Goal: Information Seeking & Learning: Learn about a topic

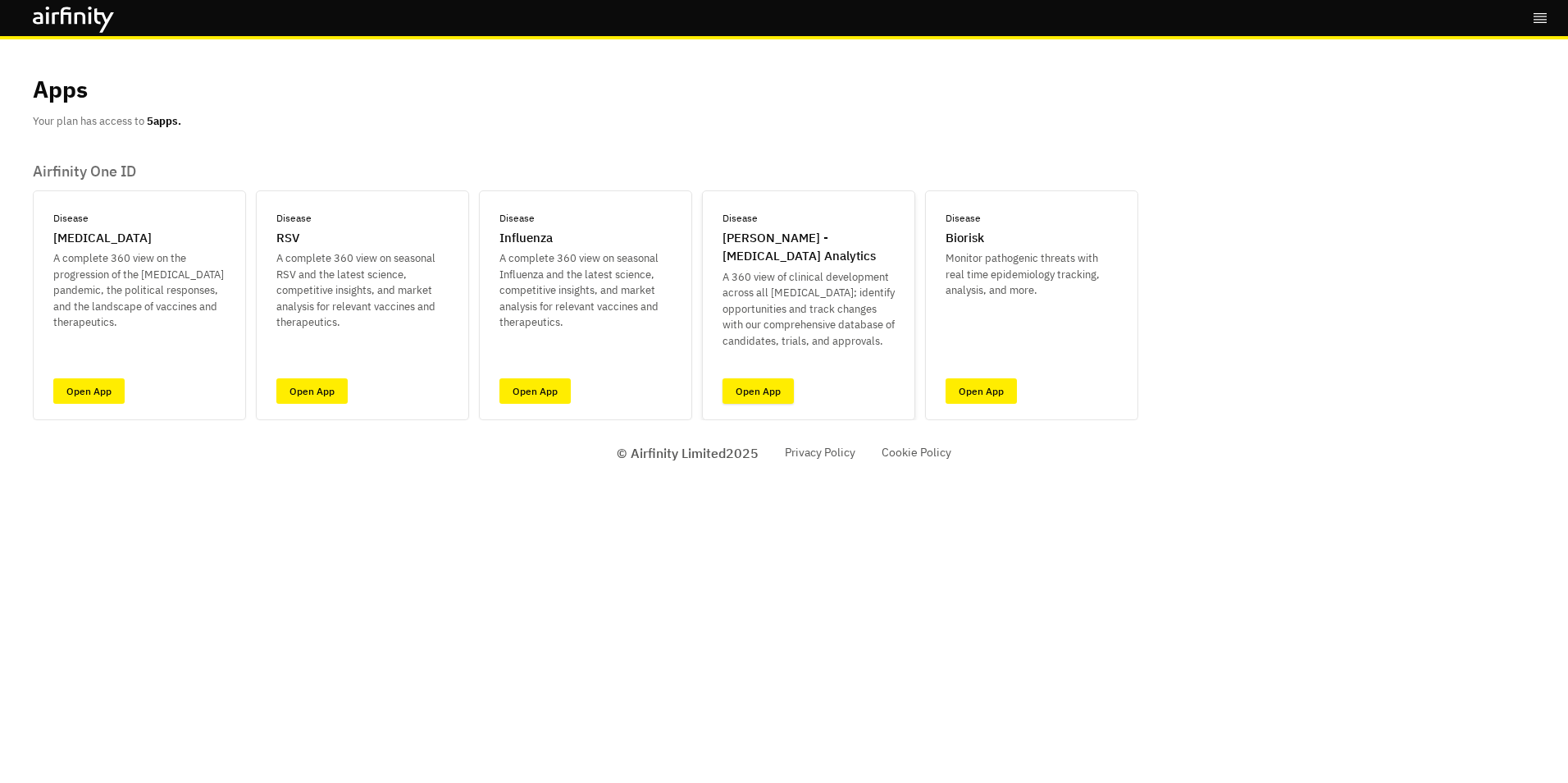
click at [763, 390] on link "Open App" at bounding box center [758, 390] width 71 height 26
click at [770, 388] on link "Open App" at bounding box center [758, 390] width 71 height 26
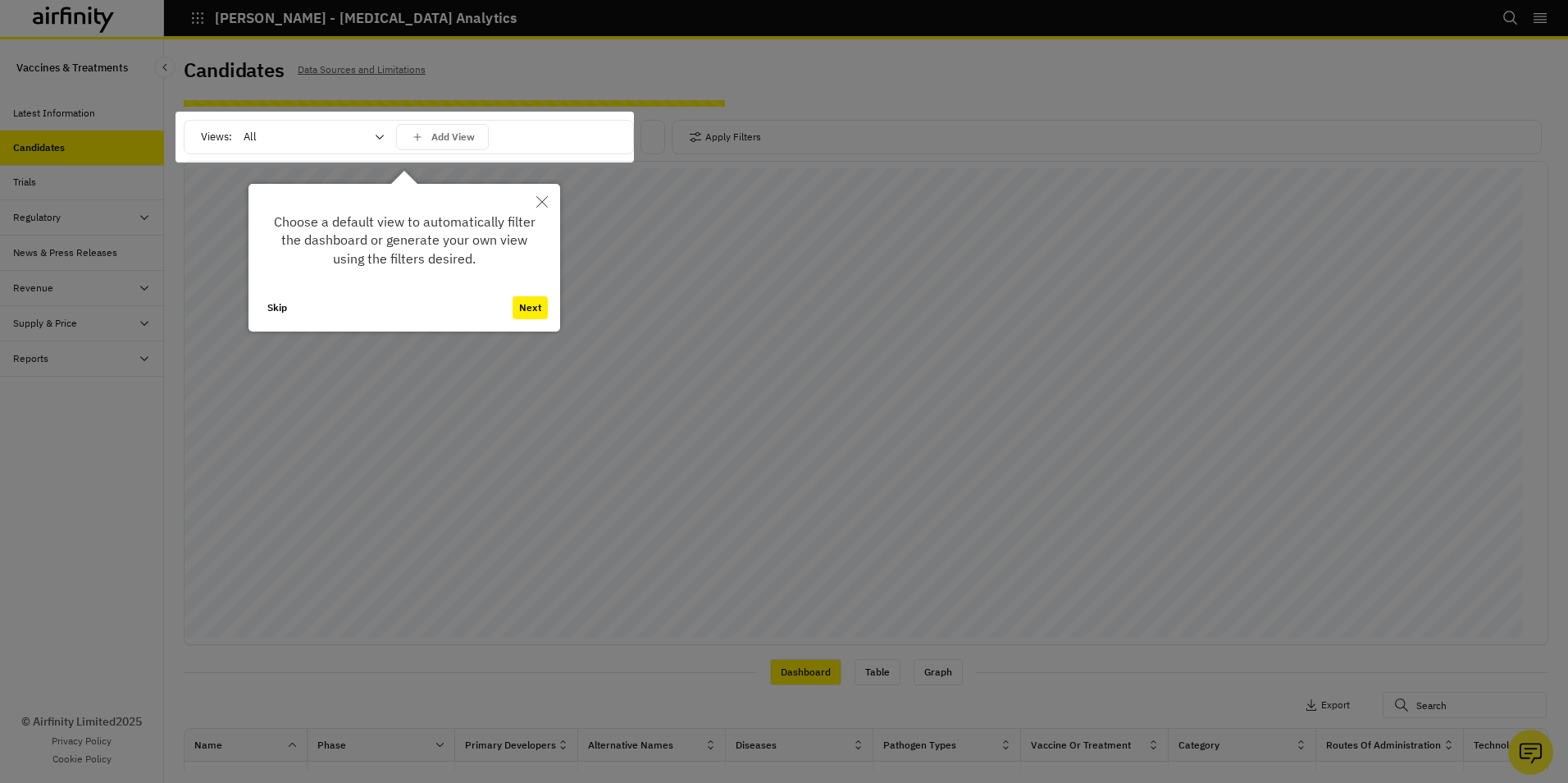
drag, startPoint x: 543, startPoint y: 198, endPoint x: 528, endPoint y: 199, distance: 15.0
click at [543, 199] on icon "Close" at bounding box center [541, 202] width 11 height 11
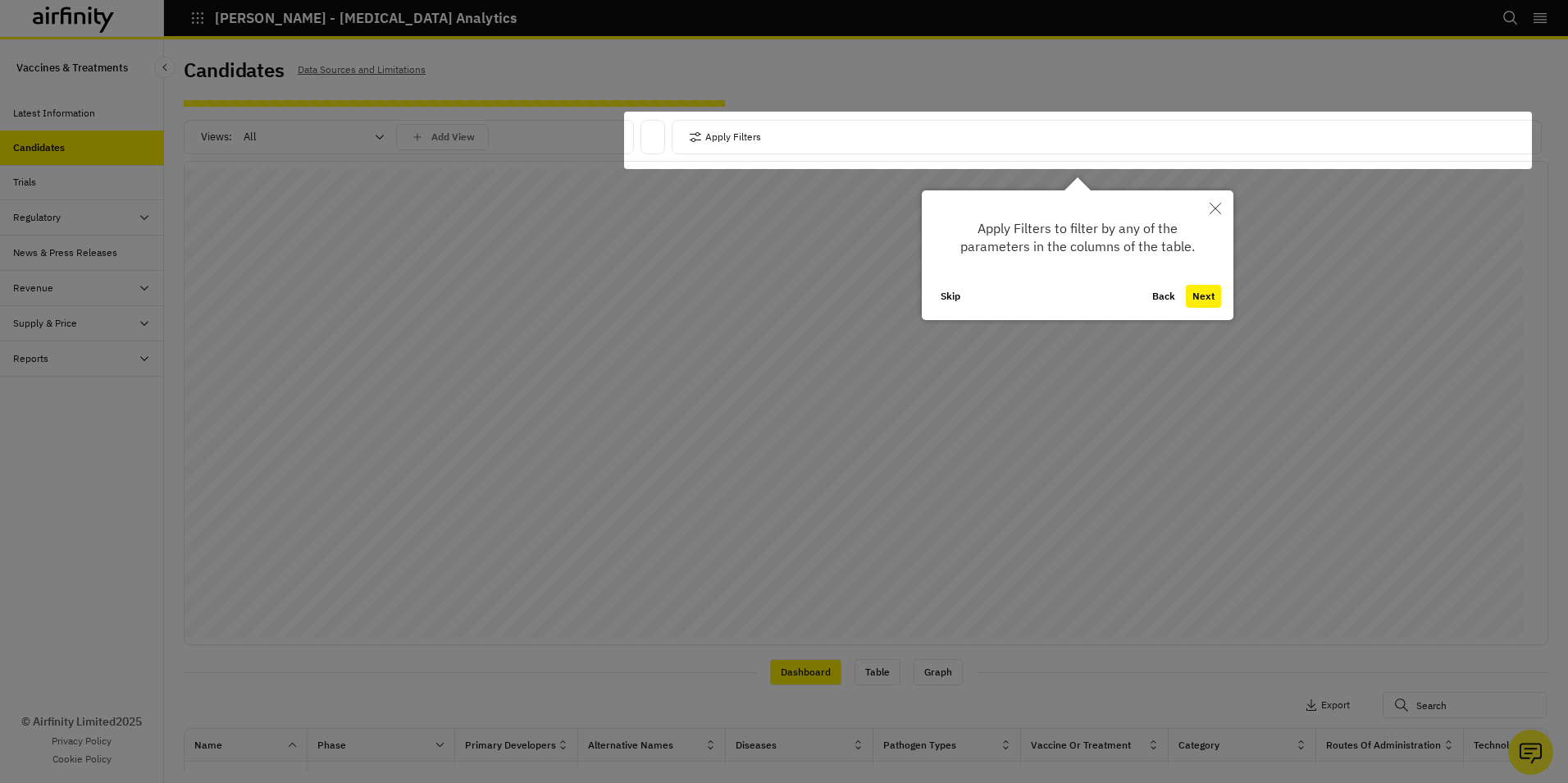
click at [812, 138] on div at bounding box center [1078, 140] width 908 height 57
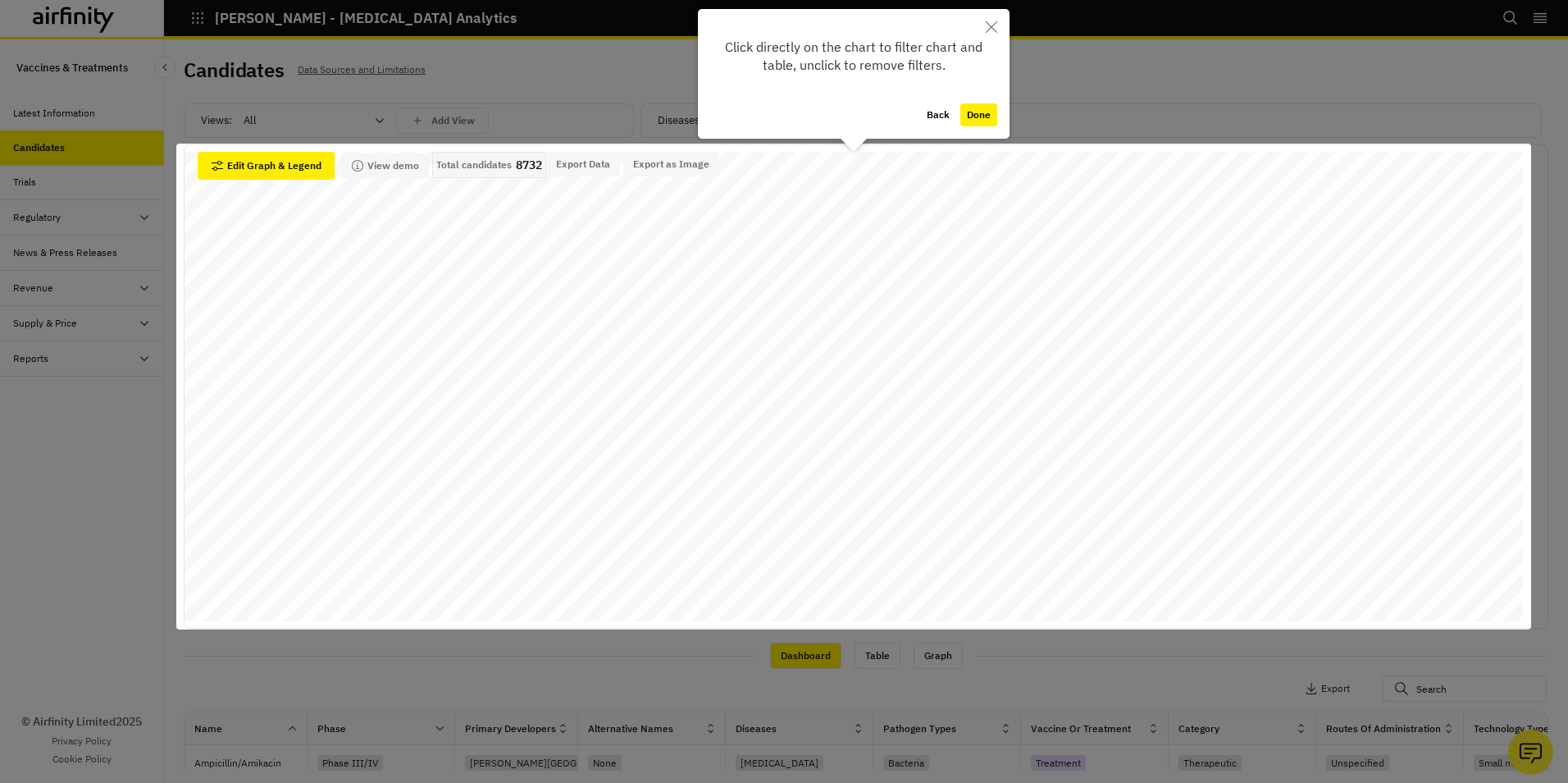
click at [980, 114] on button "Done" at bounding box center [979, 114] width 37 height 23
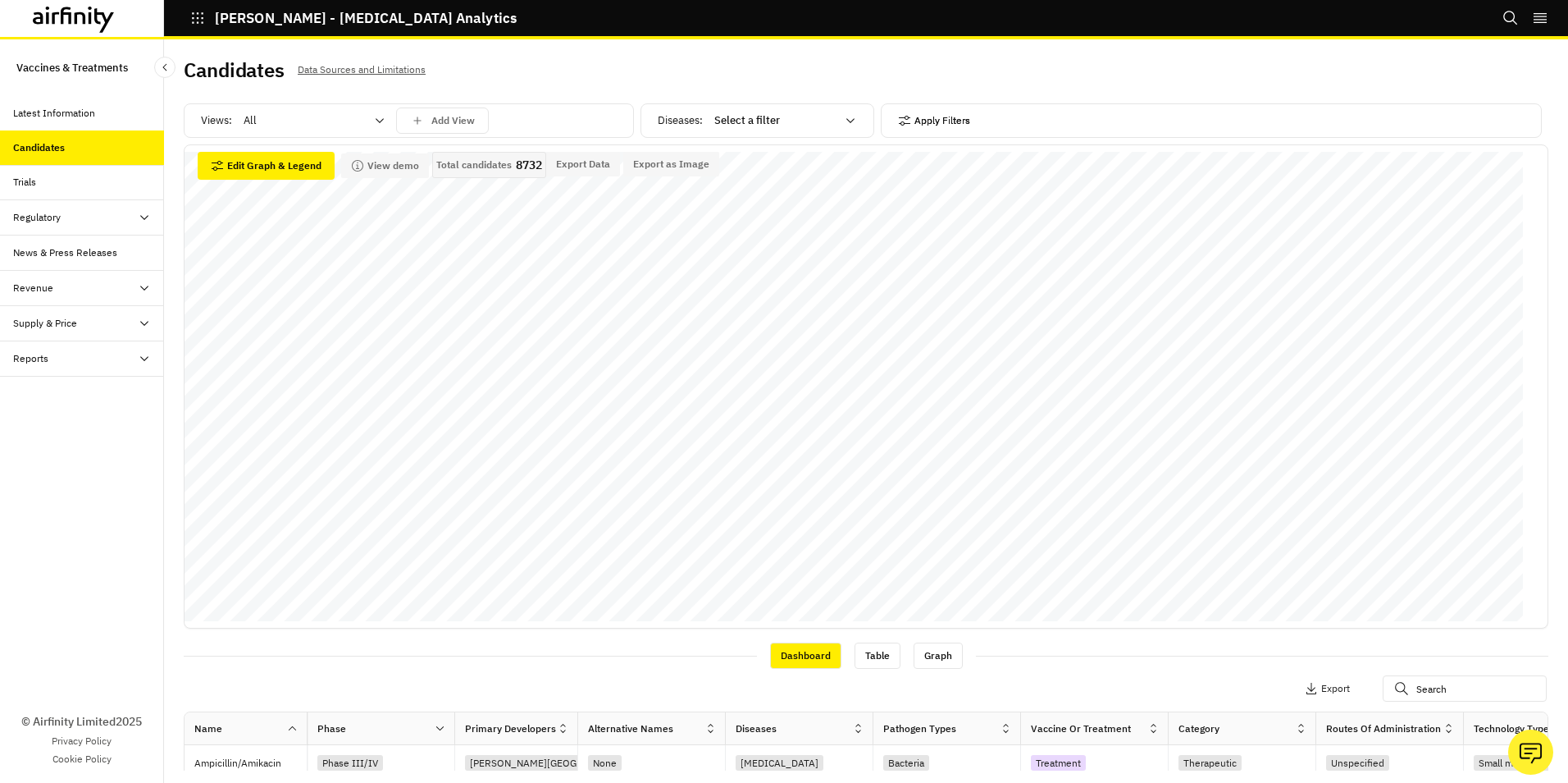
click at [957, 122] on button "Apply Filters" at bounding box center [934, 121] width 72 height 26
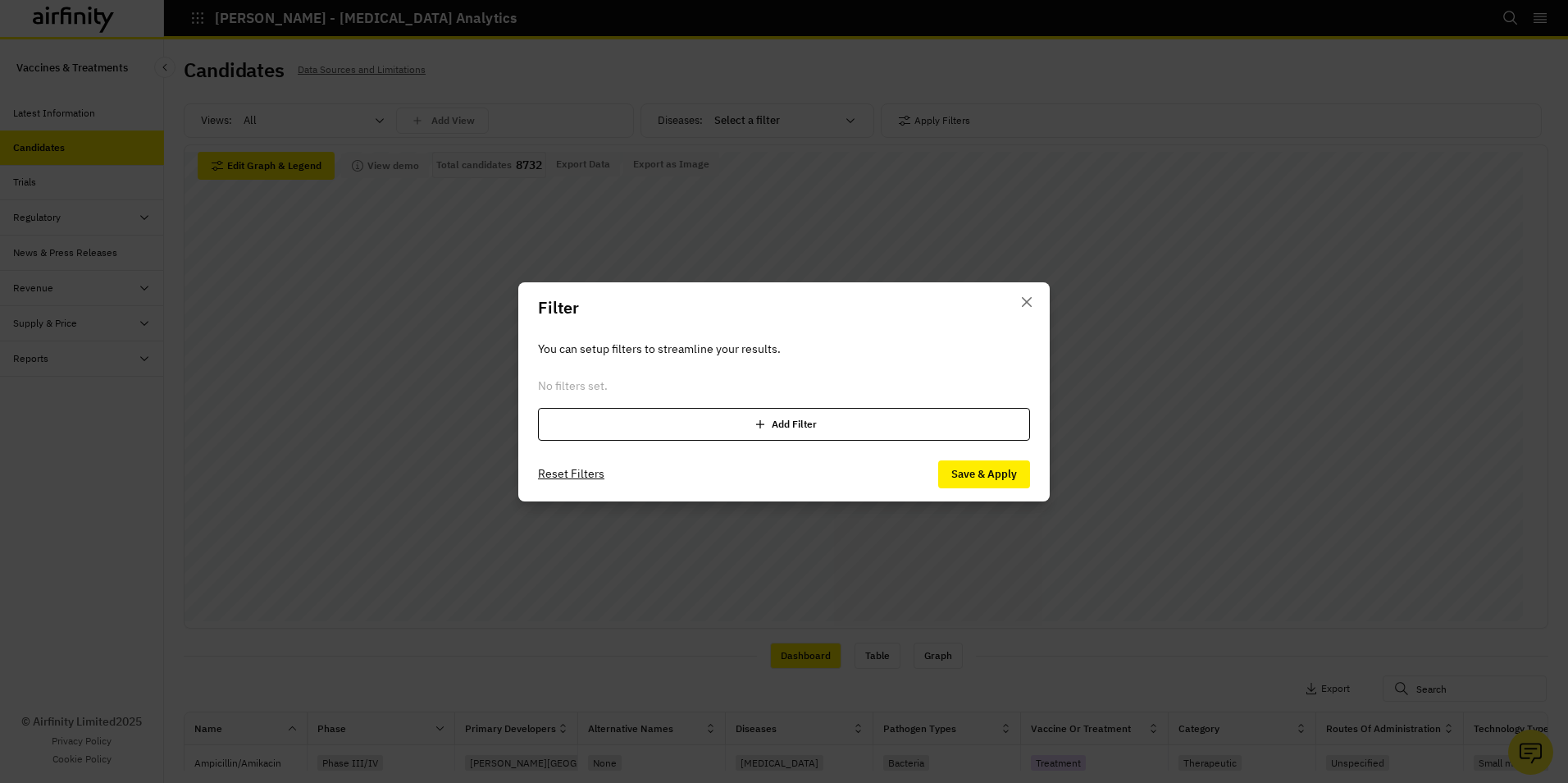
click at [789, 423] on div "Add Filter" at bounding box center [784, 424] width 492 height 33
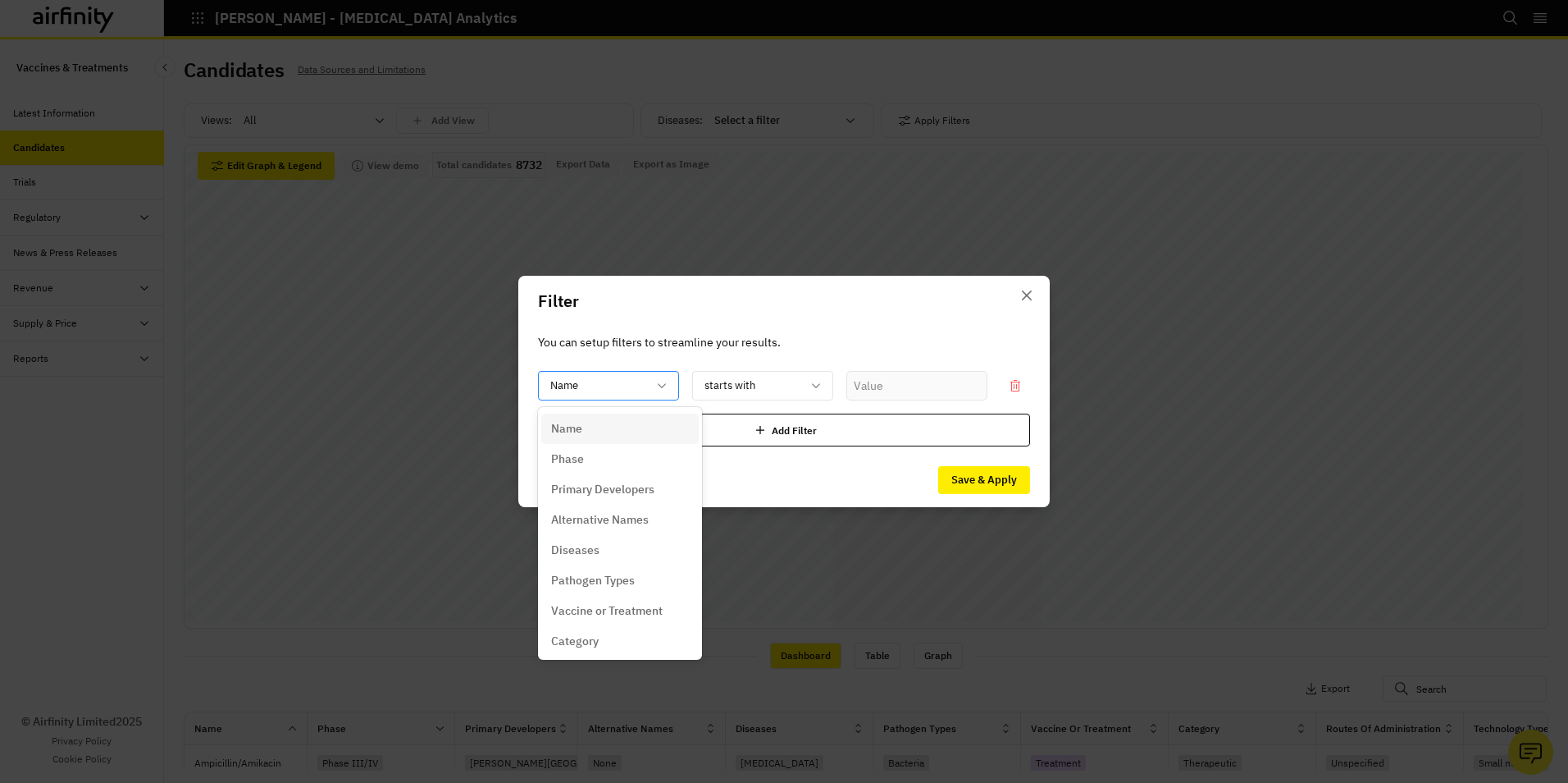
click at [662, 385] on icon at bounding box center [661, 385] width 13 height 13
click at [619, 425] on div "Name" at bounding box center [620, 429] width 138 height 18
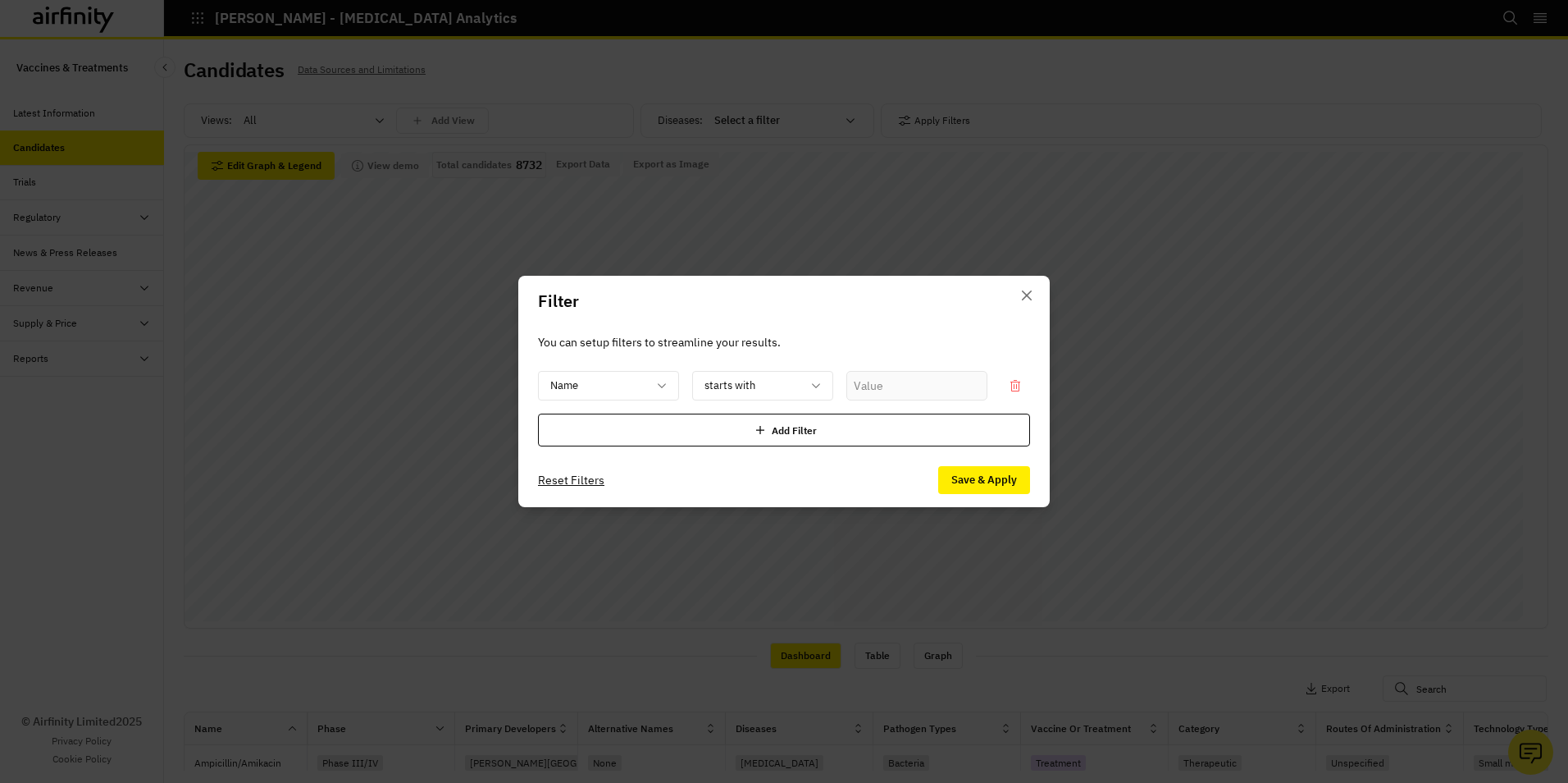
click at [629, 421] on div "Add Filter" at bounding box center [784, 430] width 492 height 33
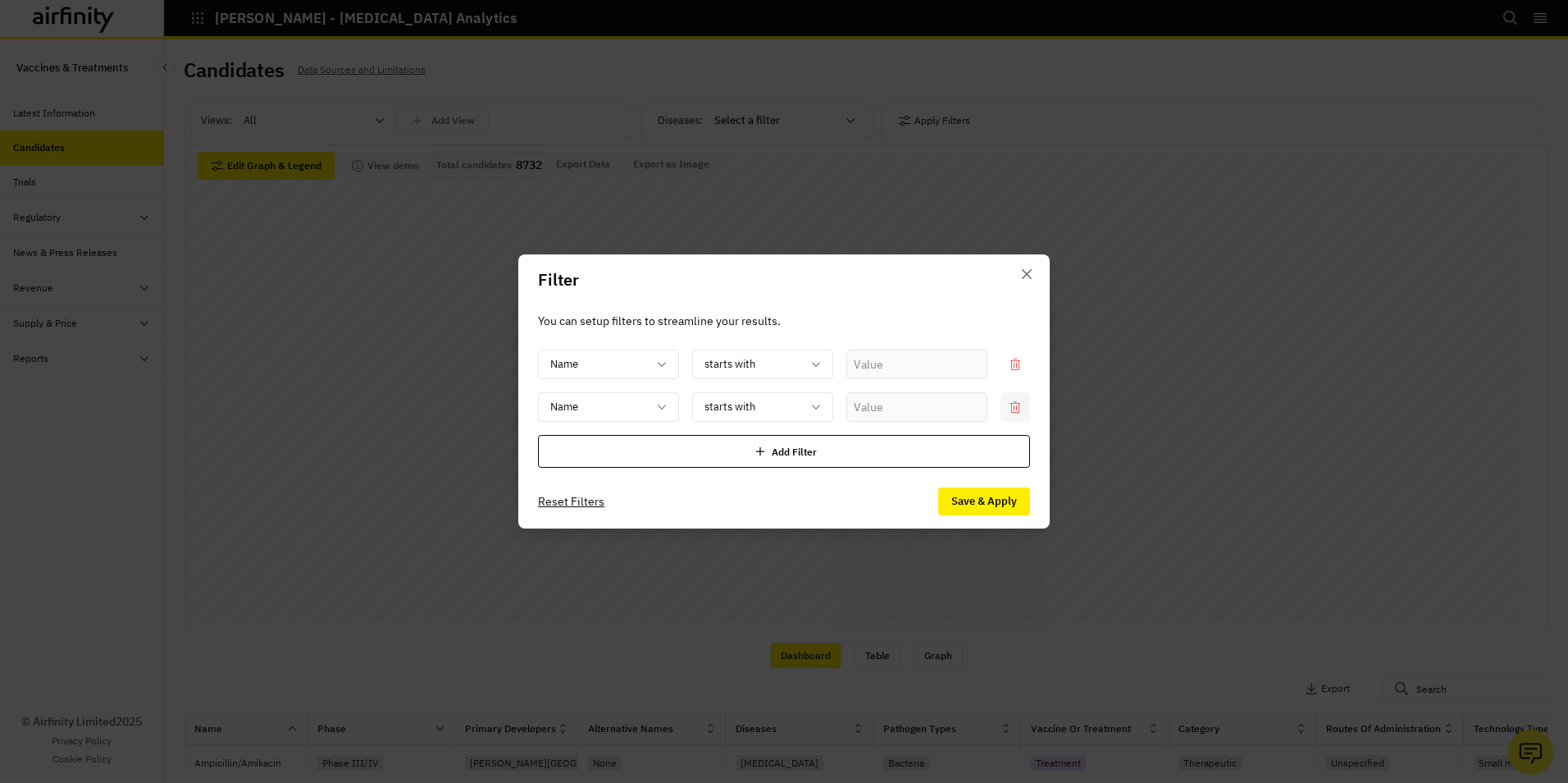
click at [1021, 410] on icon at bounding box center [1015, 407] width 13 height 13
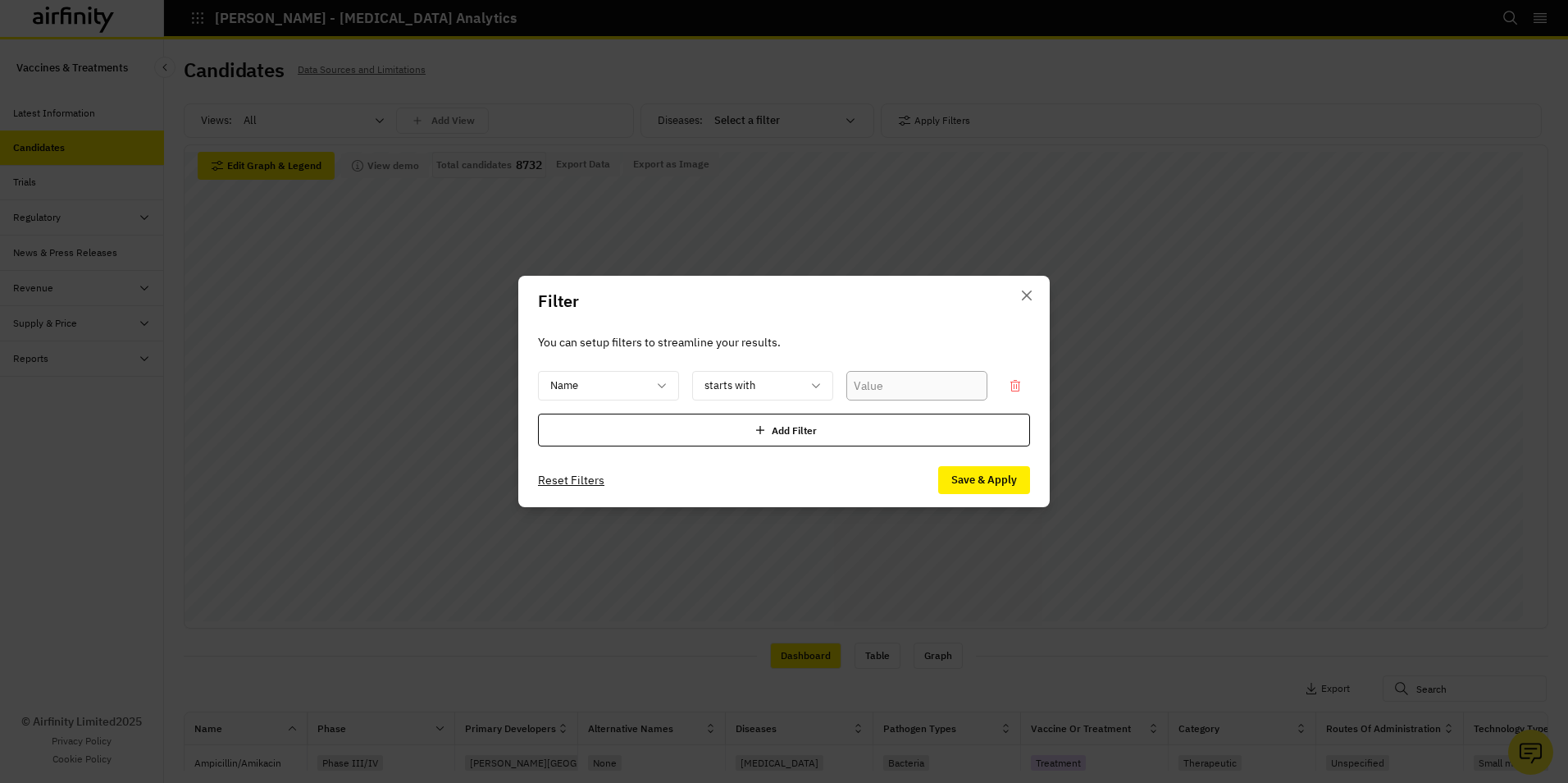
click at [911, 385] on input "text" at bounding box center [917, 386] width 141 height 30
type input "Pfizer"
click at [993, 475] on button "Save & Apply" at bounding box center [984, 480] width 92 height 28
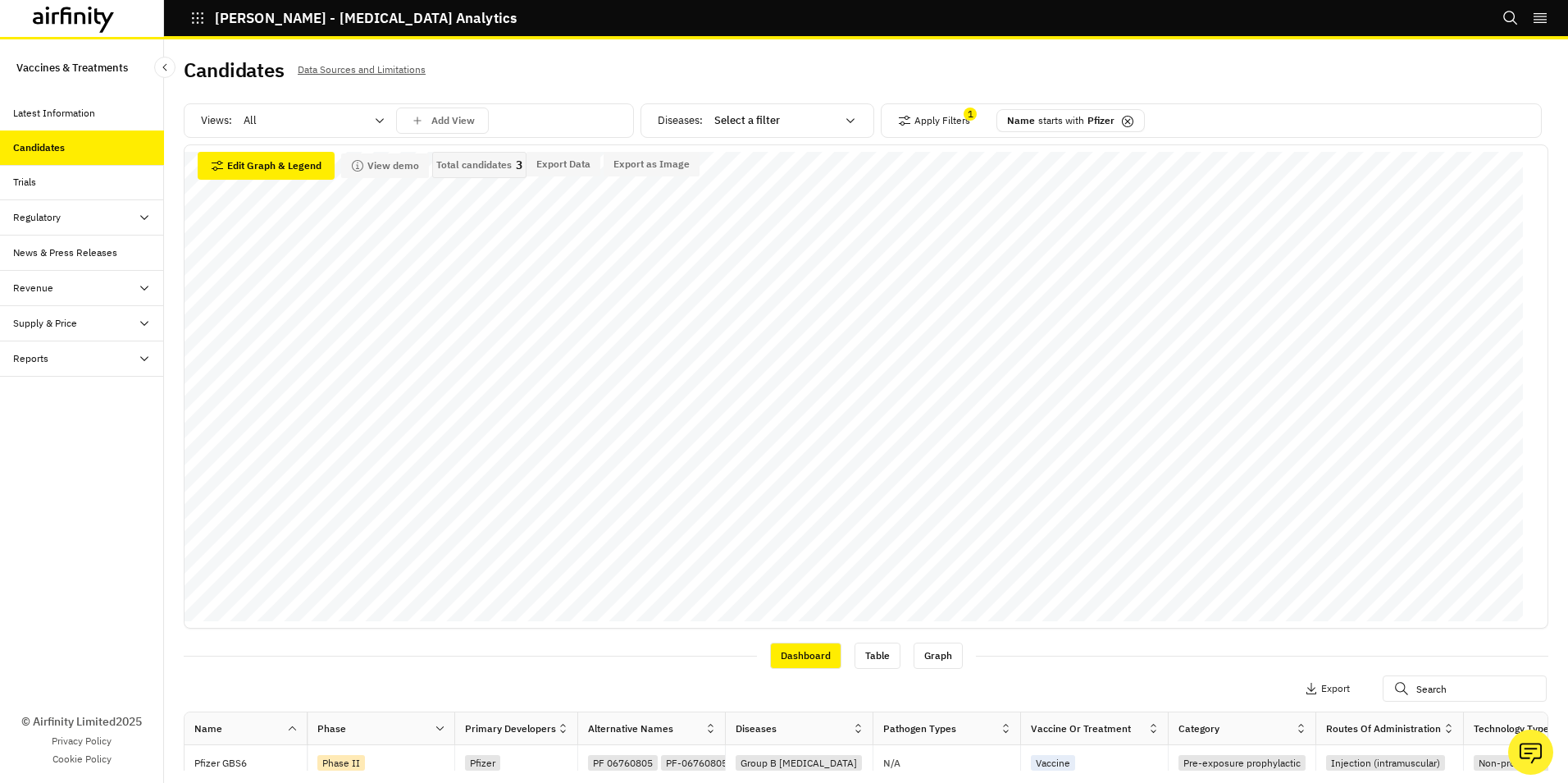
click at [848, 118] on icon at bounding box center [850, 120] width 13 height 13
click at [784, 186] on p "Clostridioides [MEDICAL_DATA]" at bounding box center [785, 188] width 154 height 17
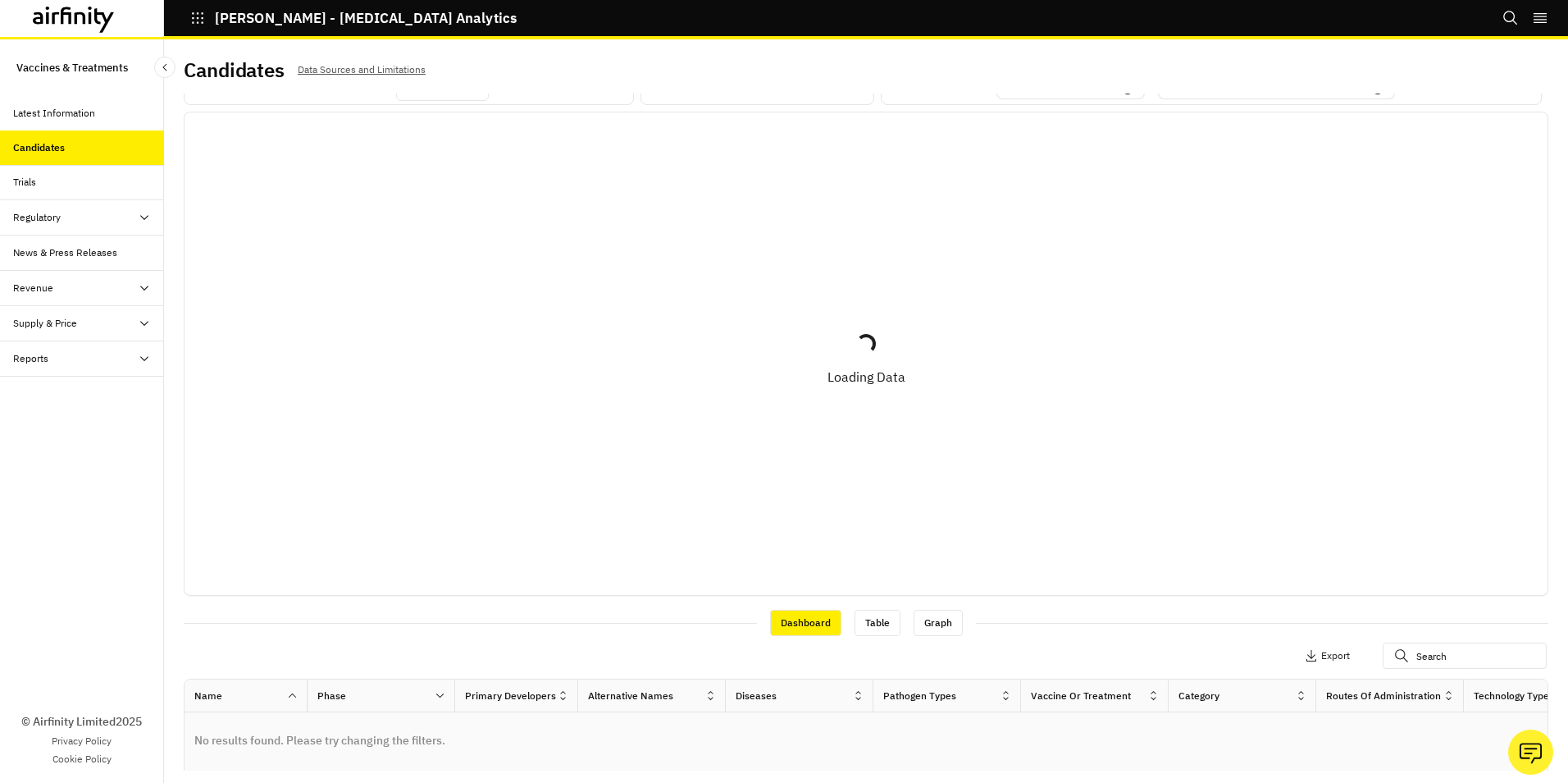
scroll to position [0, 0]
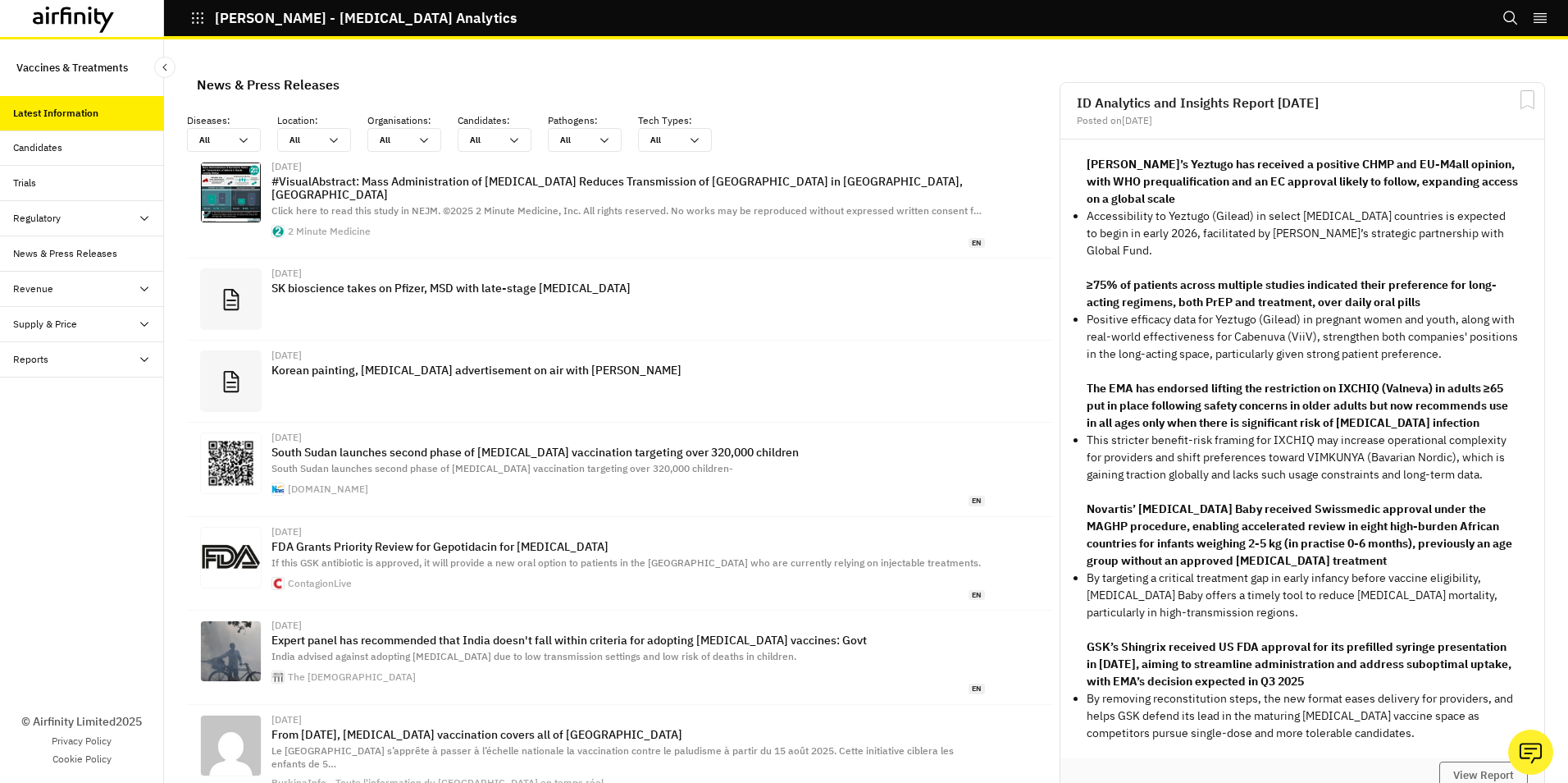
scroll to position [1056, 480]
click at [138, 354] on icon at bounding box center [144, 359] width 13 height 13
click at [50, 395] on div "Reports" at bounding box center [44, 395] width 35 height 15
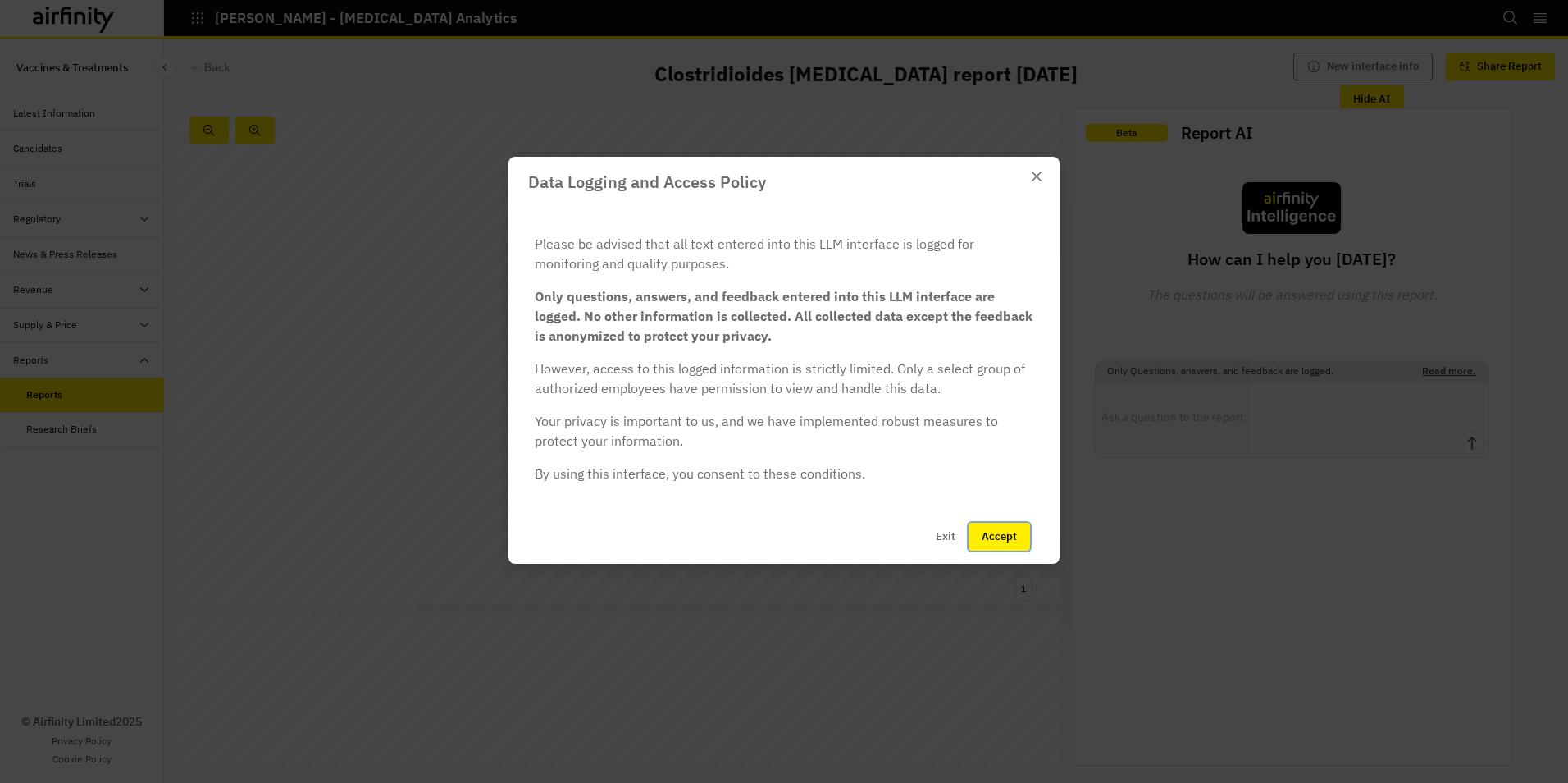
click at [1002, 533] on button "Accept" at bounding box center [999, 536] width 62 height 28
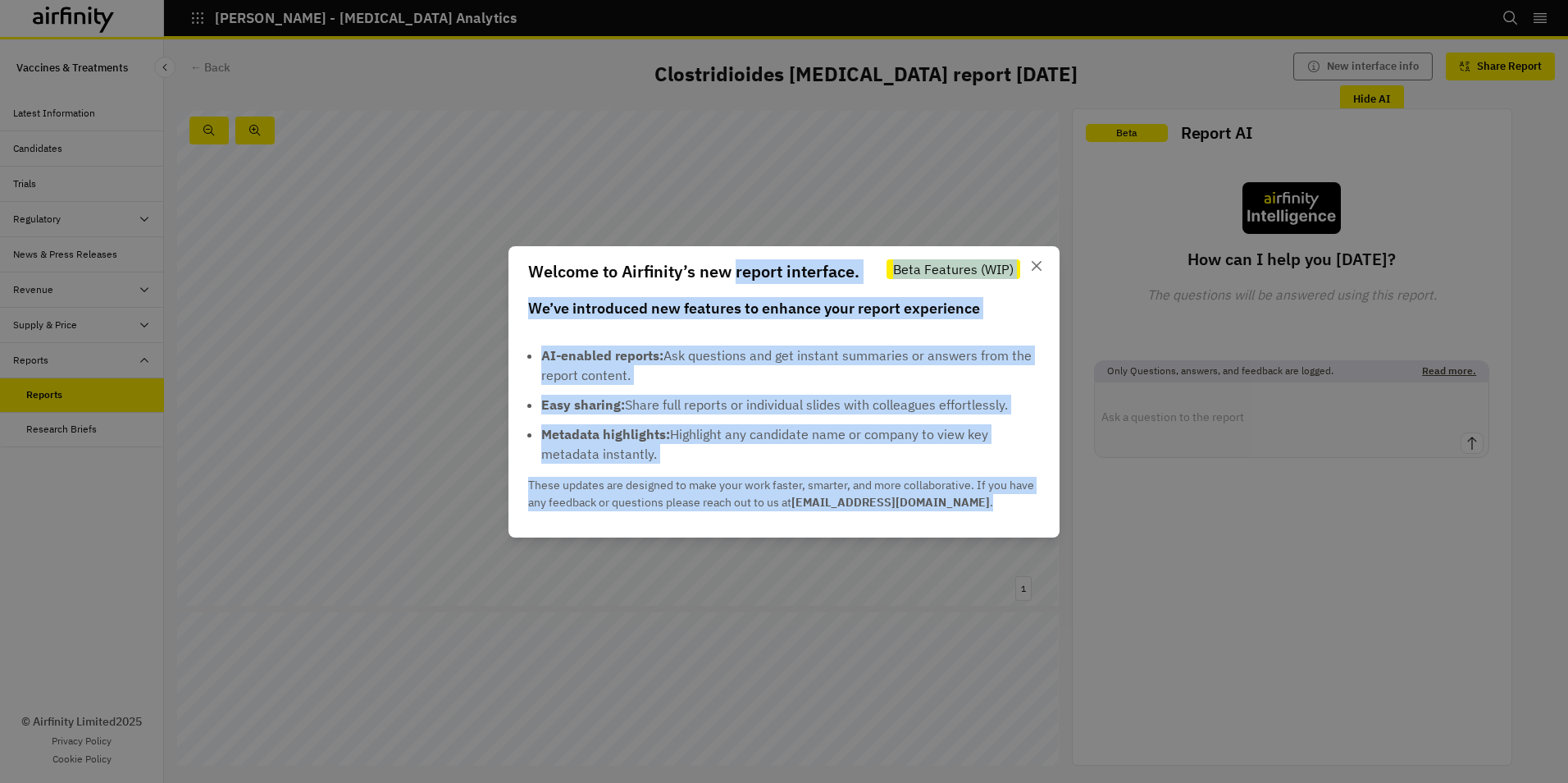
drag, startPoint x: 738, startPoint y: 270, endPoint x: 990, endPoint y: 508, distance: 346.6
click at [990, 508] on section "Welcome to Airfinity’s new report interface. Beta Features (WIP) We’ve introduc…" at bounding box center [784, 391] width 551 height 292
drag, startPoint x: 990, startPoint y: 508, endPoint x: 1031, endPoint y: 266, distance: 245.4
click at [1031, 266] on button "Close" at bounding box center [1037, 266] width 26 height 26
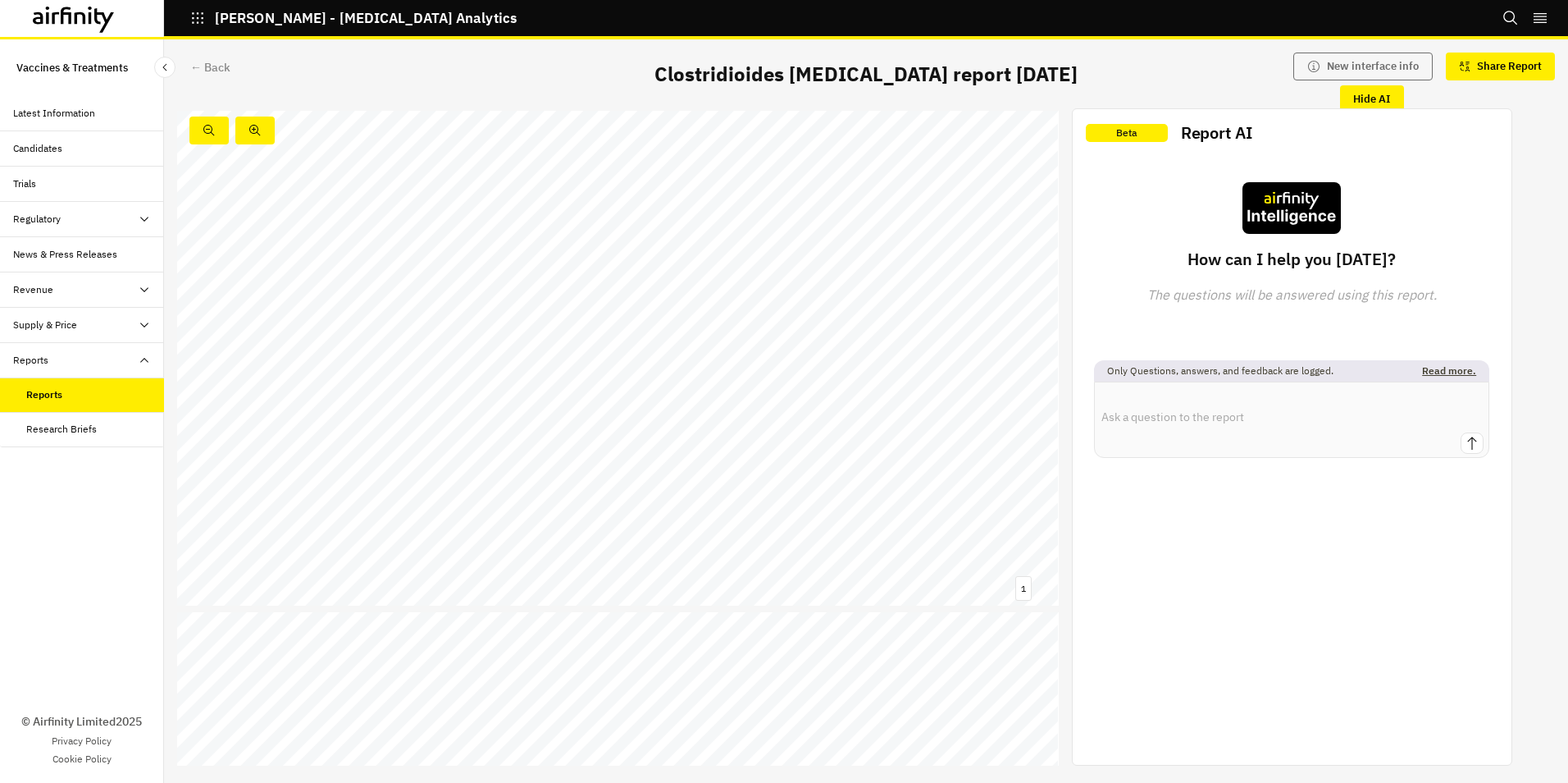
click at [1137, 409] on textarea at bounding box center [1292, 407] width 394 height 50
paste textarea "Pfizer's reformulated second gen C. diff vaccine - what do their antigens look …"
type textarea "Pfizer's reformulated second gen C. diff vaccine - what do their antigens look …"
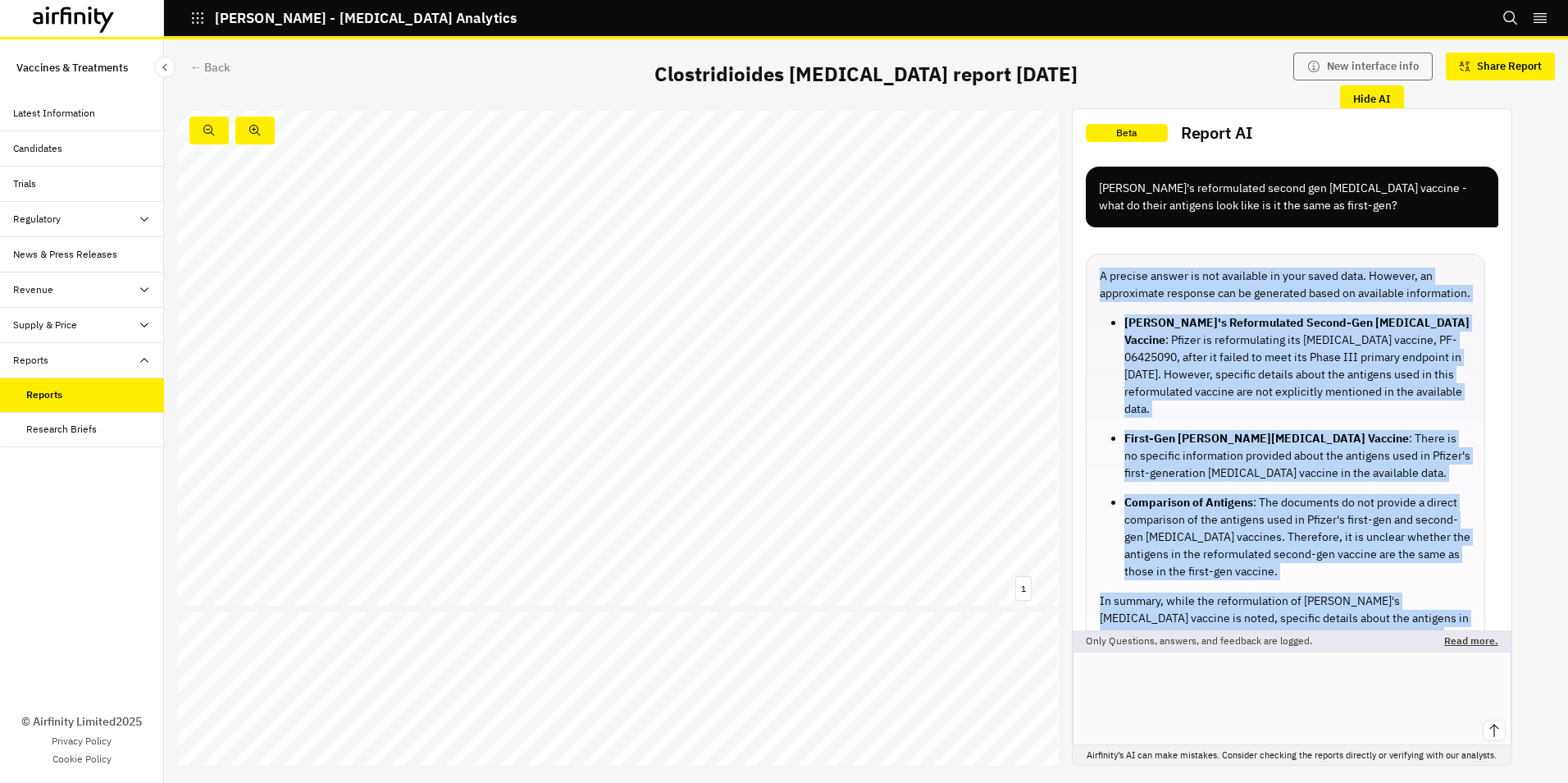
drag, startPoint x: 1345, startPoint y: 442, endPoint x: 1107, endPoint y: 270, distance: 293.6
click at [1107, 270] on div "A precise answer is not available in your saved data. However, an approximate r…" at bounding box center [1285, 492] width 400 height 478
copy div "A precise answer is not available in your saved data. However, an approximate r…"
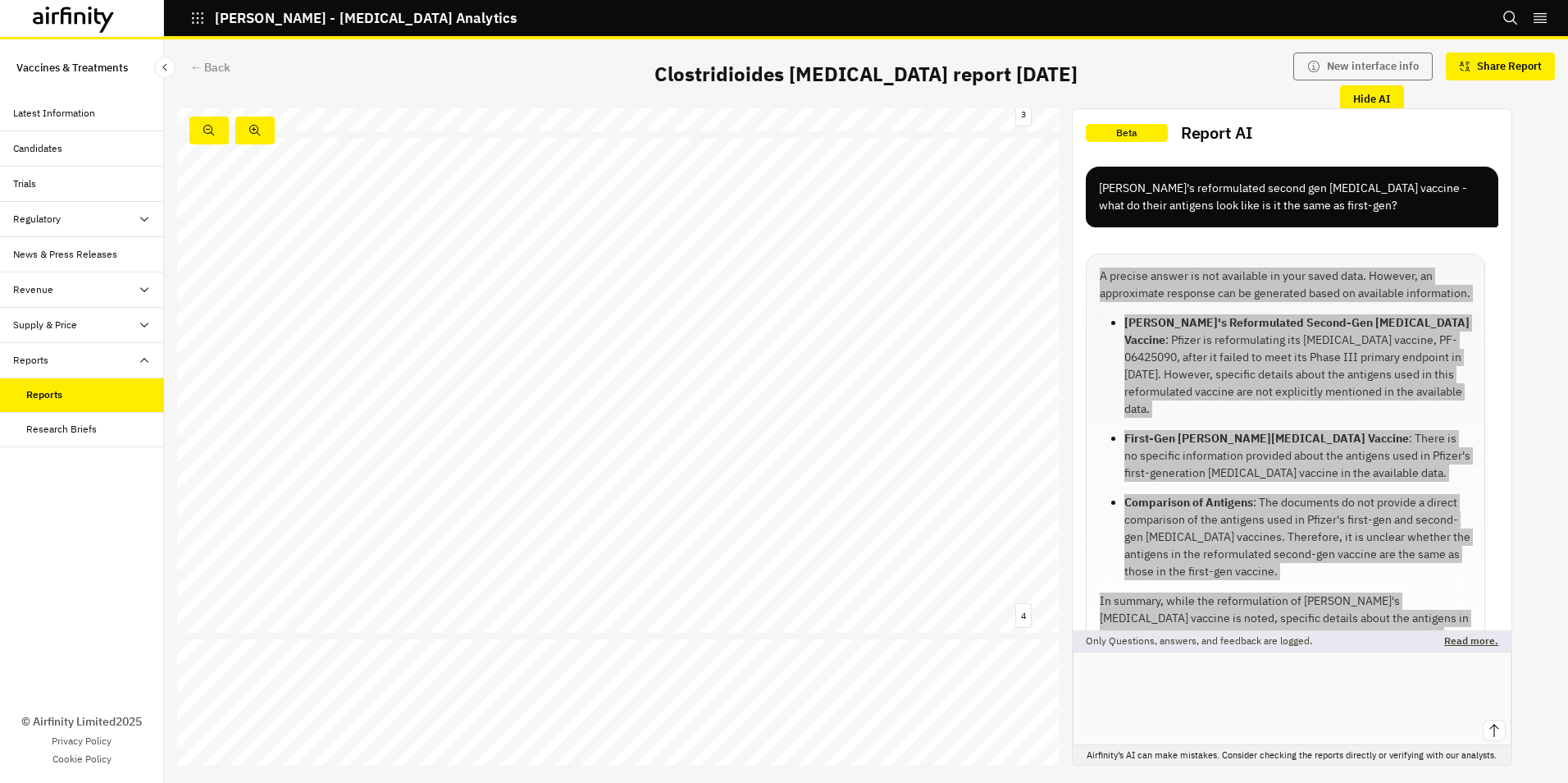
scroll to position [1969, 0]
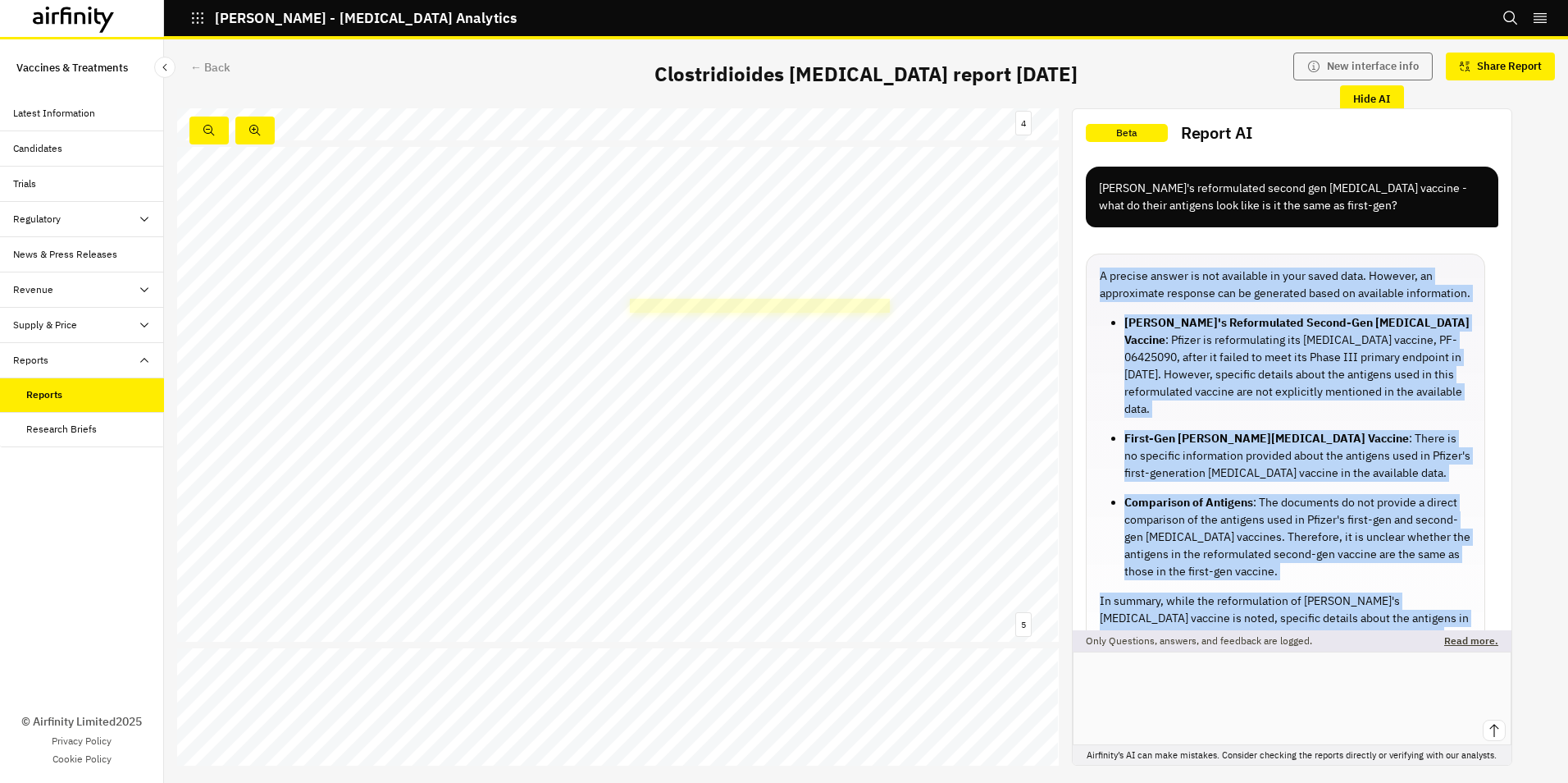
click at [761, 300] on link at bounding box center [759, 306] width 260 height 14
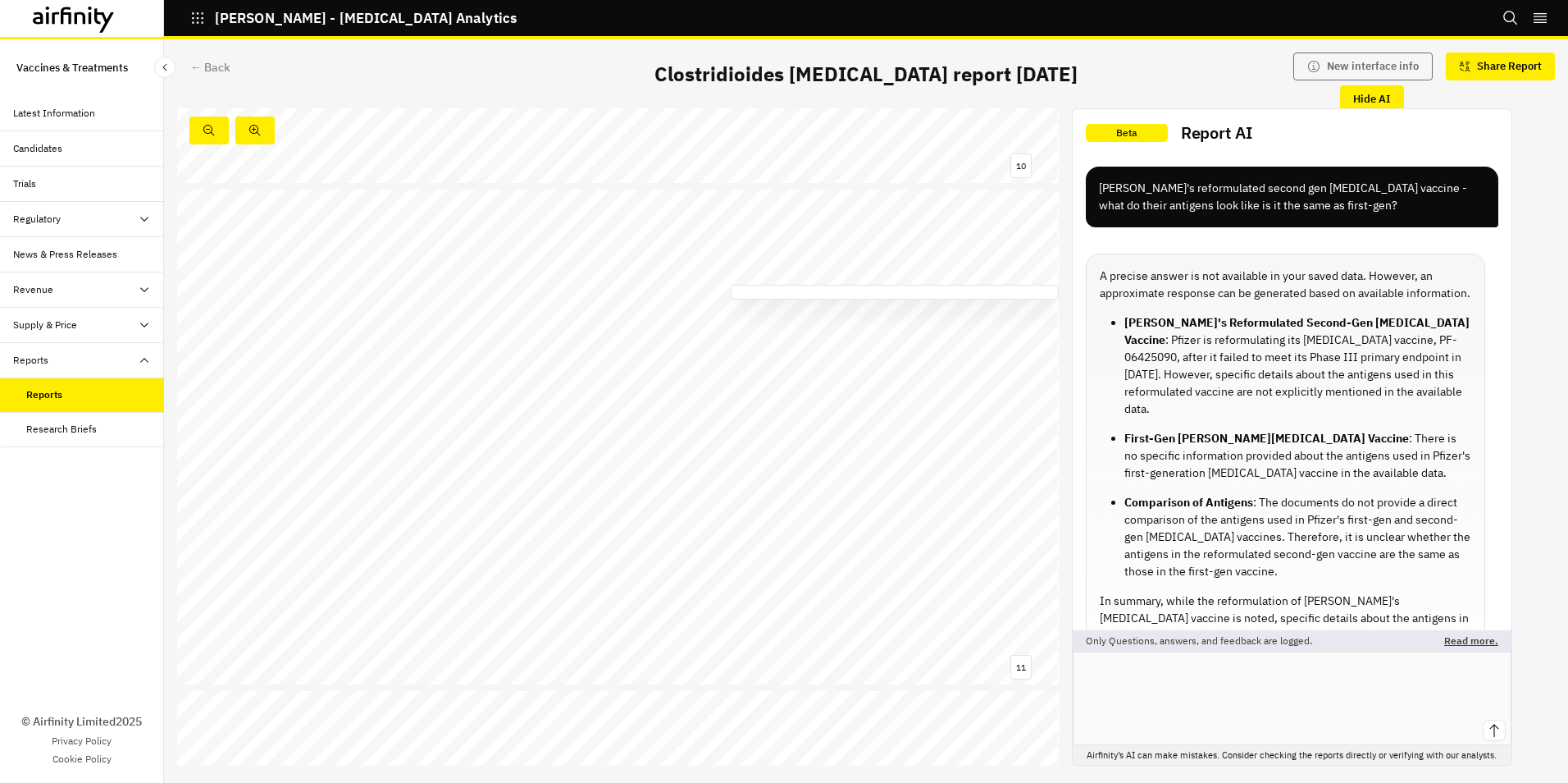
click at [1108, 666] on textarea at bounding box center [1292, 686] width 438 height 67
type textarea "Is ai only for the reports or for the entire database?"
click at [1265, 705] on textarea at bounding box center [1292, 686] width 438 height 67
click at [1182, 691] on textarea at bounding box center [1292, 686] width 438 height 67
click at [1145, 676] on textarea at bounding box center [1292, 686] width 438 height 67
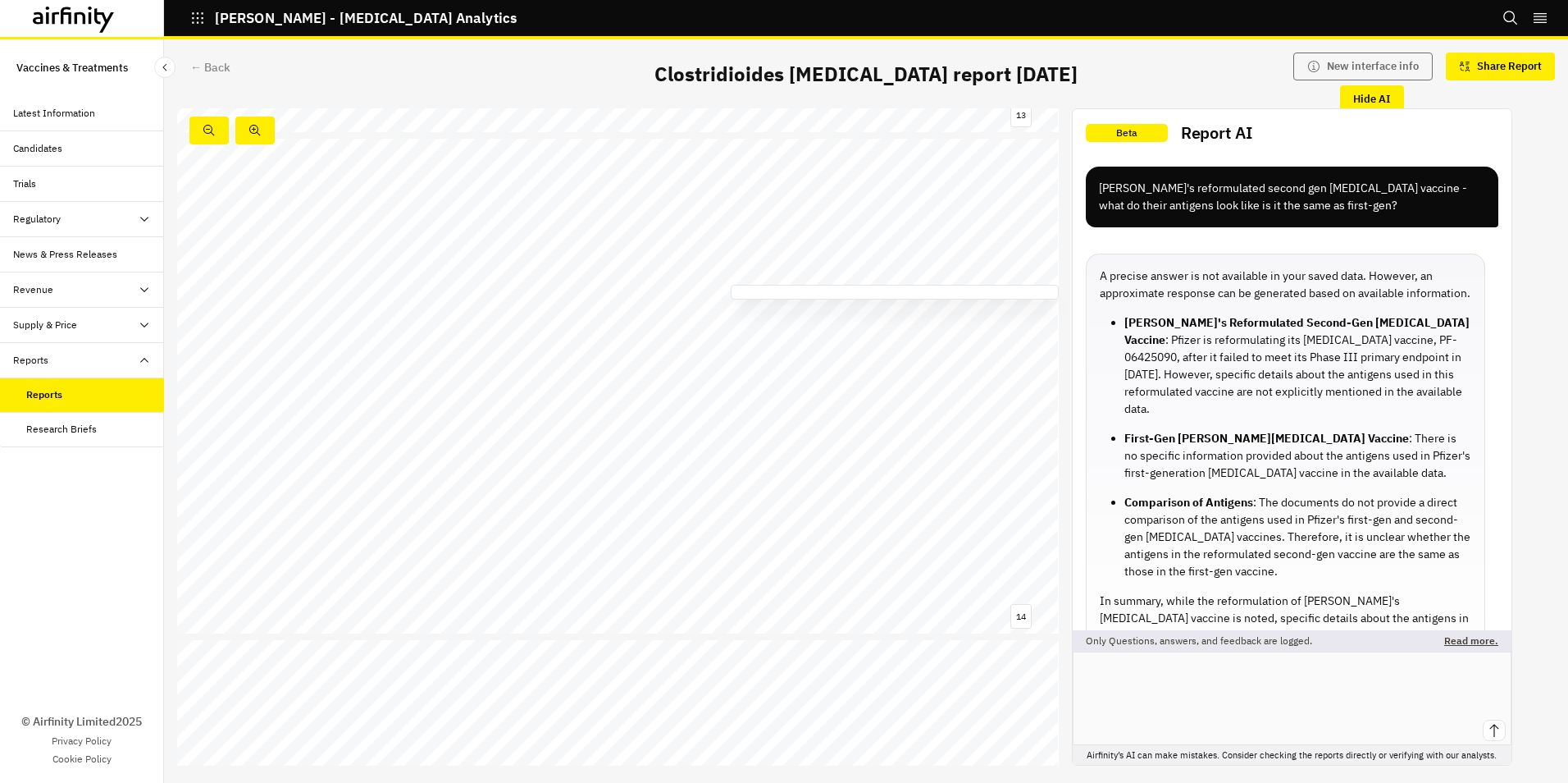
scroll to position [6494, 0]
click at [541, 255] on span "07831694" at bounding box center [536, 257] width 47 height 10
drag, startPoint x: 510, startPoint y: 432, endPoint x: 556, endPoint y: 440, distance: 46.7
click at [177, 53] on span "The C . difficile prevention space remains limited, with only two approved prod…" at bounding box center [177, 53] width 0 height 0
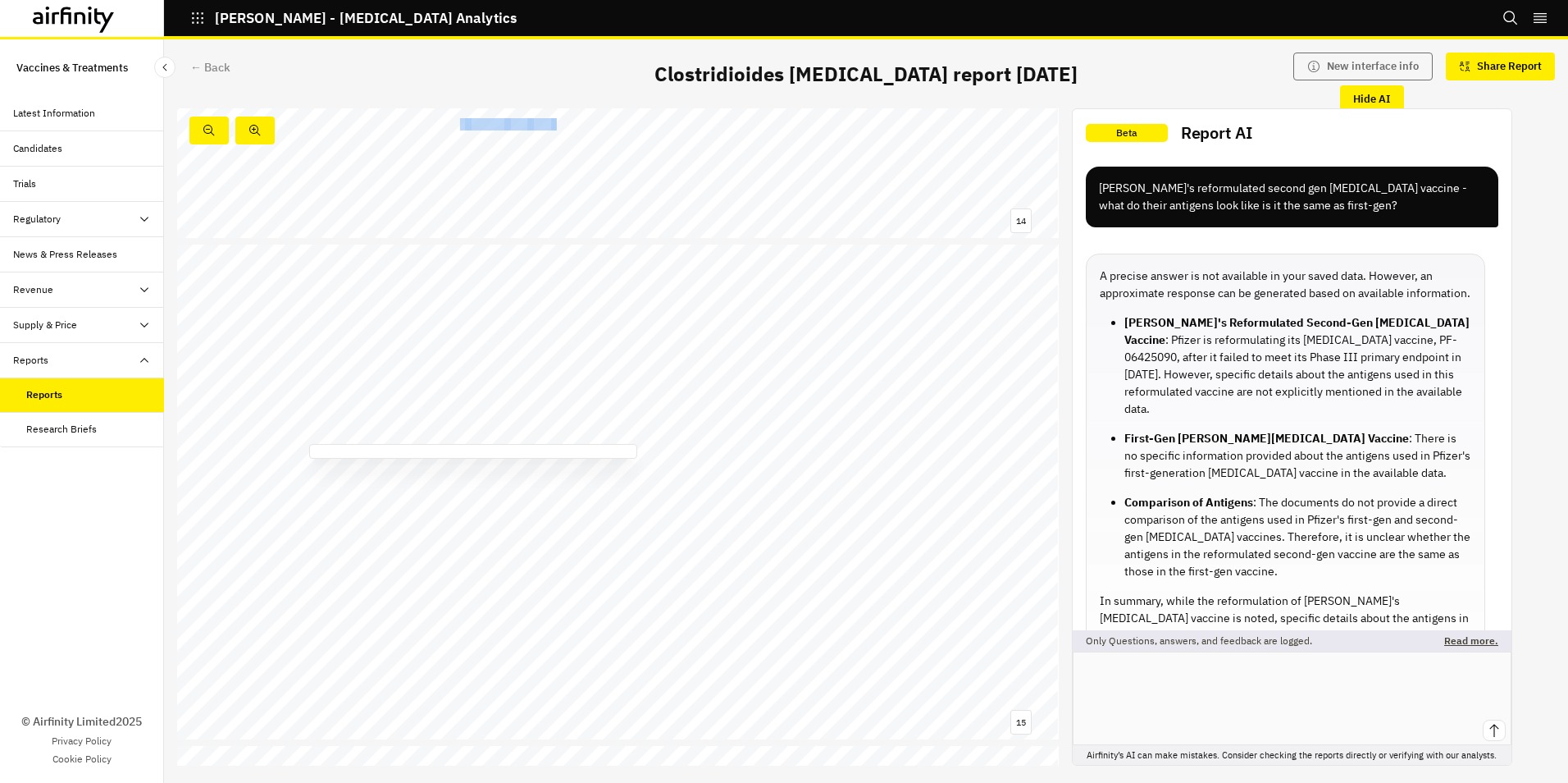
scroll to position [6904, 0]
click at [961, 199] on span "Visualisation: Airfinity" at bounding box center [961, 202] width 70 height 7
click at [83, 429] on div "Research Briefs" at bounding box center [62, 429] width 70 height 15
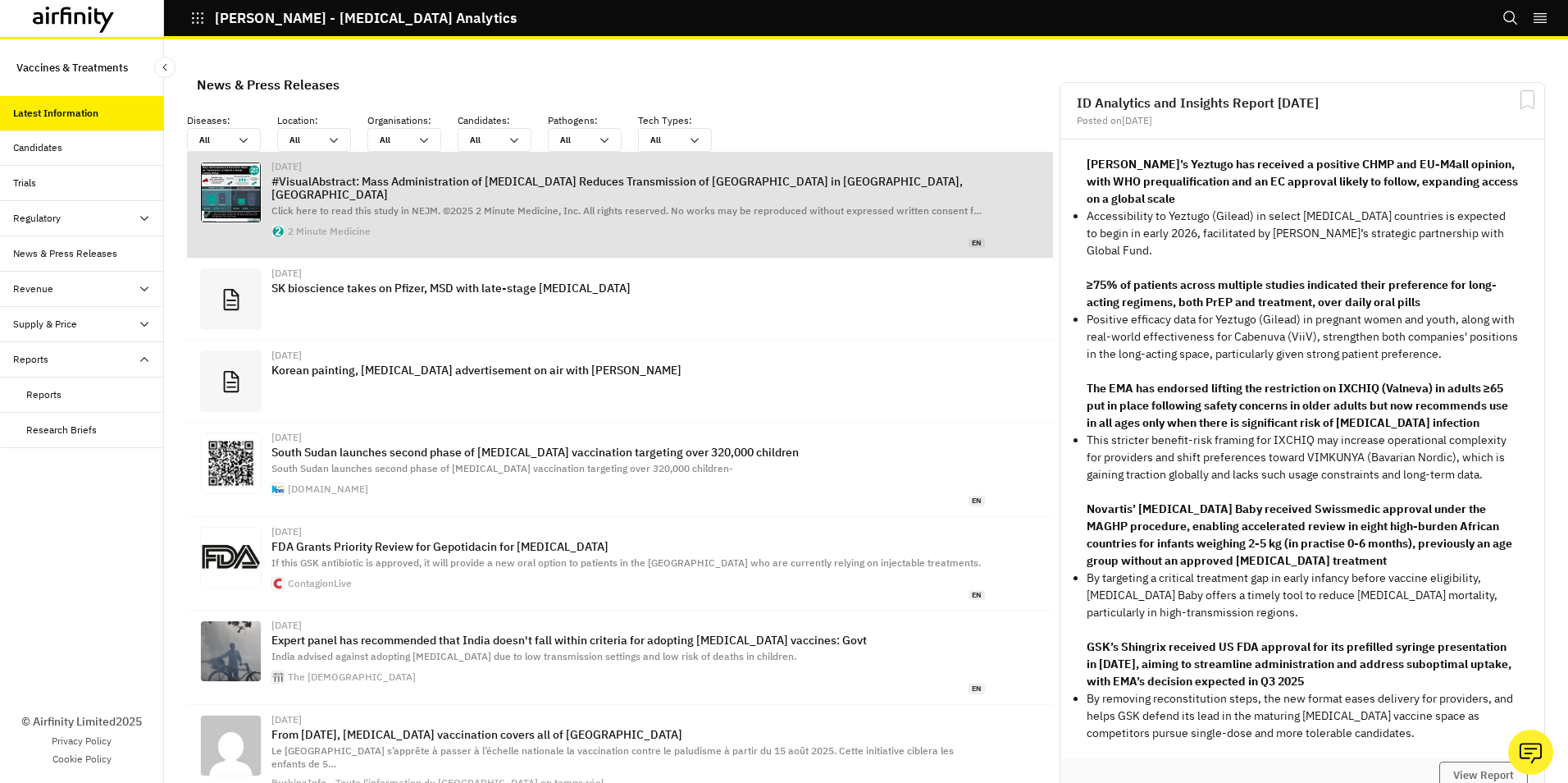
scroll to position [1056, 480]
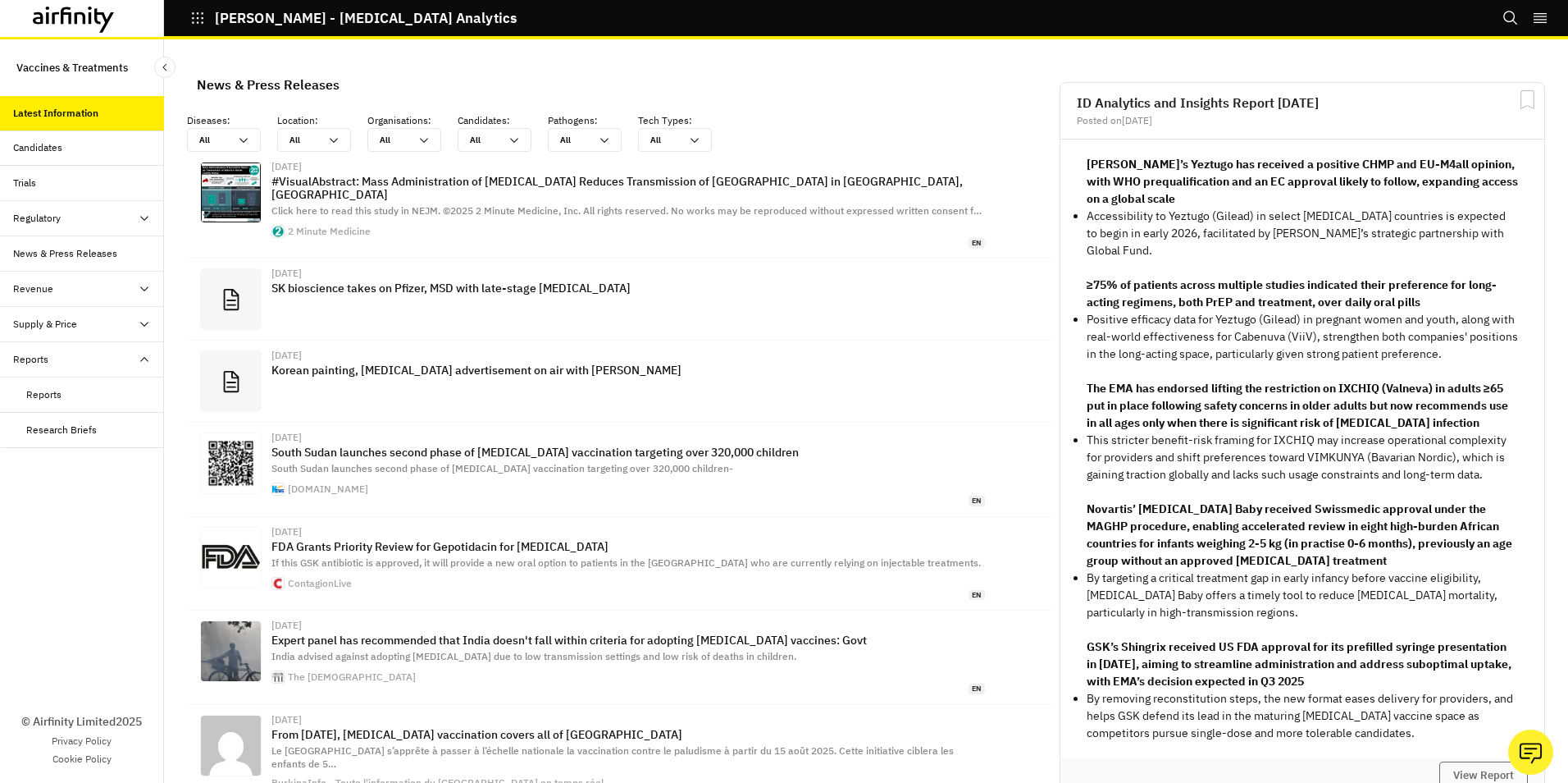
click at [49, 144] on div "Candidates" at bounding box center [38, 147] width 49 height 15
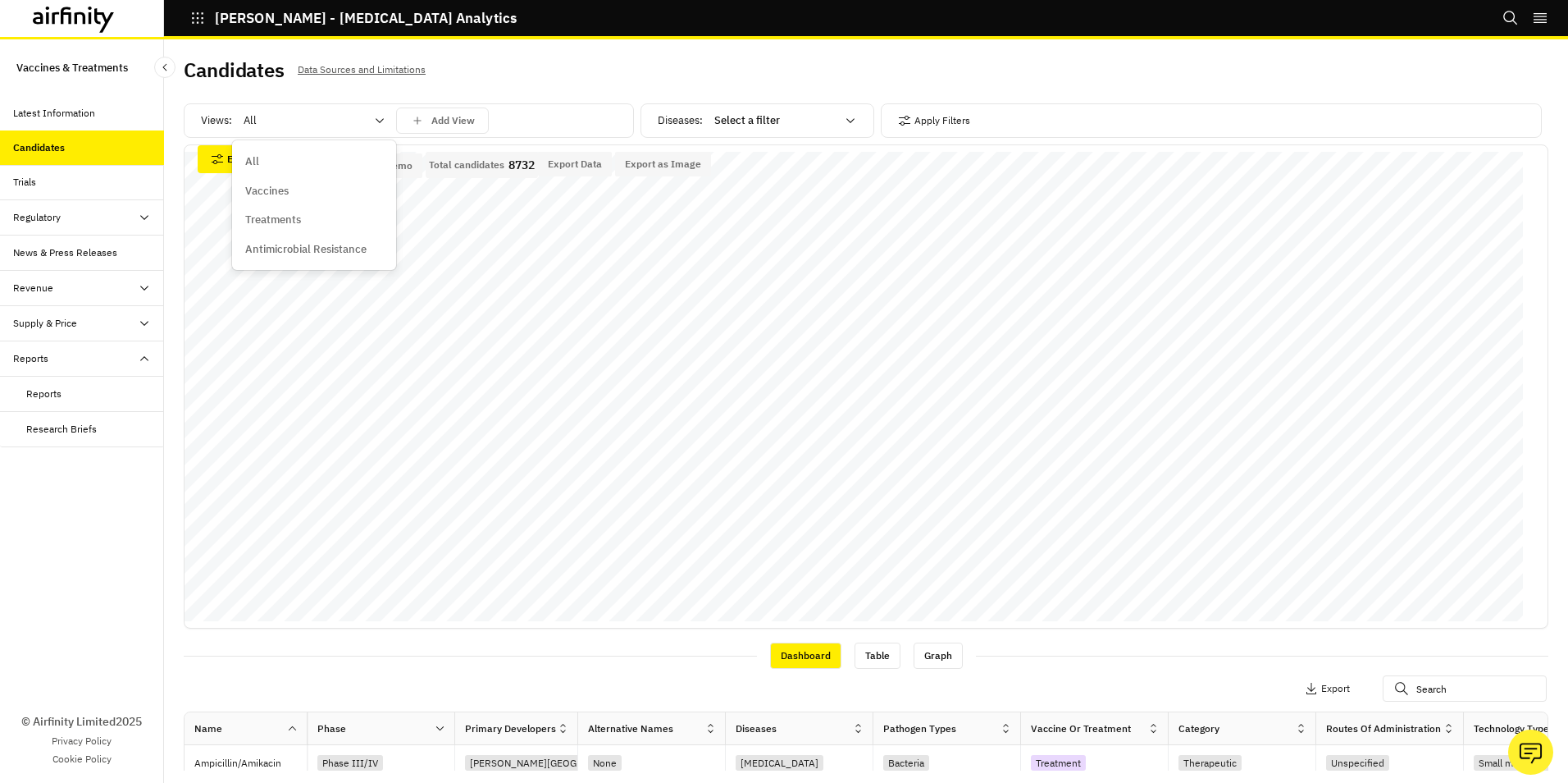
click at [378, 118] on icon at bounding box center [379, 120] width 13 height 13
click at [266, 190] on p "Vaccines" at bounding box center [267, 191] width 43 height 17
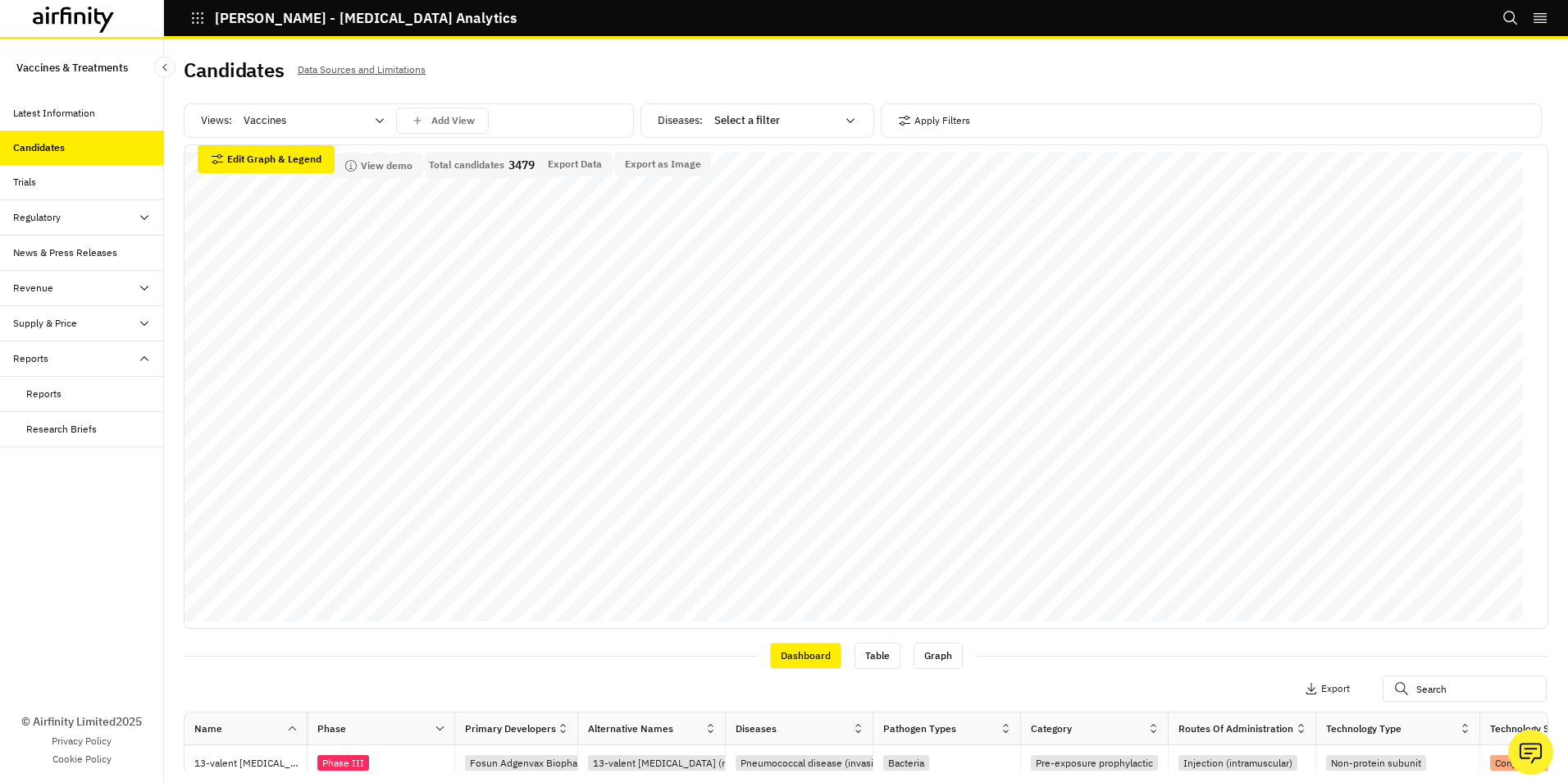
click at [845, 120] on icon at bounding box center [850, 120] width 13 height 13
click at [764, 258] on p "Clostridioides [MEDICAL_DATA]" at bounding box center [785, 257] width 154 height 17
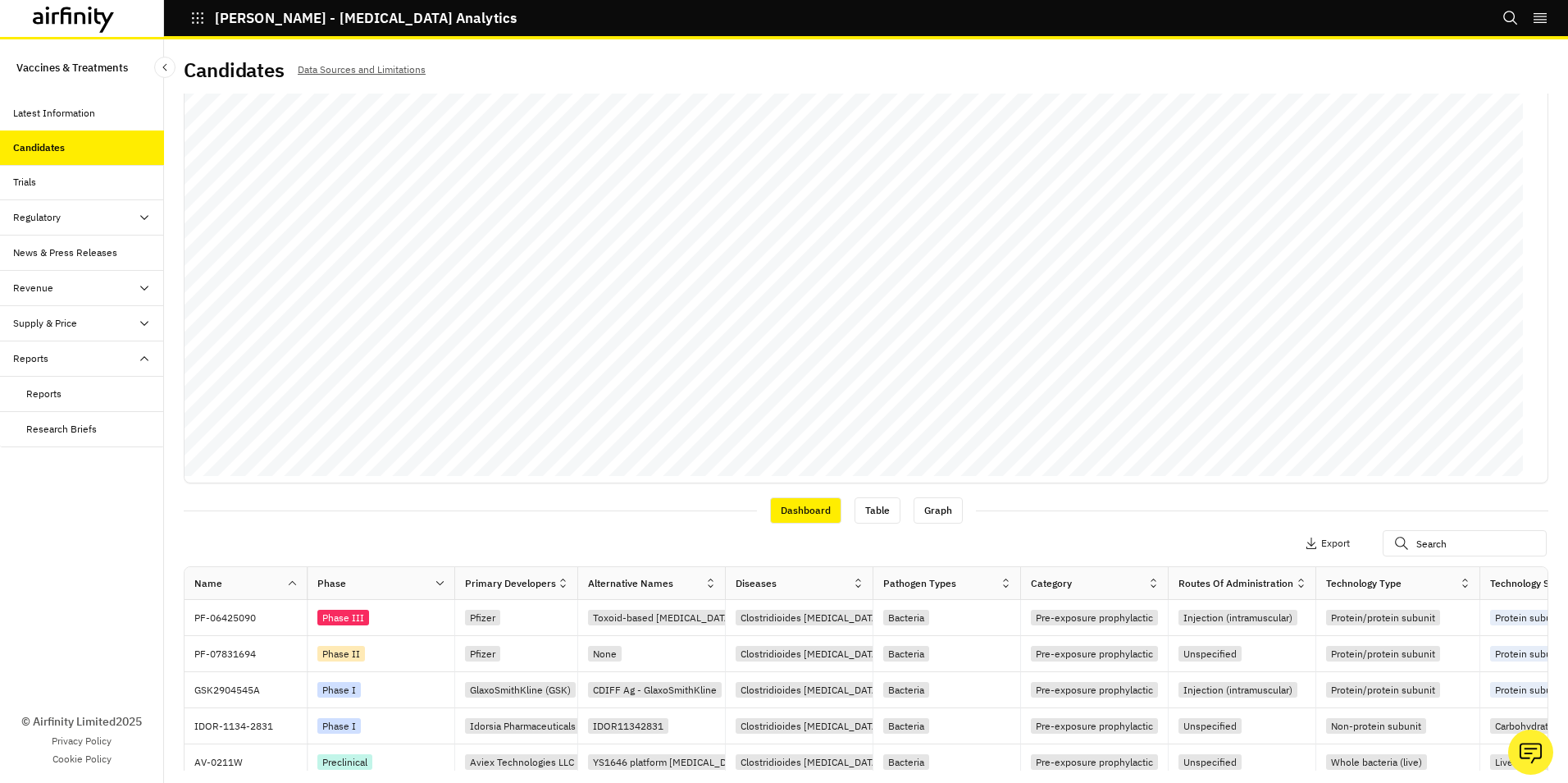
scroll to position [164, 0]
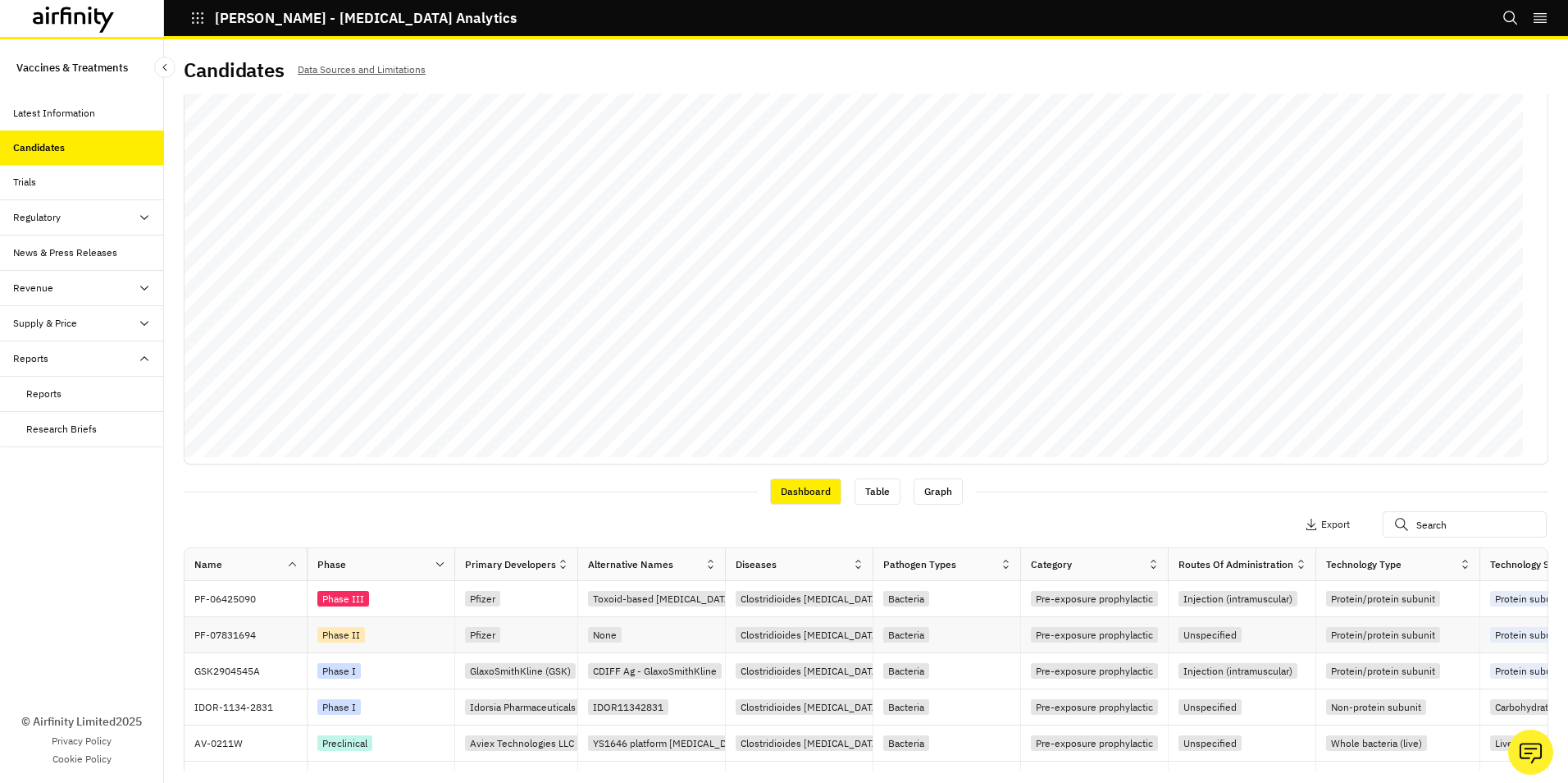
click at [242, 634] on p "PF-07831694" at bounding box center [251, 635] width 113 height 17
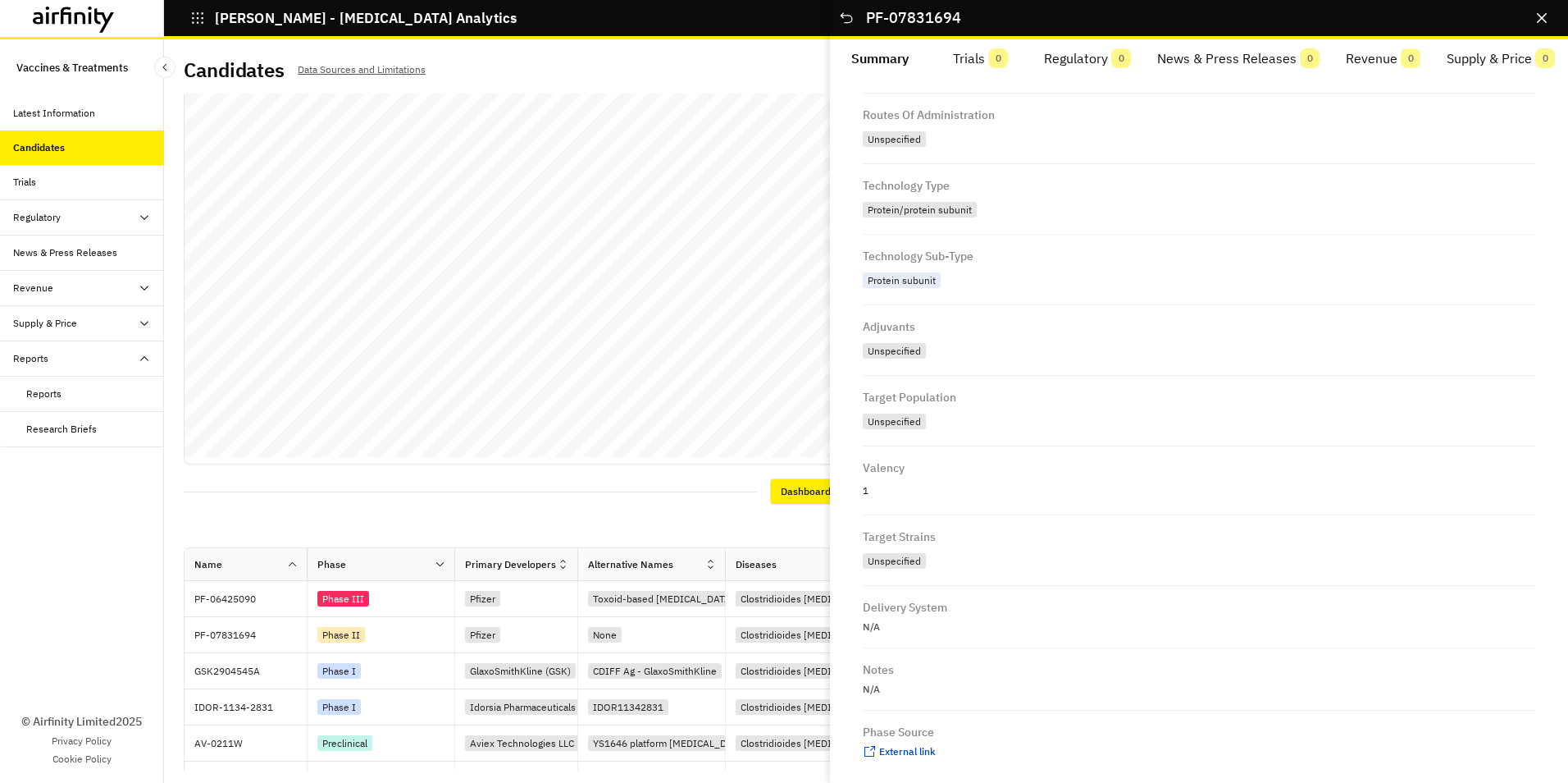
scroll to position [506, 0]
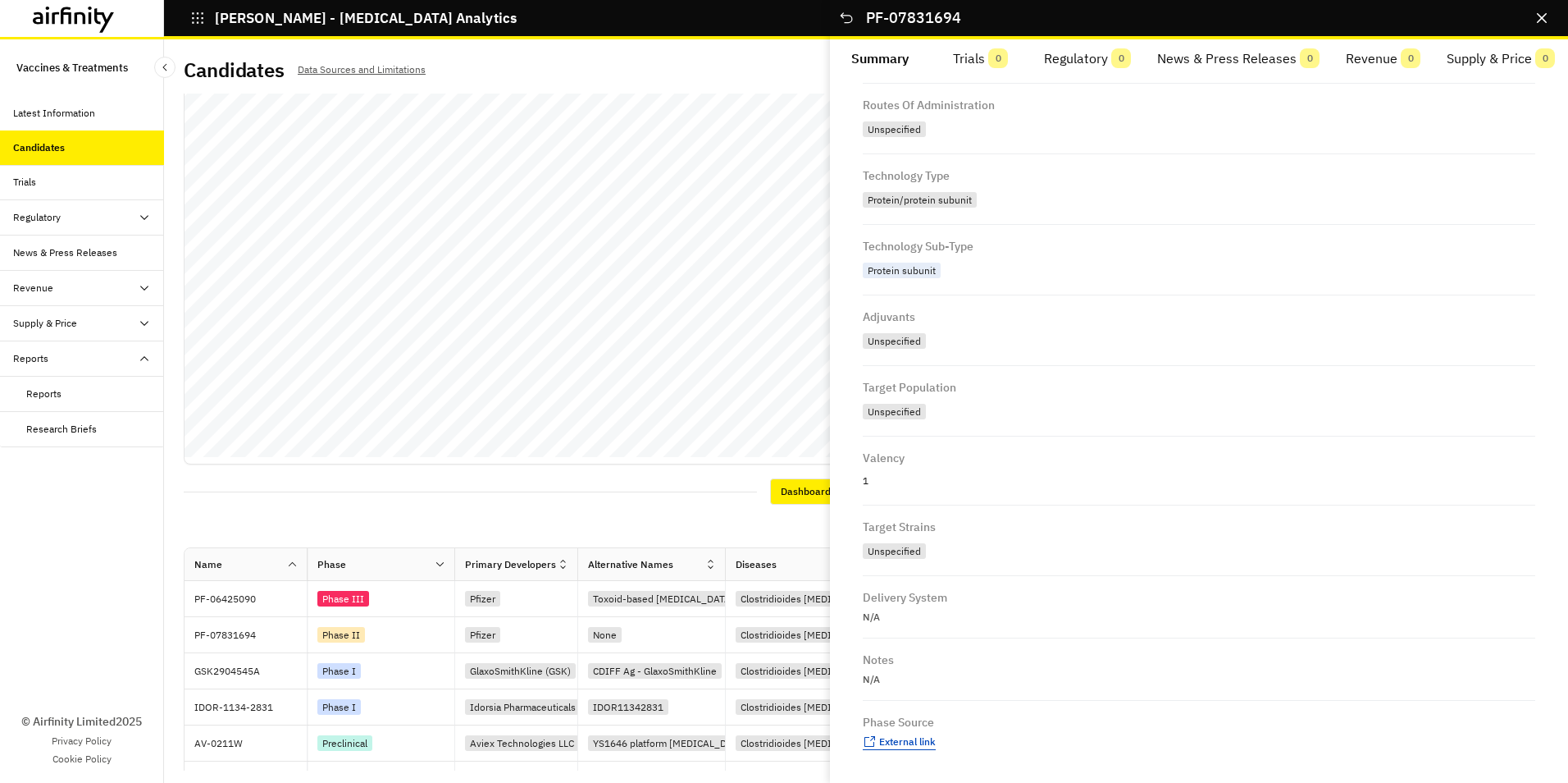
click at [912, 742] on span "External link" at bounding box center [908, 742] width 56 height 12
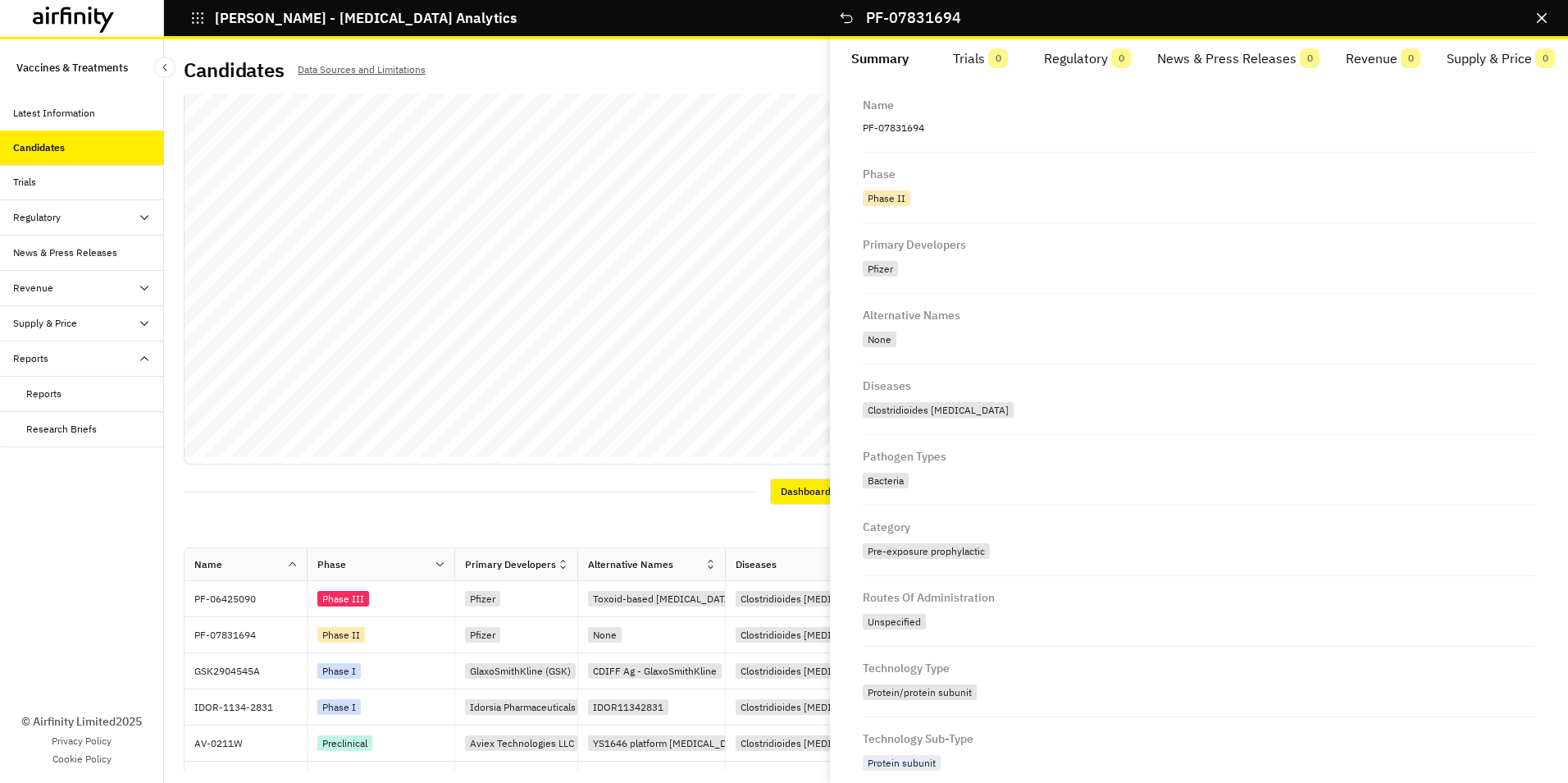
scroll to position [0, 0]
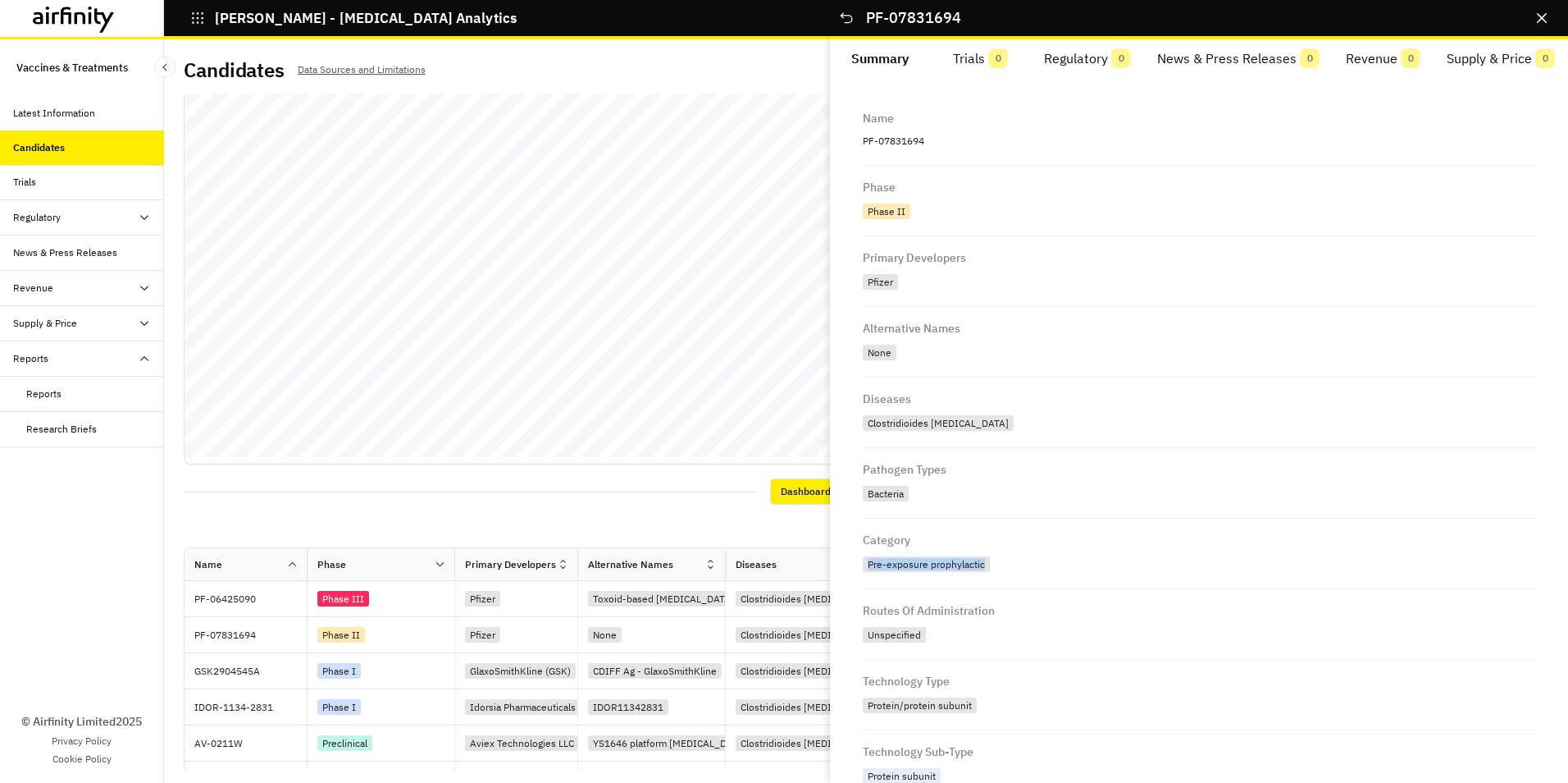
drag, startPoint x: 863, startPoint y: 560, endPoint x: 987, endPoint y: 574, distance: 124.8
click at [987, 574] on div "Pre-exposure prophylactic" at bounding box center [928, 565] width 130 height 18
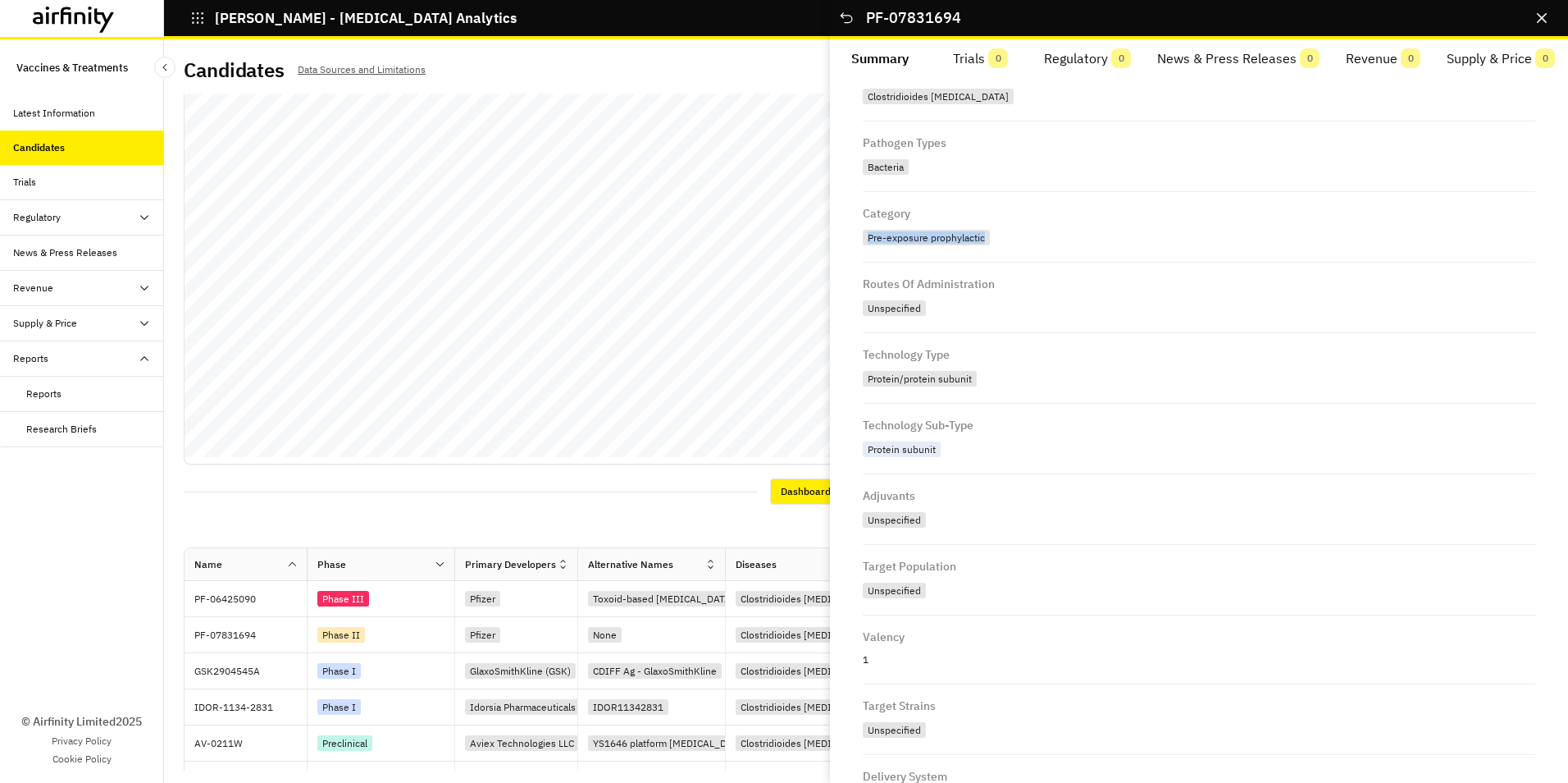
scroll to position [329, 0]
drag, startPoint x: 868, startPoint y: 374, endPoint x: 981, endPoint y: 380, distance: 113.2
click at [981, 380] on div "Protein/protein subunit" at bounding box center [1199, 377] width 673 height 23
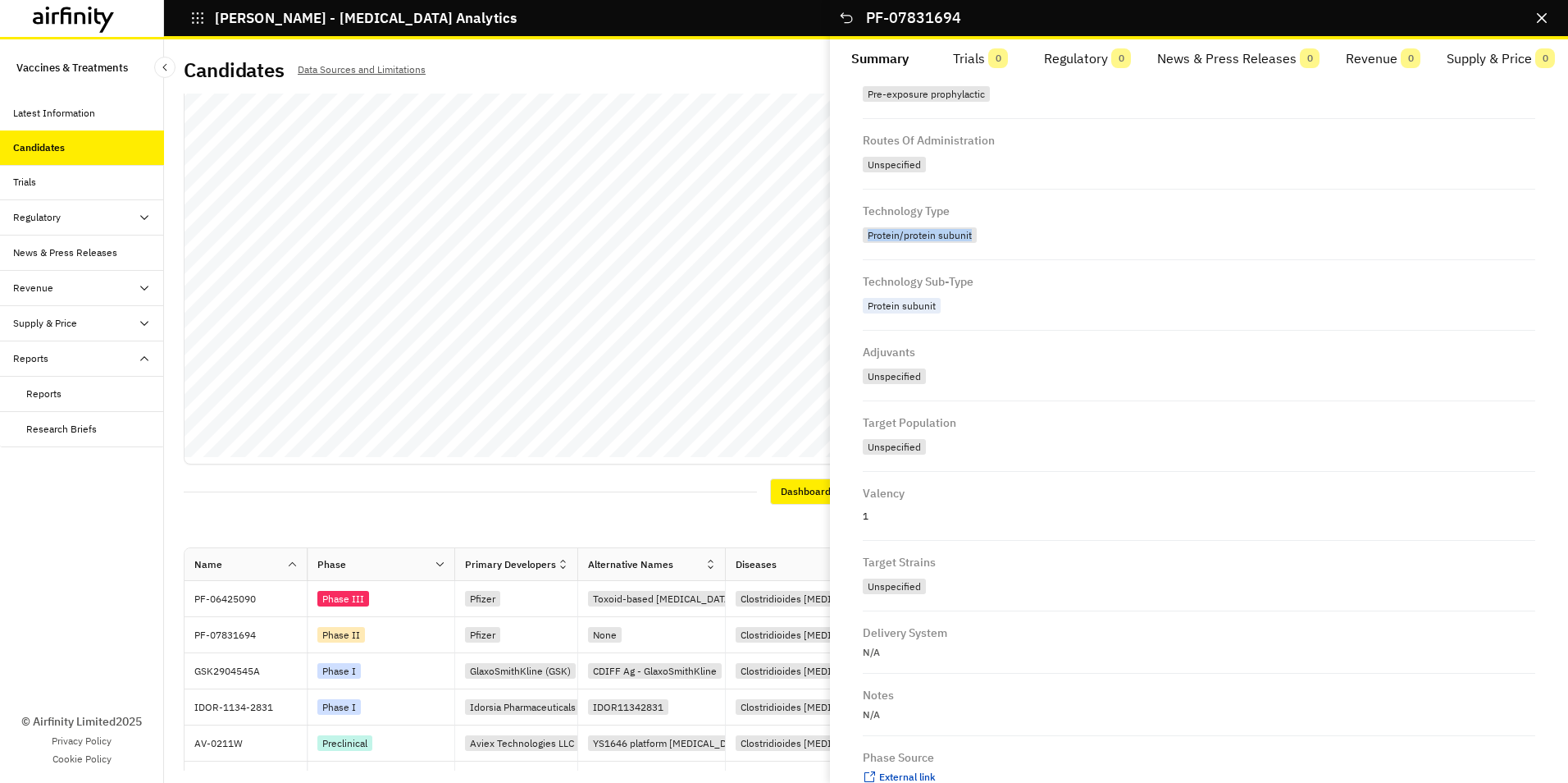
scroll to position [492, 0]
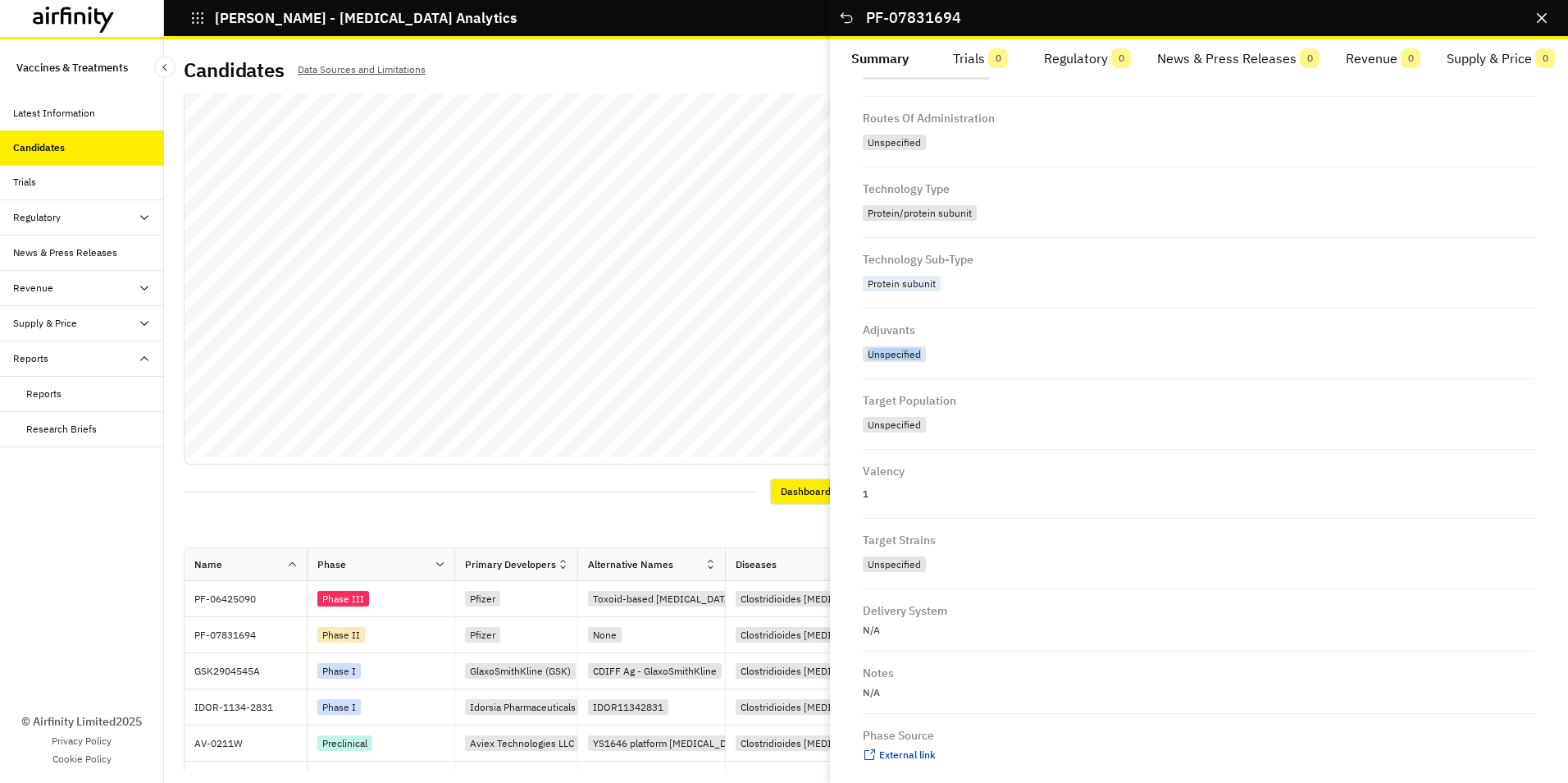
drag, startPoint x: 866, startPoint y: 355, endPoint x: 919, endPoint y: 359, distance: 53.2
click at [919, 359] on div "Unspecified" at bounding box center [894, 354] width 63 height 16
drag, startPoint x: 919, startPoint y: 359, endPoint x: 936, endPoint y: 429, distance: 72.0
click at [936, 429] on div "Unspecified" at bounding box center [1199, 425] width 673 height 23
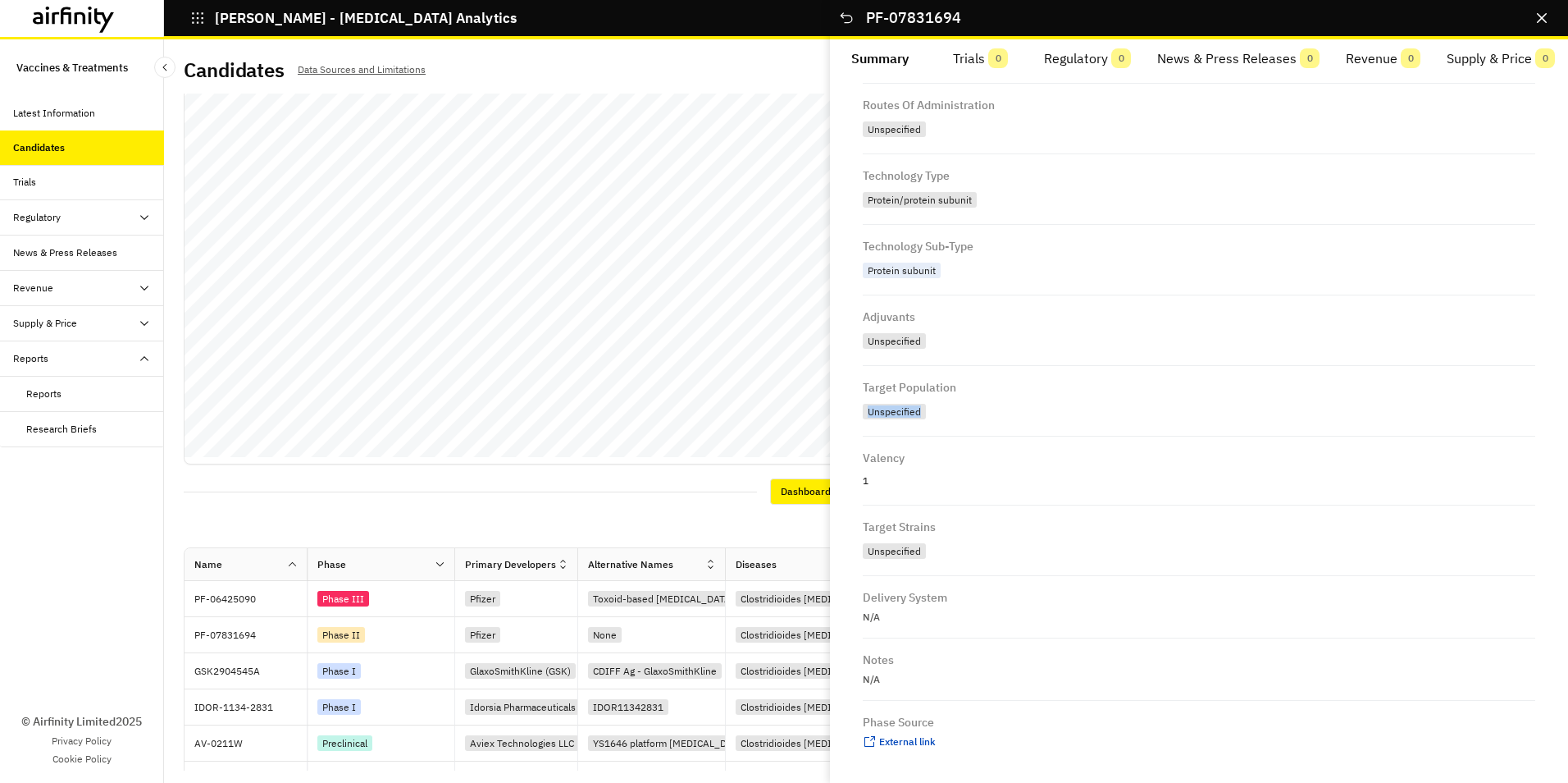
scroll to position [0, 0]
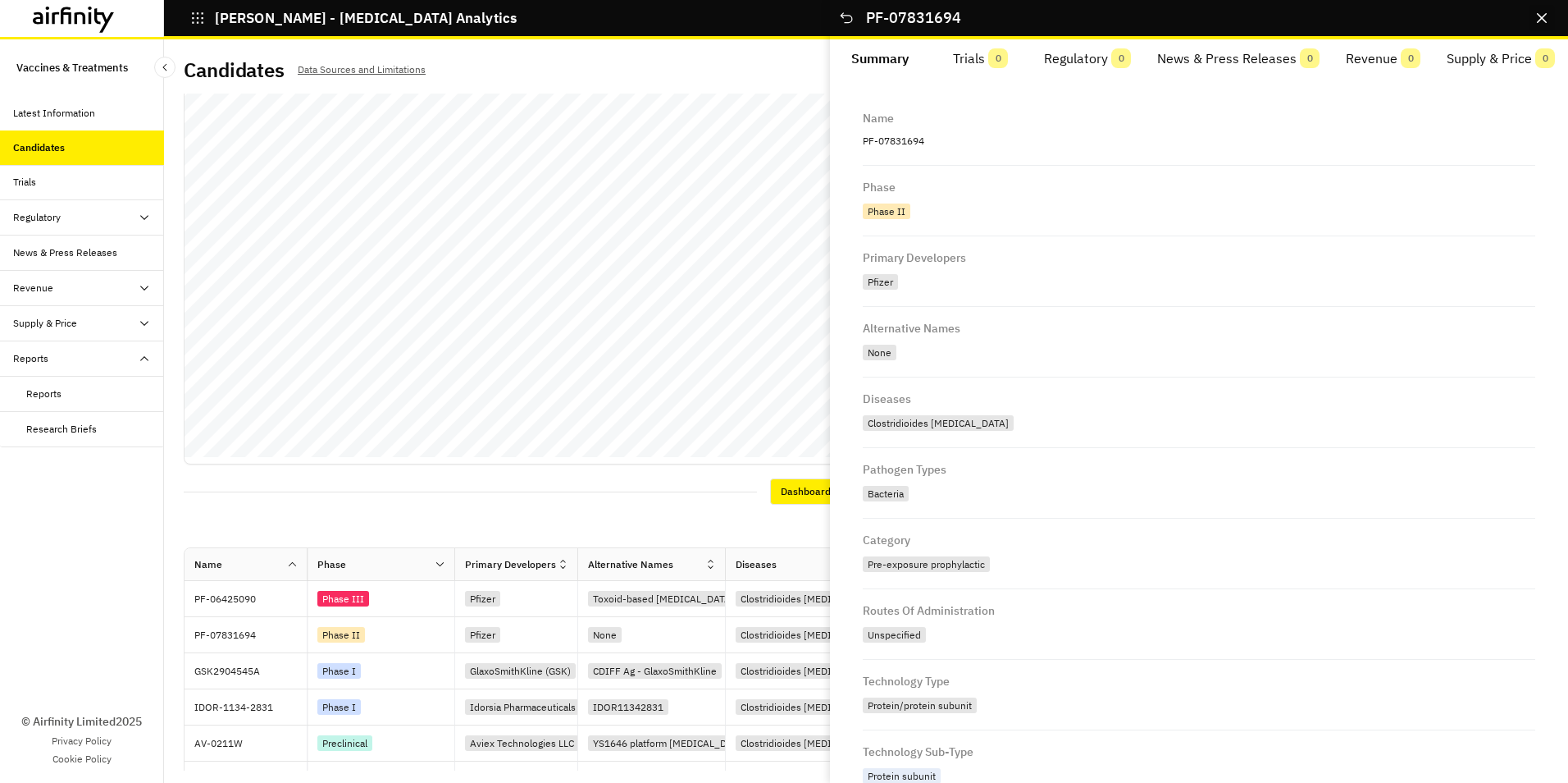
click at [1546, 20] on icon "Close" at bounding box center [1542, 18] width 10 height 10
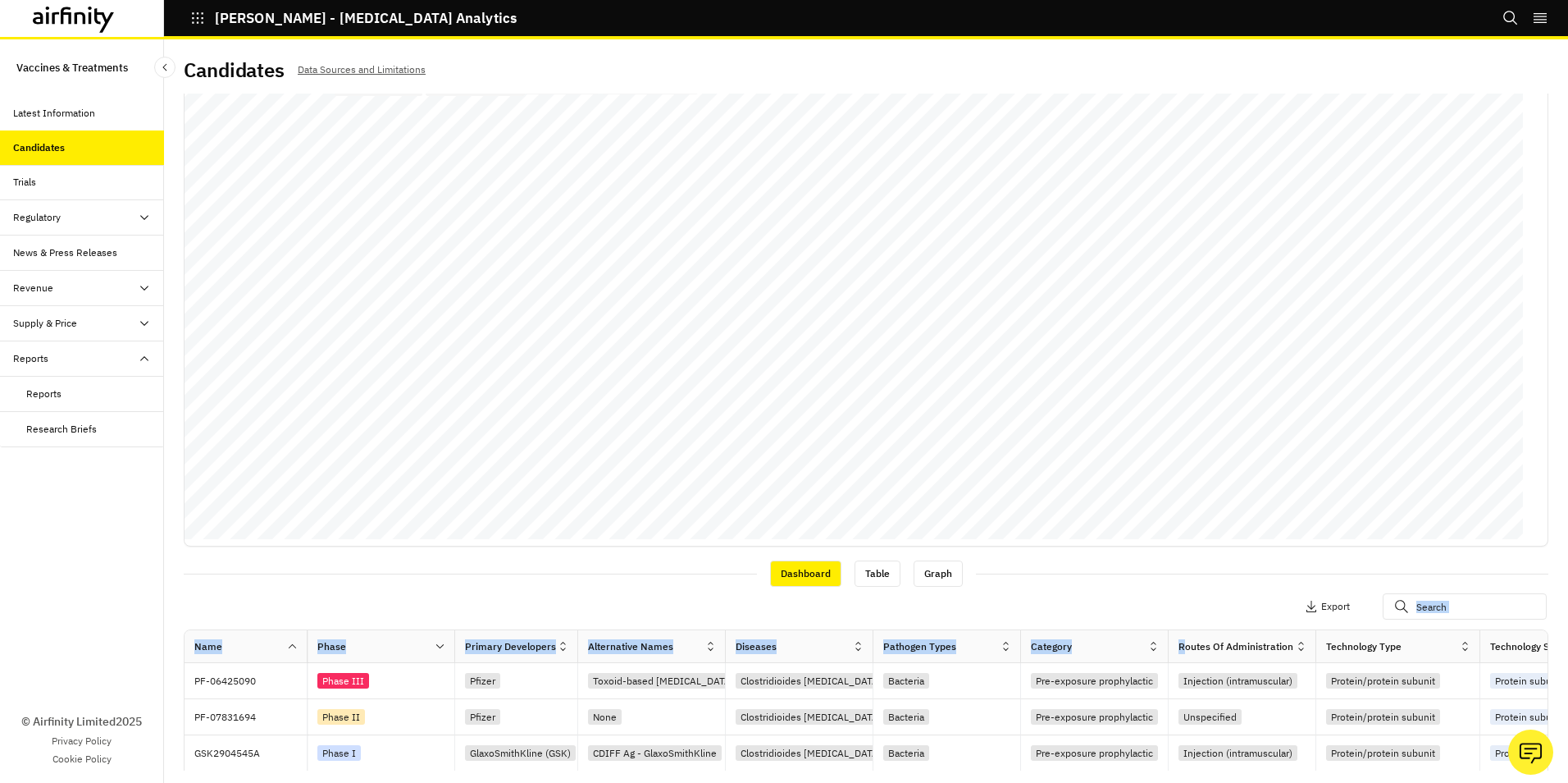
drag, startPoint x: 1182, startPoint y: 638, endPoint x: 1049, endPoint y: 618, distance: 134.5
click at [1049, 618] on div "Apply Filters 1 Columns Export Name Phase Primary Developers Alternative Names …" at bounding box center [866, 792] width 1365 height 410
click at [35, 181] on div "Trials" at bounding box center [25, 181] width 23 height 15
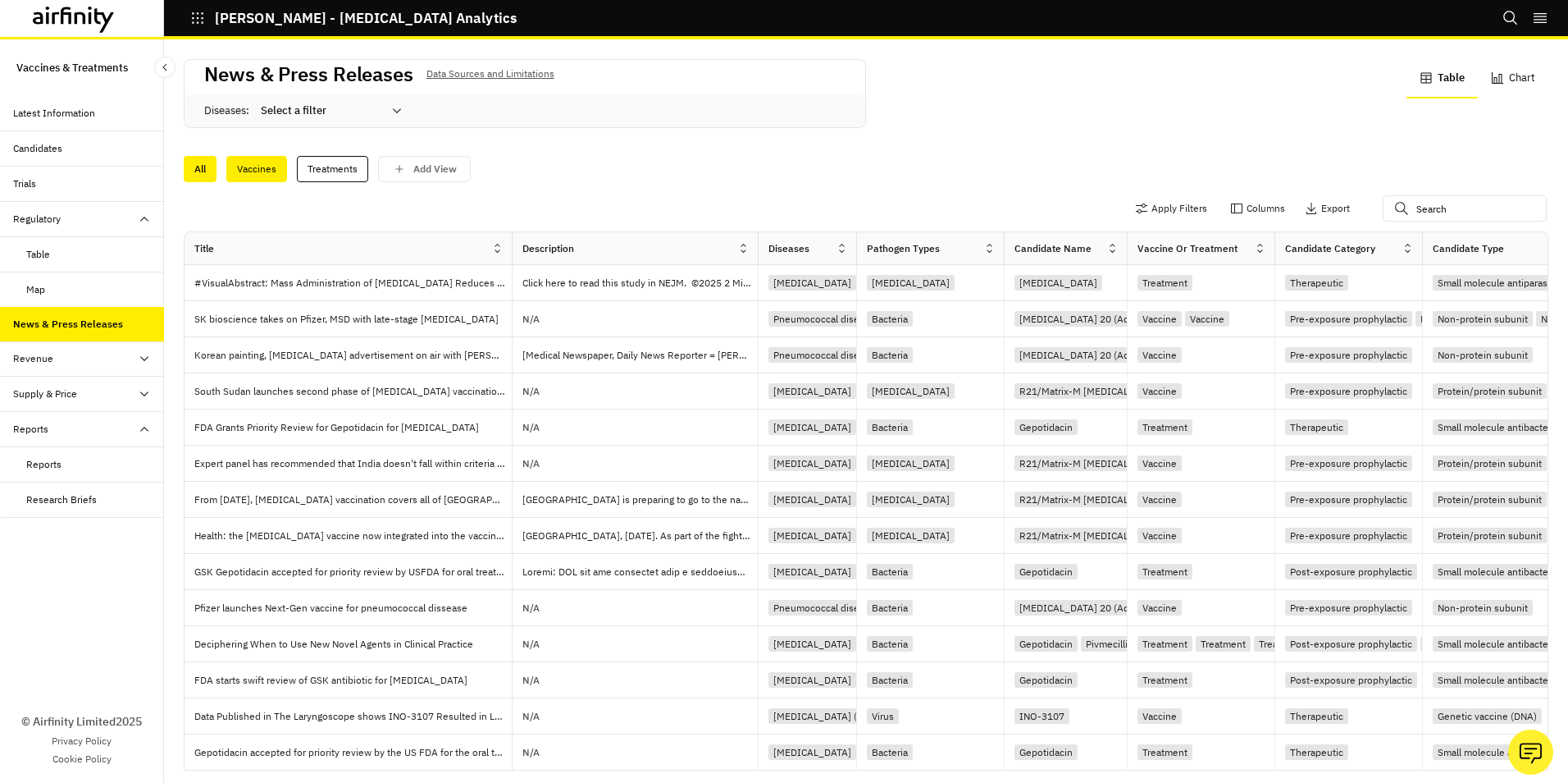
click at [248, 166] on div "Vaccines" at bounding box center [256, 169] width 61 height 26
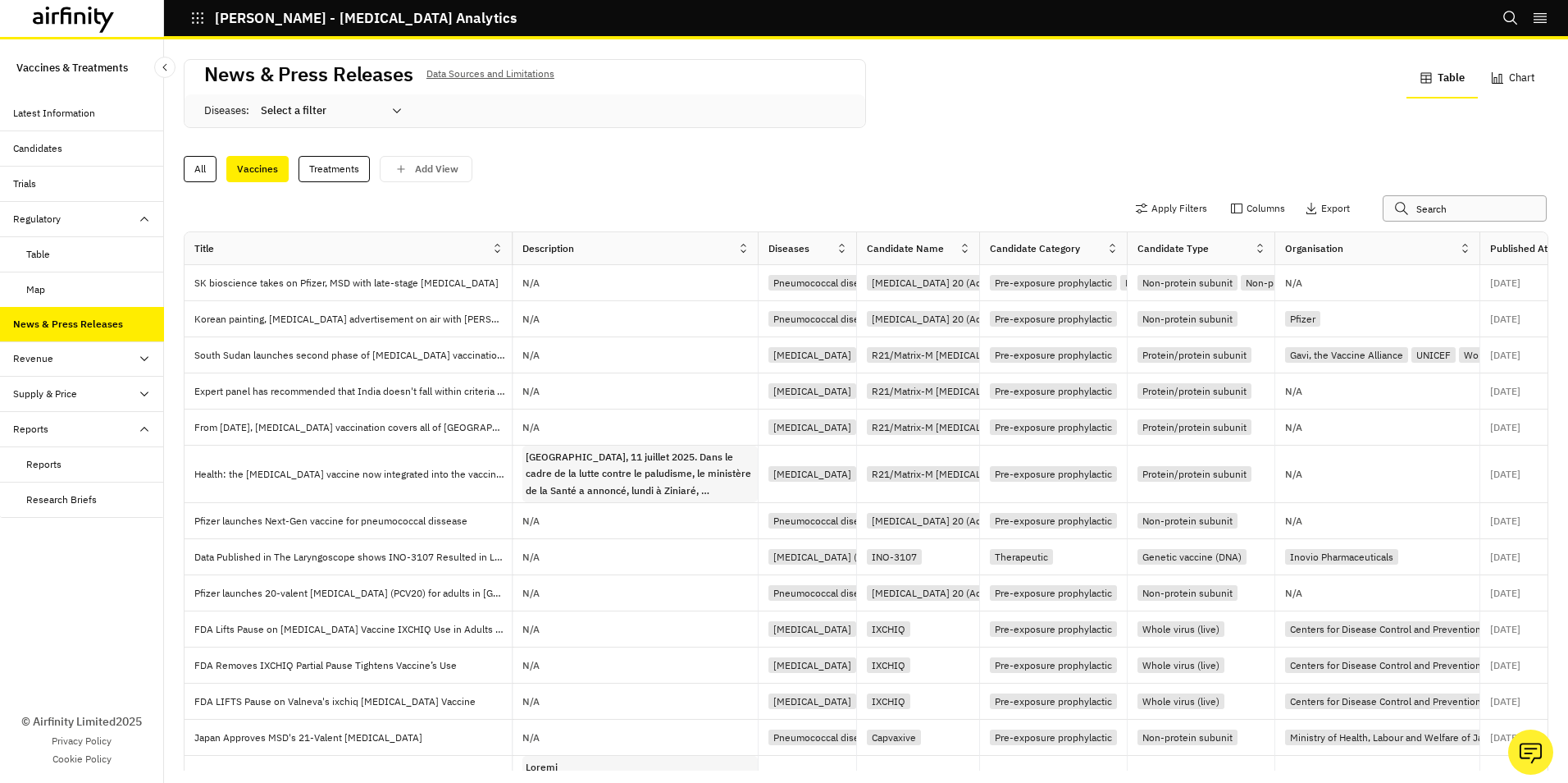
click at [1402, 206] on input "text" at bounding box center [1465, 209] width 164 height 26
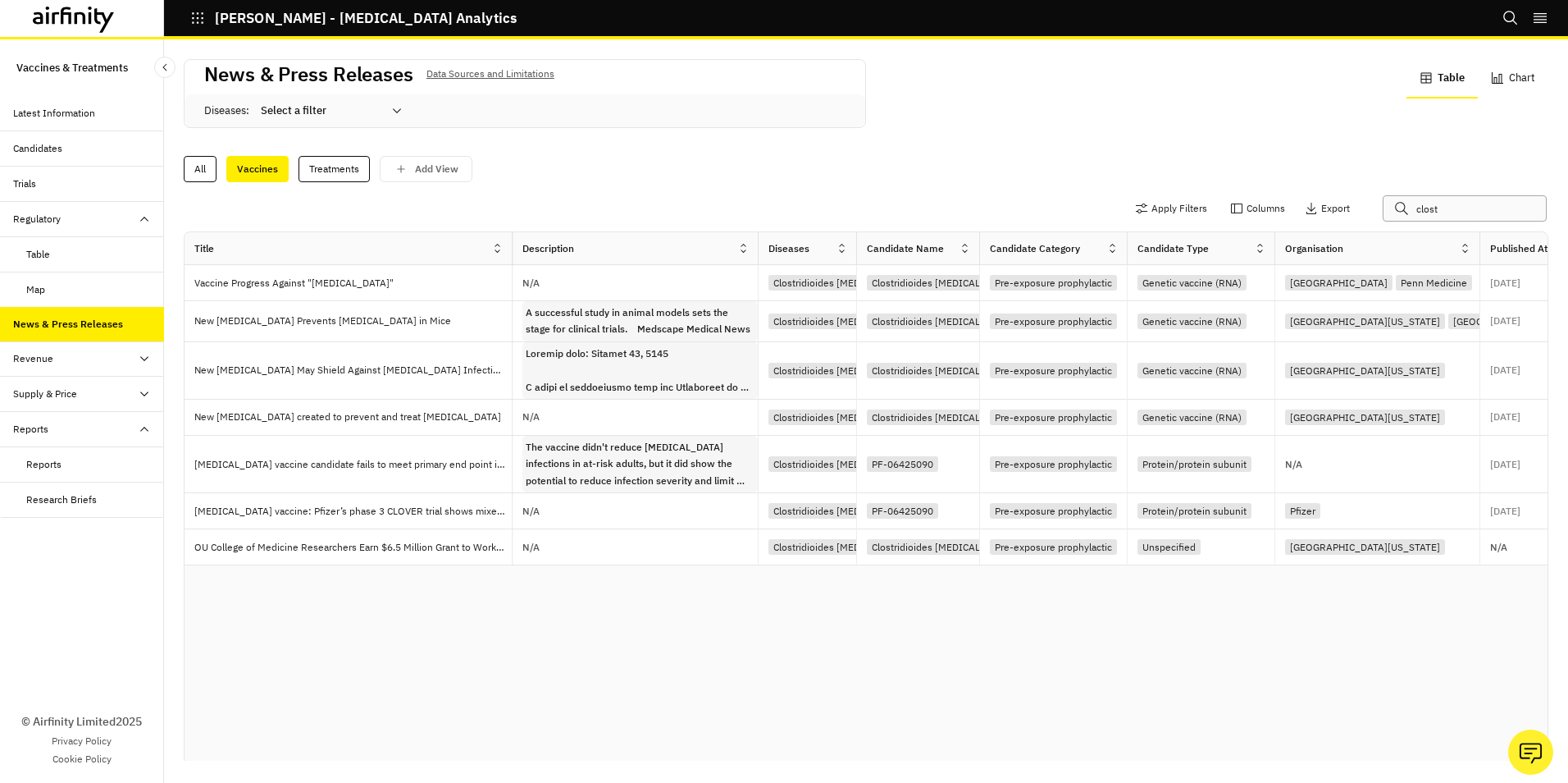
type input "clost"
drag, startPoint x: 1481, startPoint y: 242, endPoint x: 1425, endPoint y: 244, distance: 56.0
click at [1425, 244] on div at bounding box center [1424, 247] width 8 height 18
click at [1466, 278] on p "[DATE]" at bounding box center [1450, 283] width 30 height 10
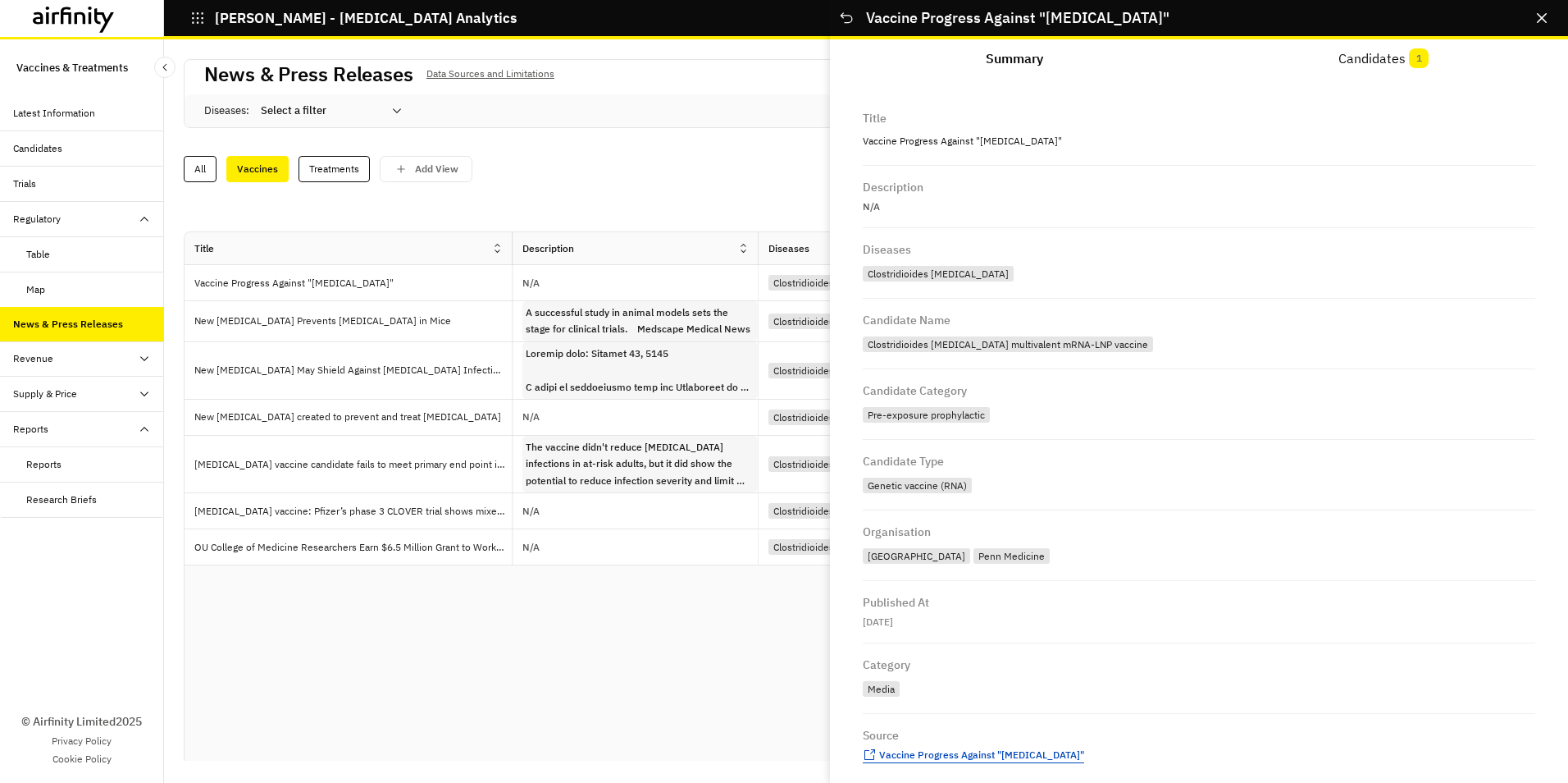
click at [955, 750] on span "Vaccine Progress Against "[MEDICAL_DATA]"" at bounding box center [982, 755] width 205 height 12
click at [133, 356] on div "Revenue" at bounding box center [88, 358] width 151 height 15
click at [89, 431] on div "Revenue Dashboard" at bounding box center [71, 429] width 90 height 15
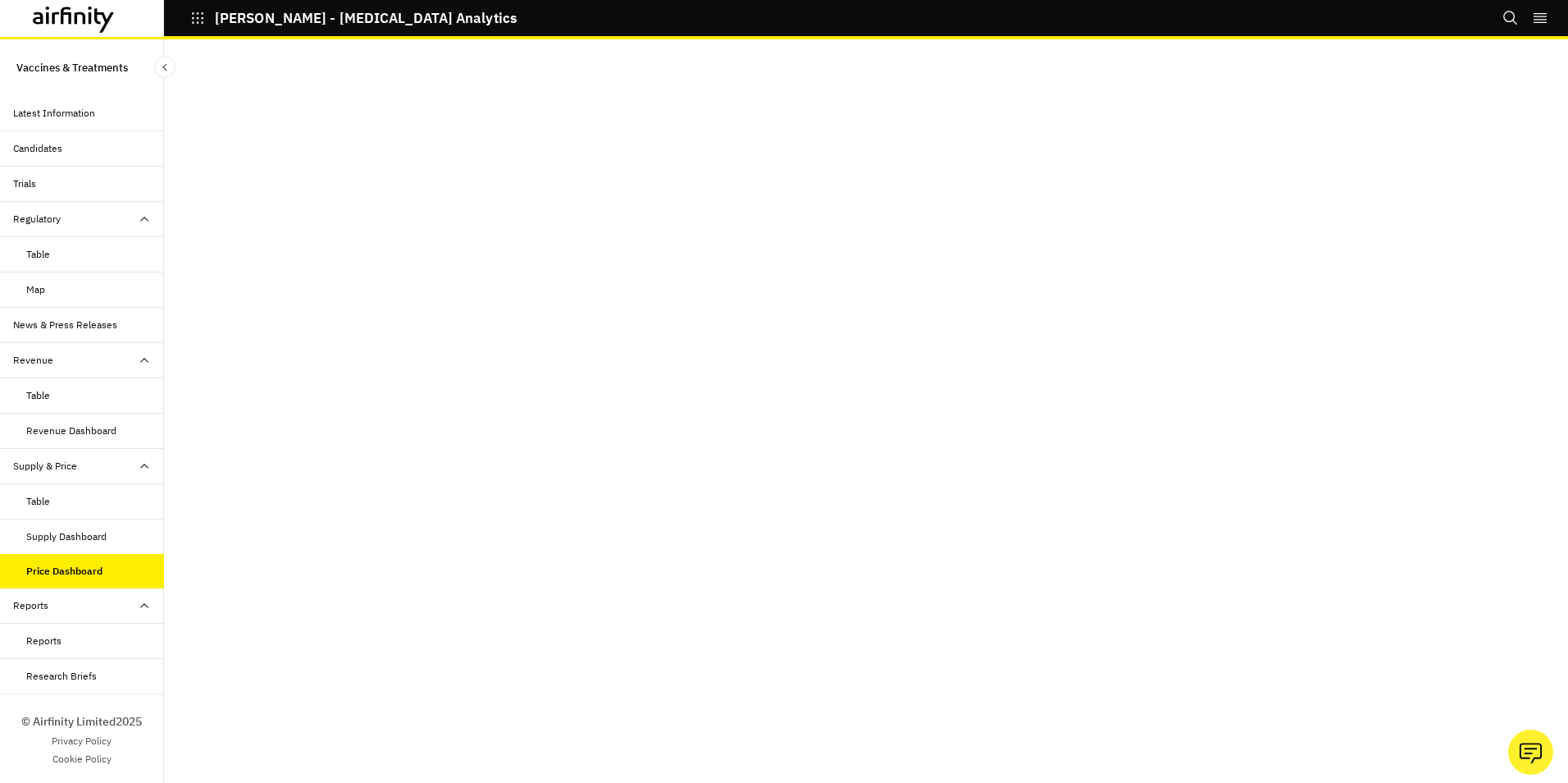
scroll to position [33, 0]
click at [70, 114] on div "Latest Information" at bounding box center [54, 113] width 82 height 15
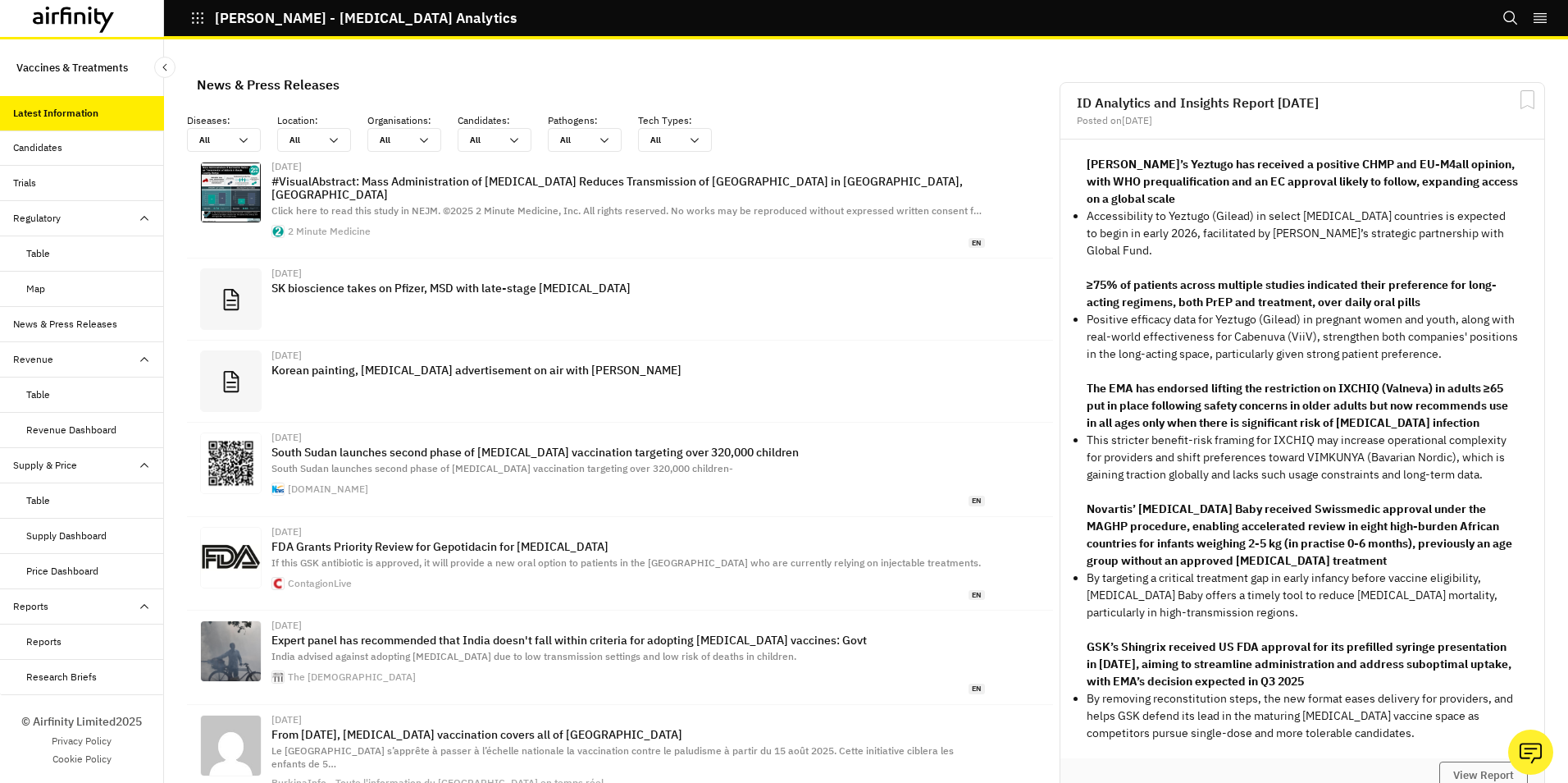
scroll to position [1056, 480]
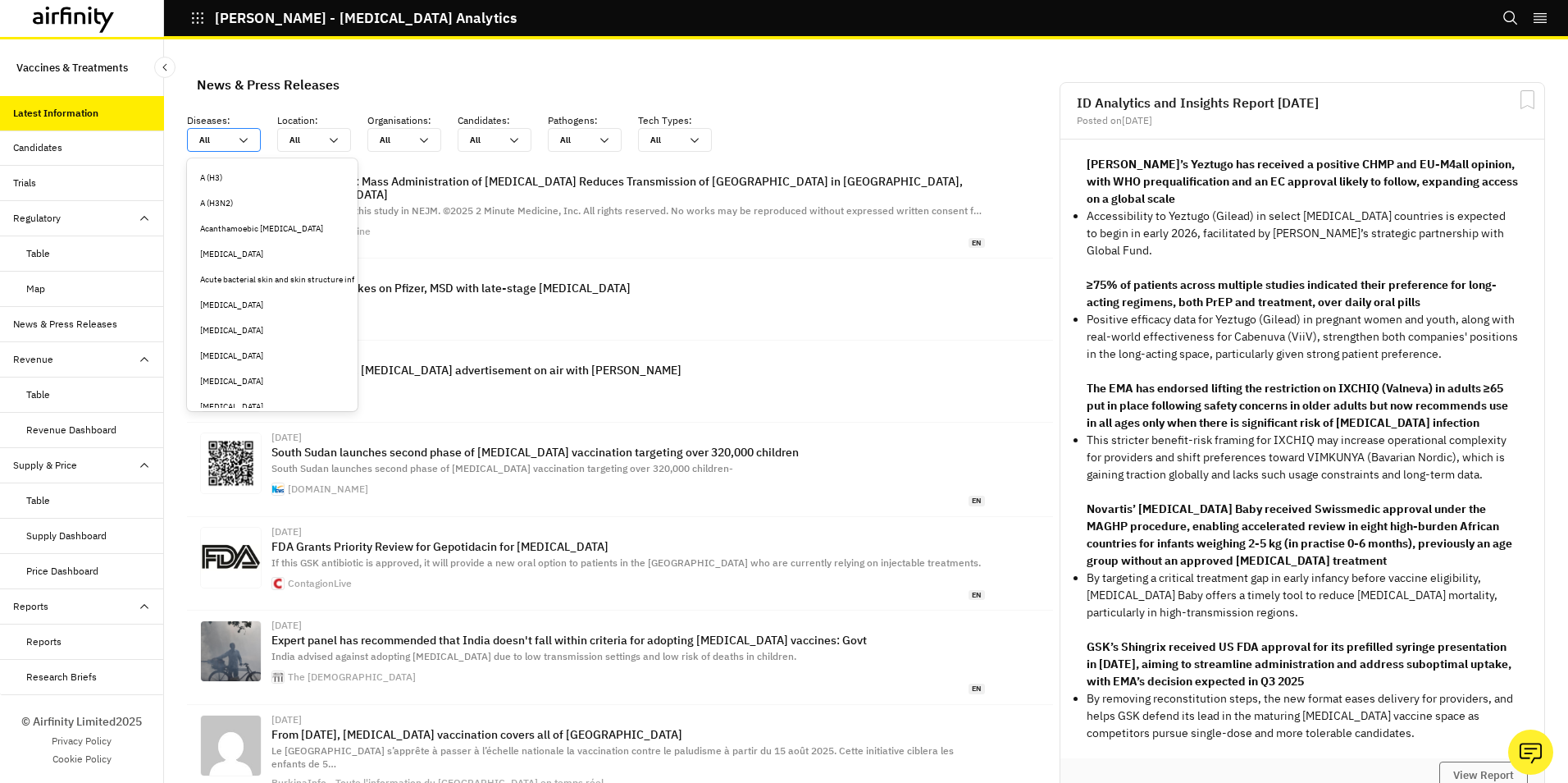
click at [246, 136] on icon at bounding box center [243, 140] width 13 height 13
click at [265, 367] on div "Clostridioides [MEDICAL_DATA]" at bounding box center [272, 366] width 144 height 12
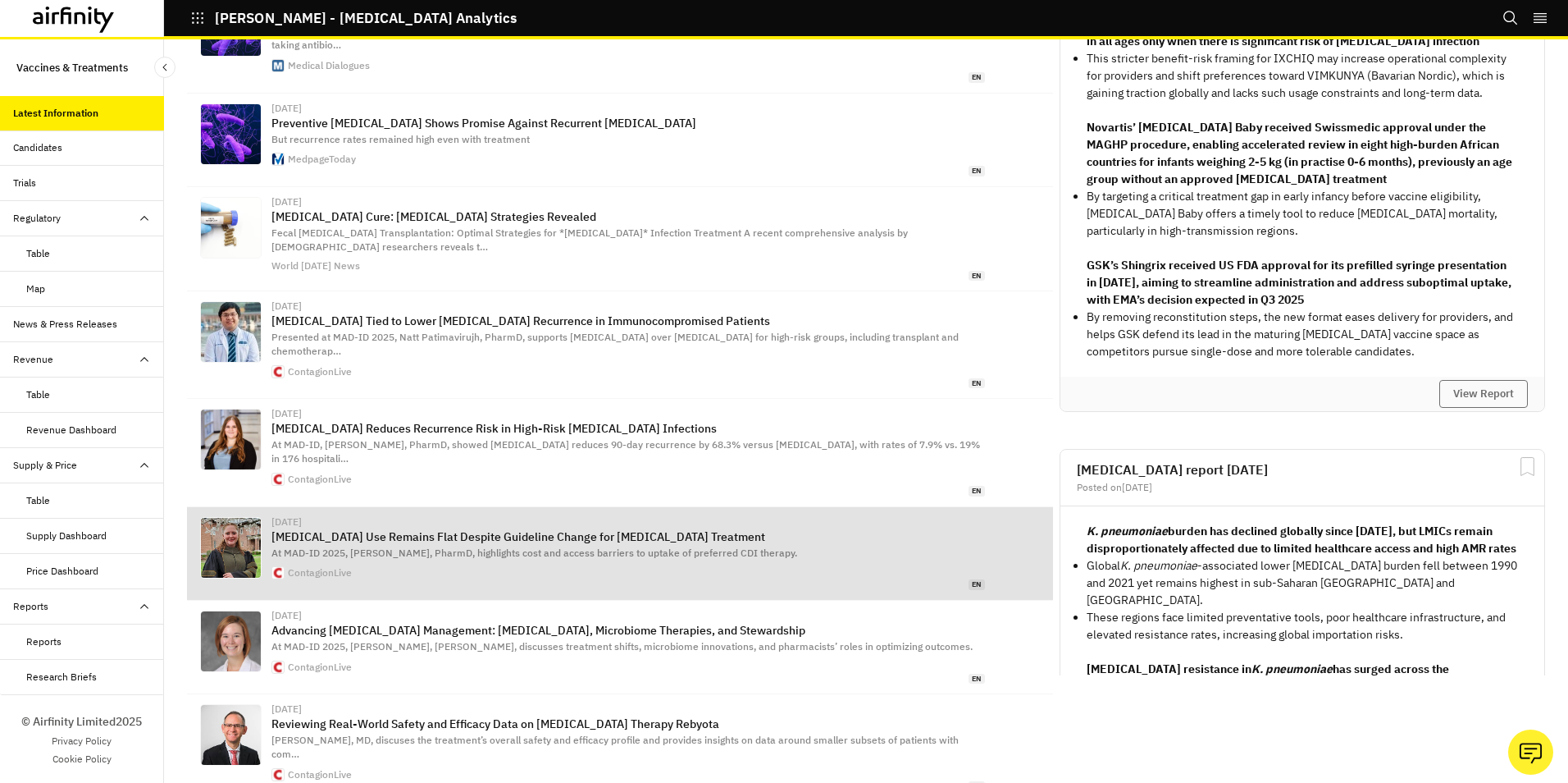
scroll to position [398, 0]
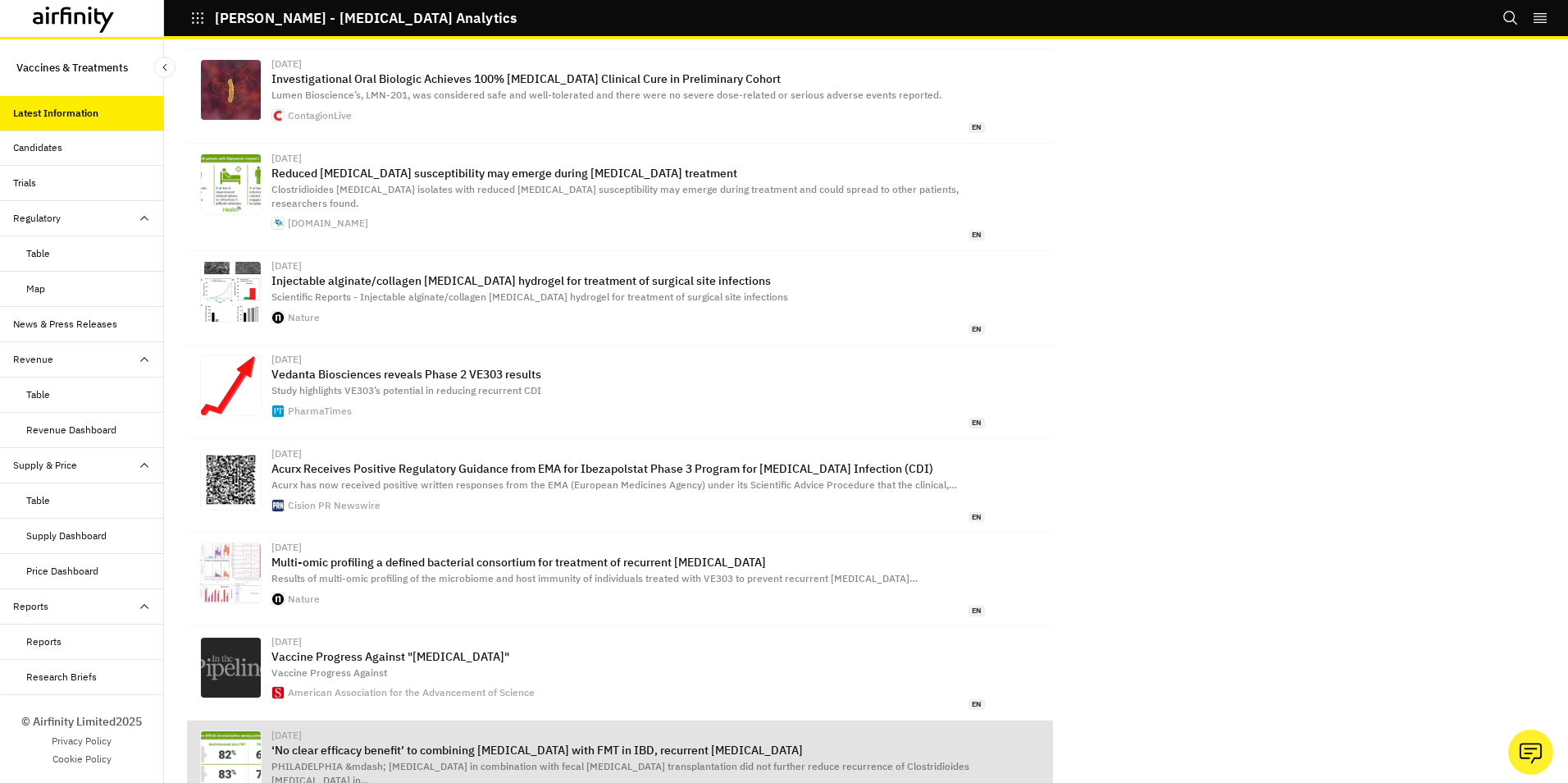
scroll to position [1136, 0]
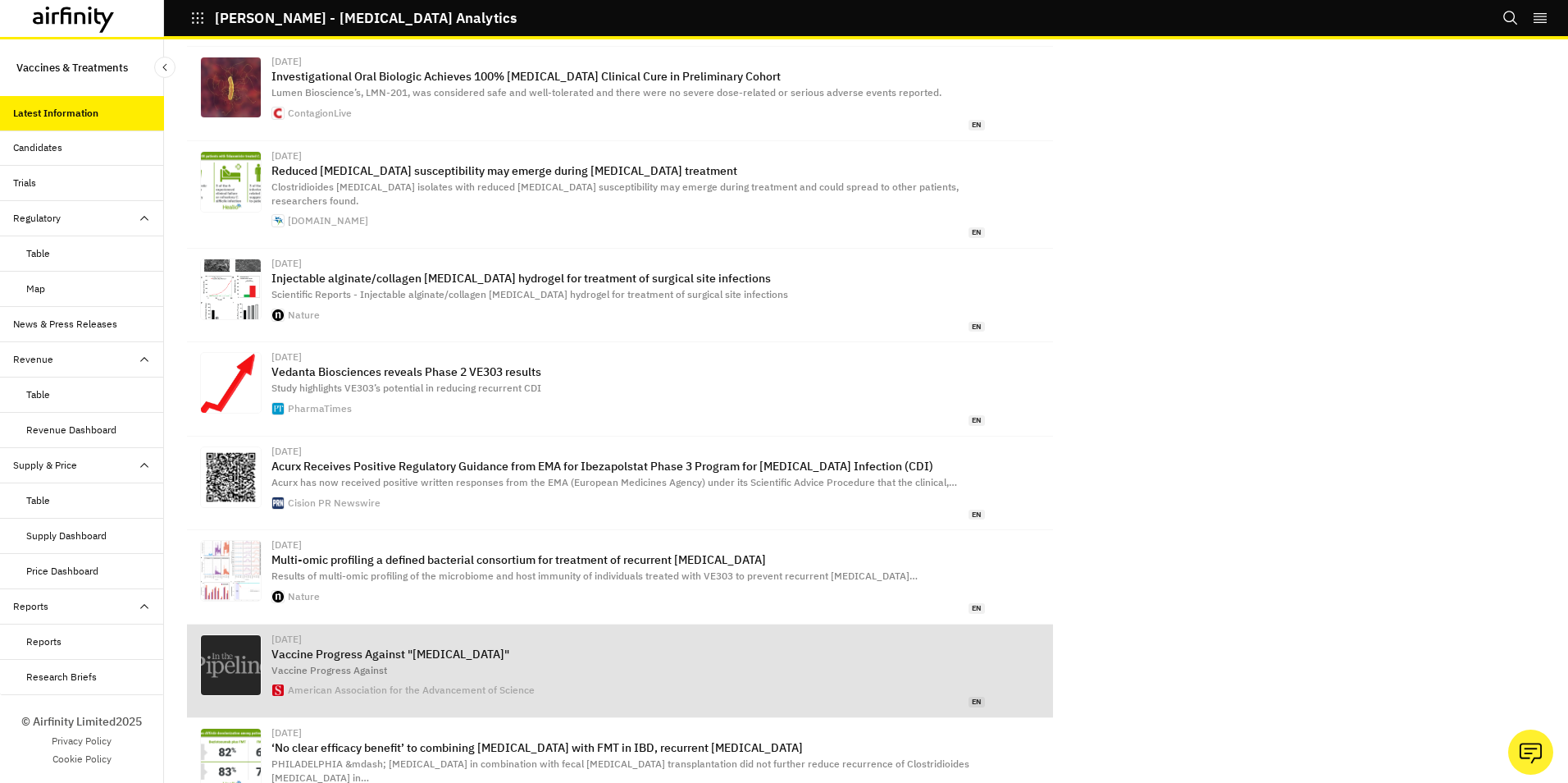
click at [358, 647] on p "Vaccine Progress Against "C diff"" at bounding box center [628, 654] width 714 height 13
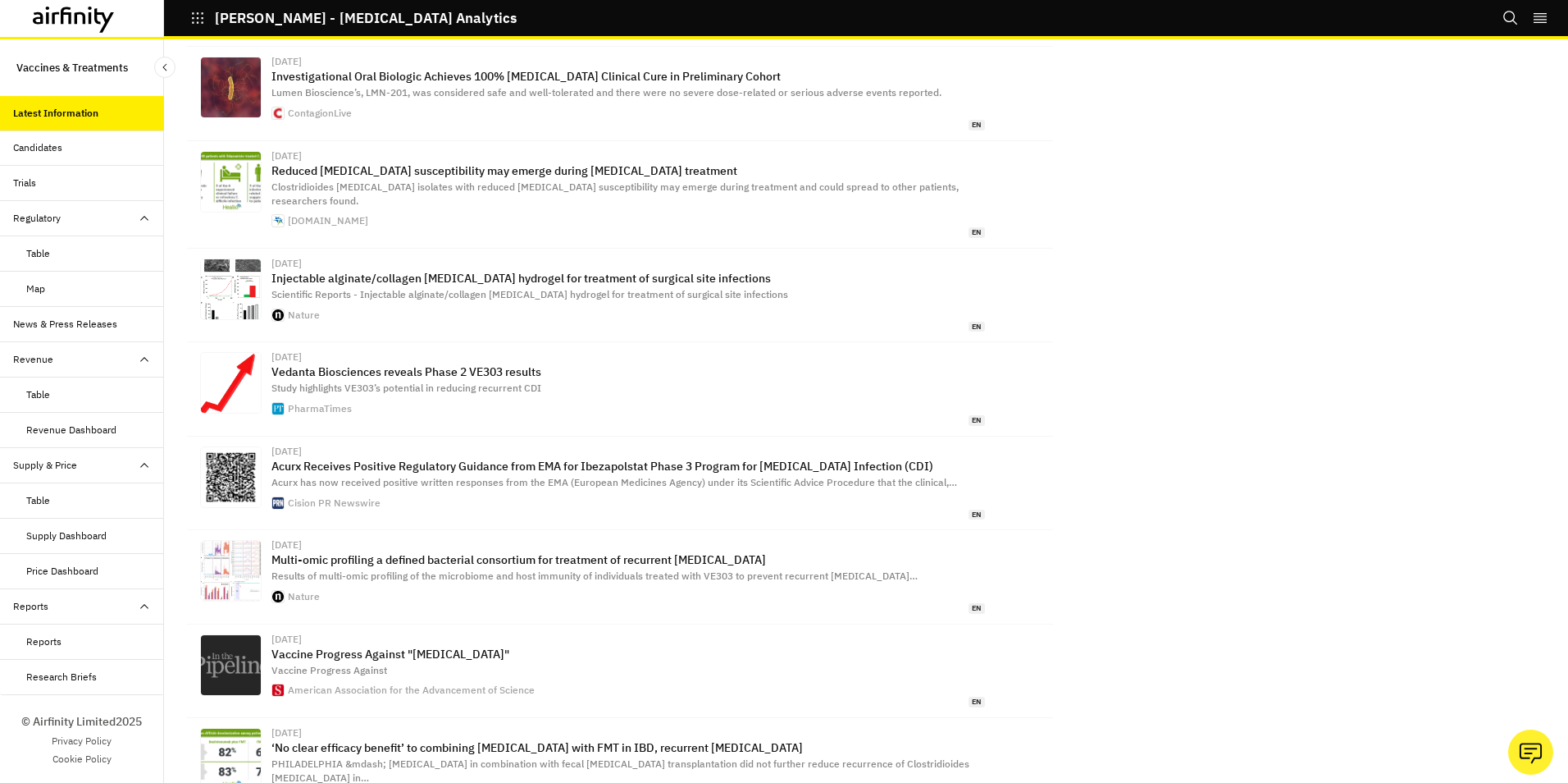
drag, startPoint x: 39, startPoint y: 146, endPoint x: 40, endPoint y: 157, distance: 11.0
click at [39, 146] on div "Candidates" at bounding box center [38, 147] width 49 height 15
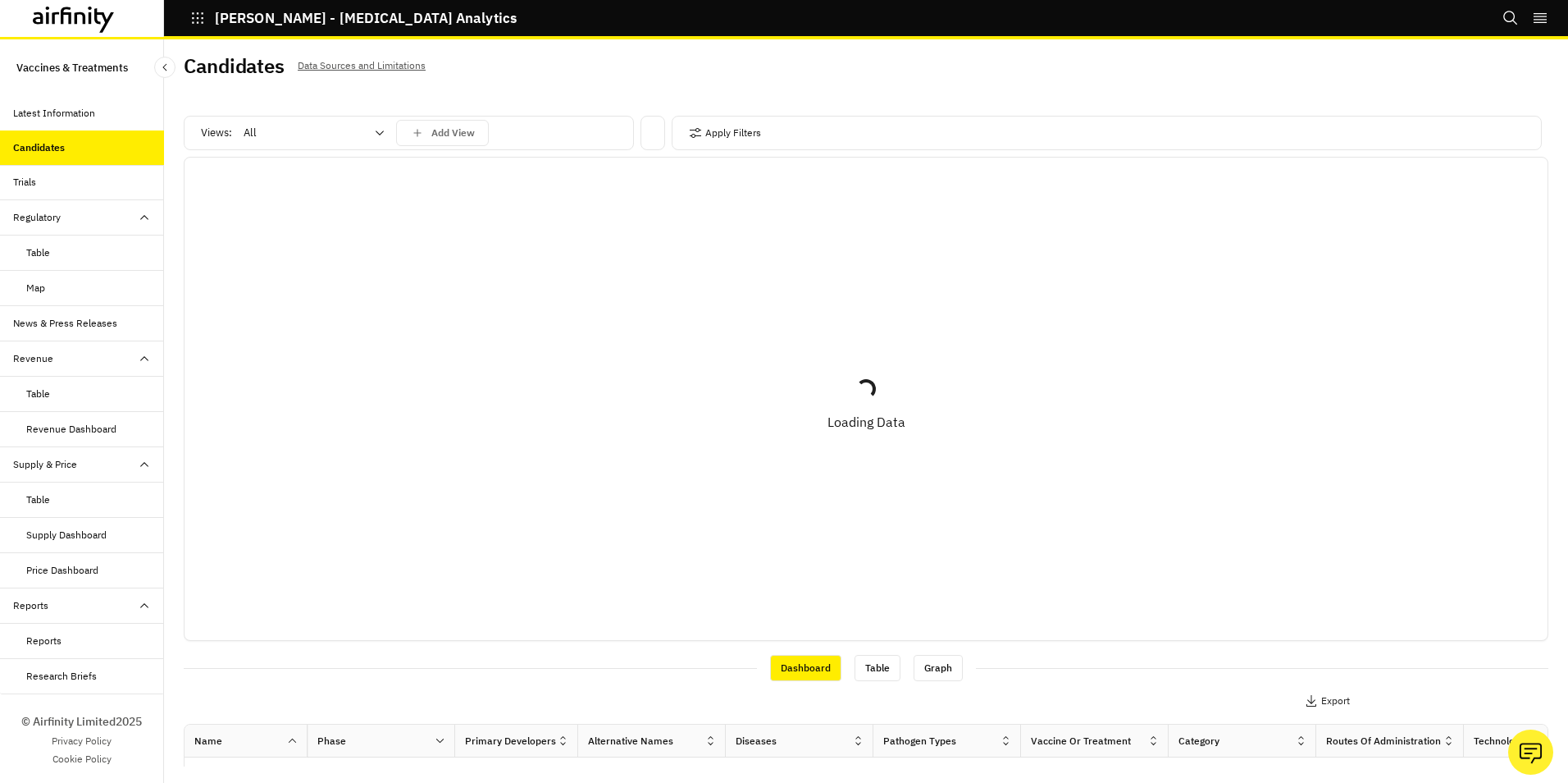
scroll to position [4, 0]
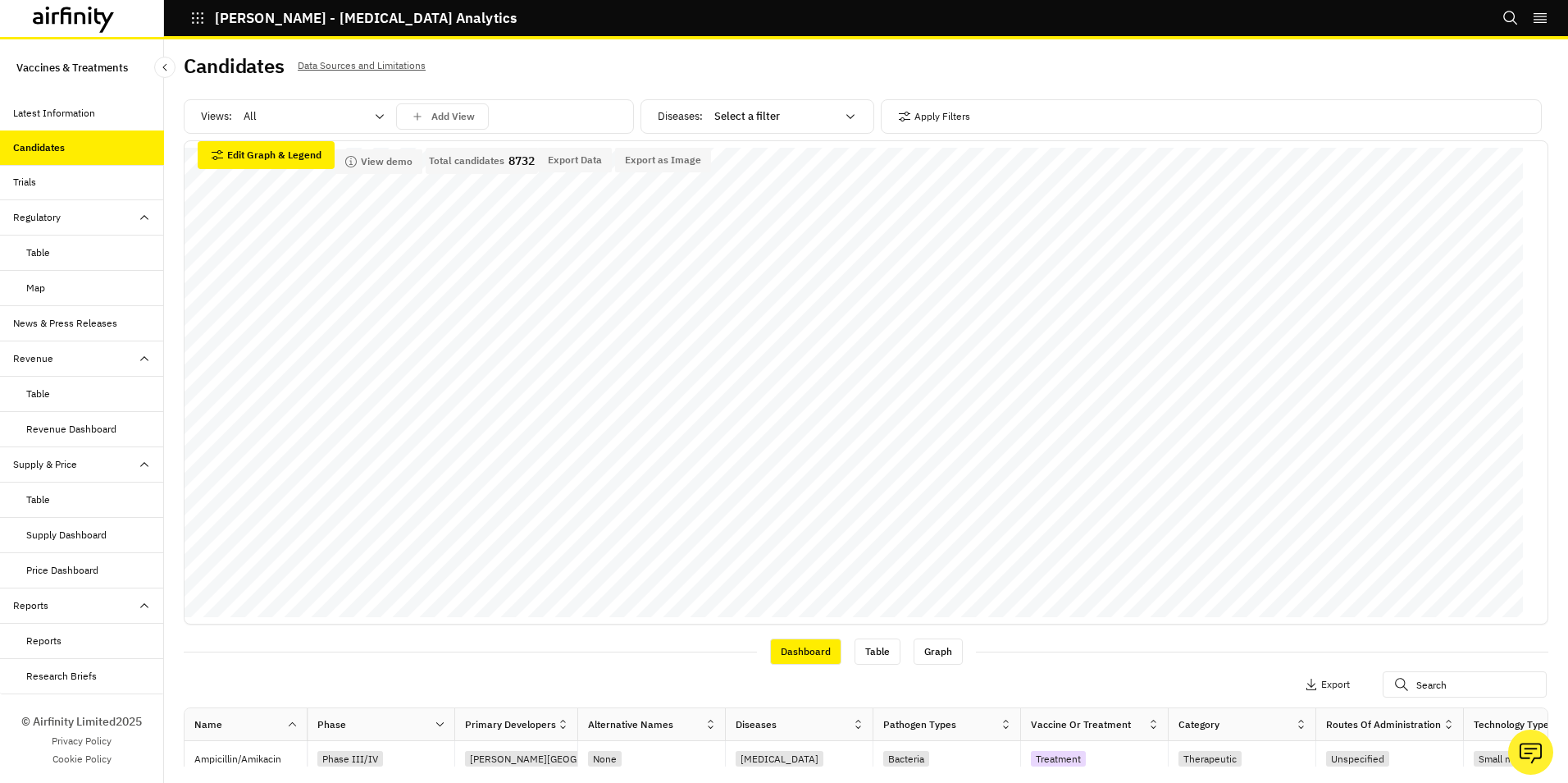
click at [64, 111] on div "Latest Information" at bounding box center [54, 113] width 82 height 15
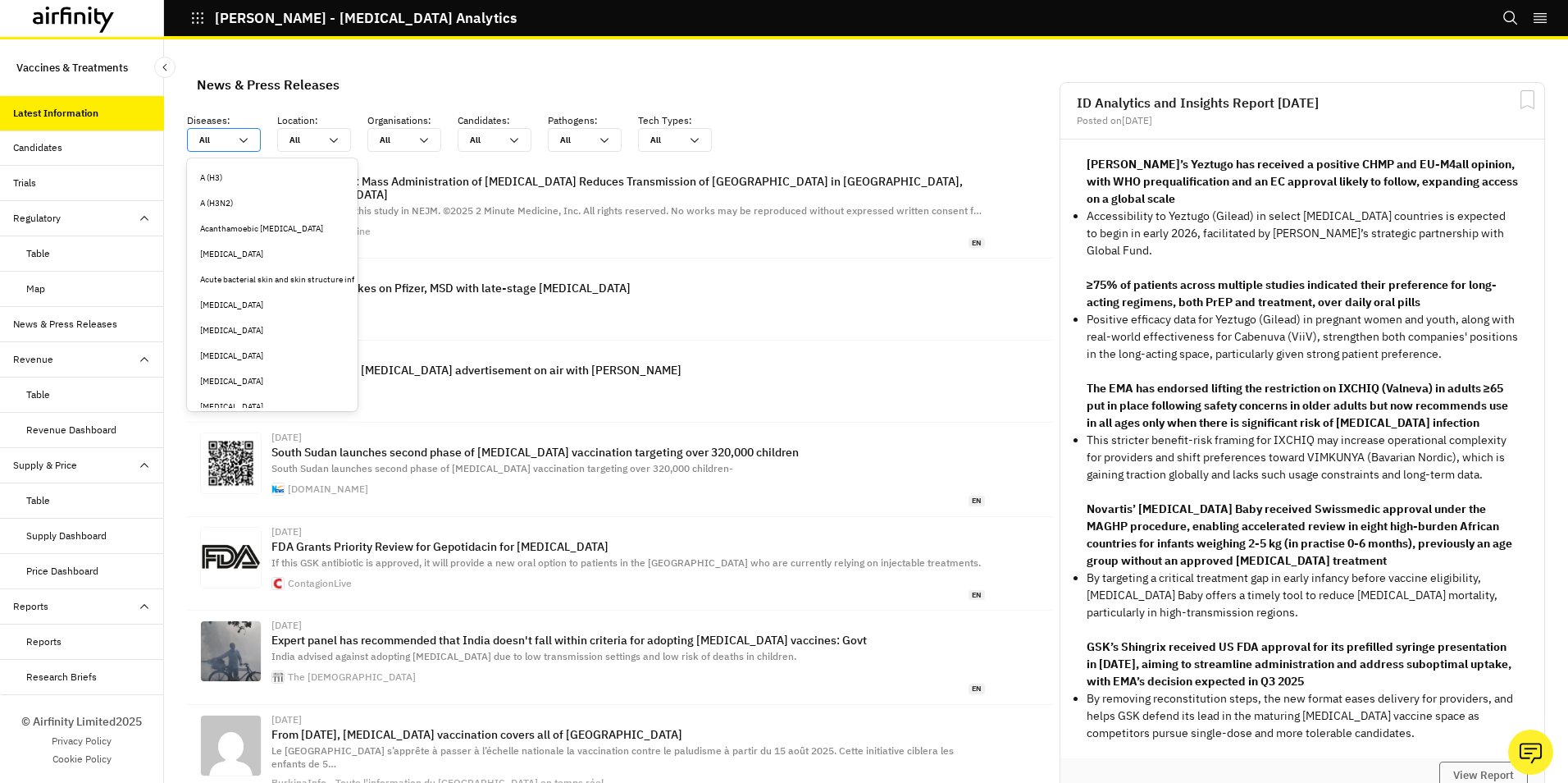
click at [246, 137] on icon at bounding box center [243, 140] width 13 height 13
click at [265, 366] on div "Clostridioides difficile" at bounding box center [272, 366] width 144 height 12
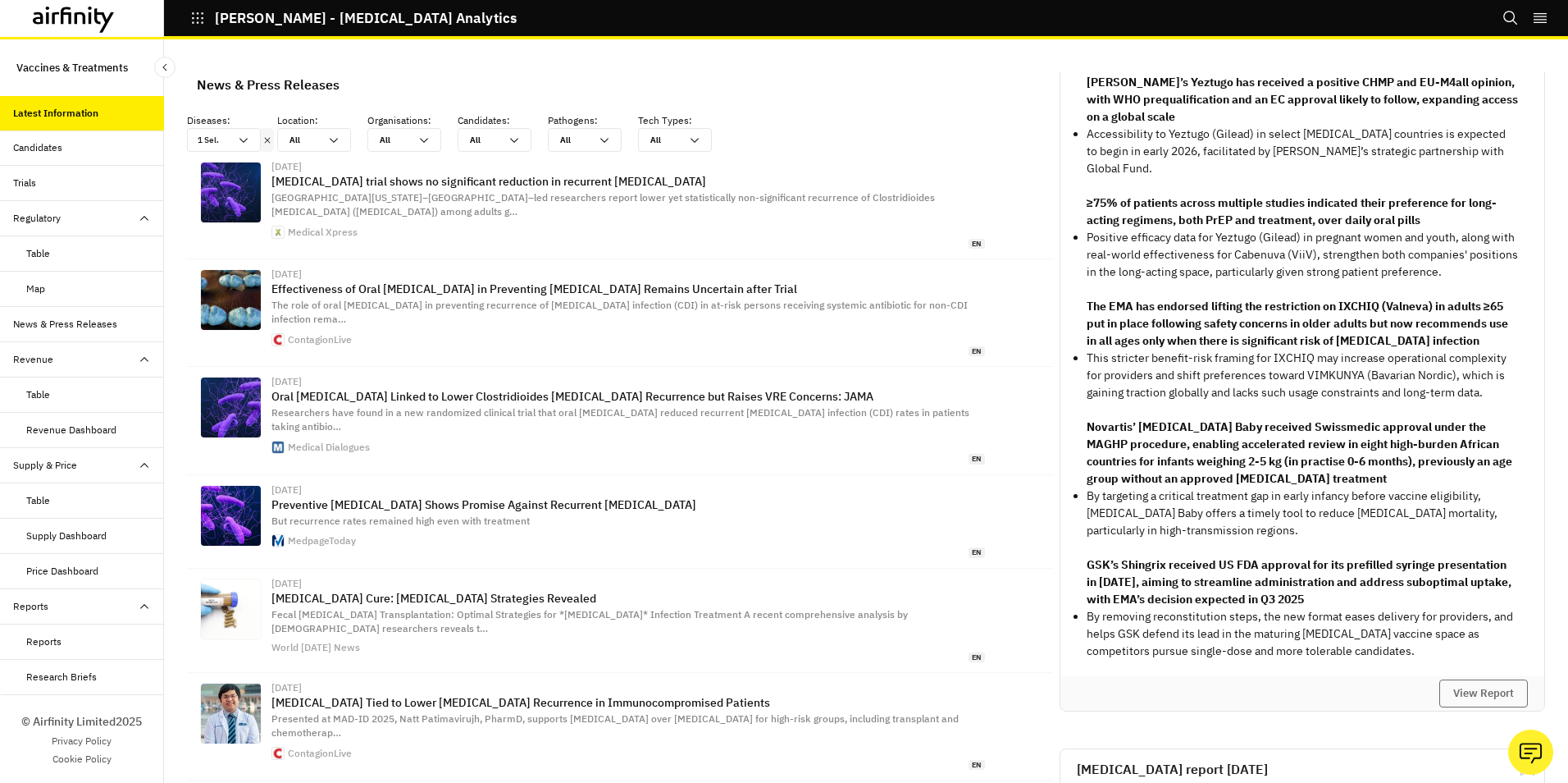
scroll to position [0, 0]
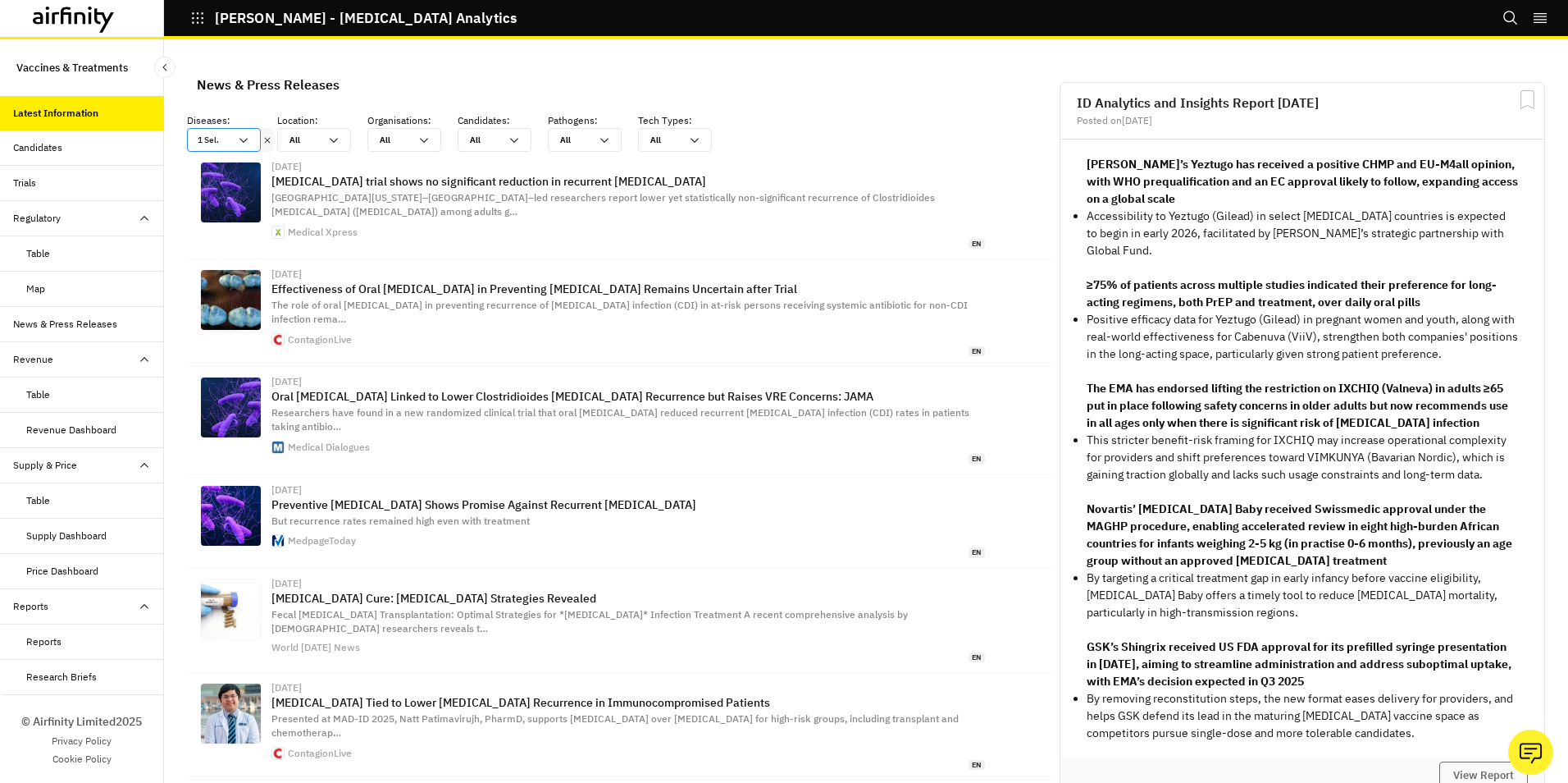
click at [247, 138] on icon at bounding box center [243, 140] width 13 height 13
click at [415, 87] on div "News & Press Releases" at bounding box center [620, 85] width 872 height 38
click at [427, 140] on icon at bounding box center [423, 140] width 13 height 13
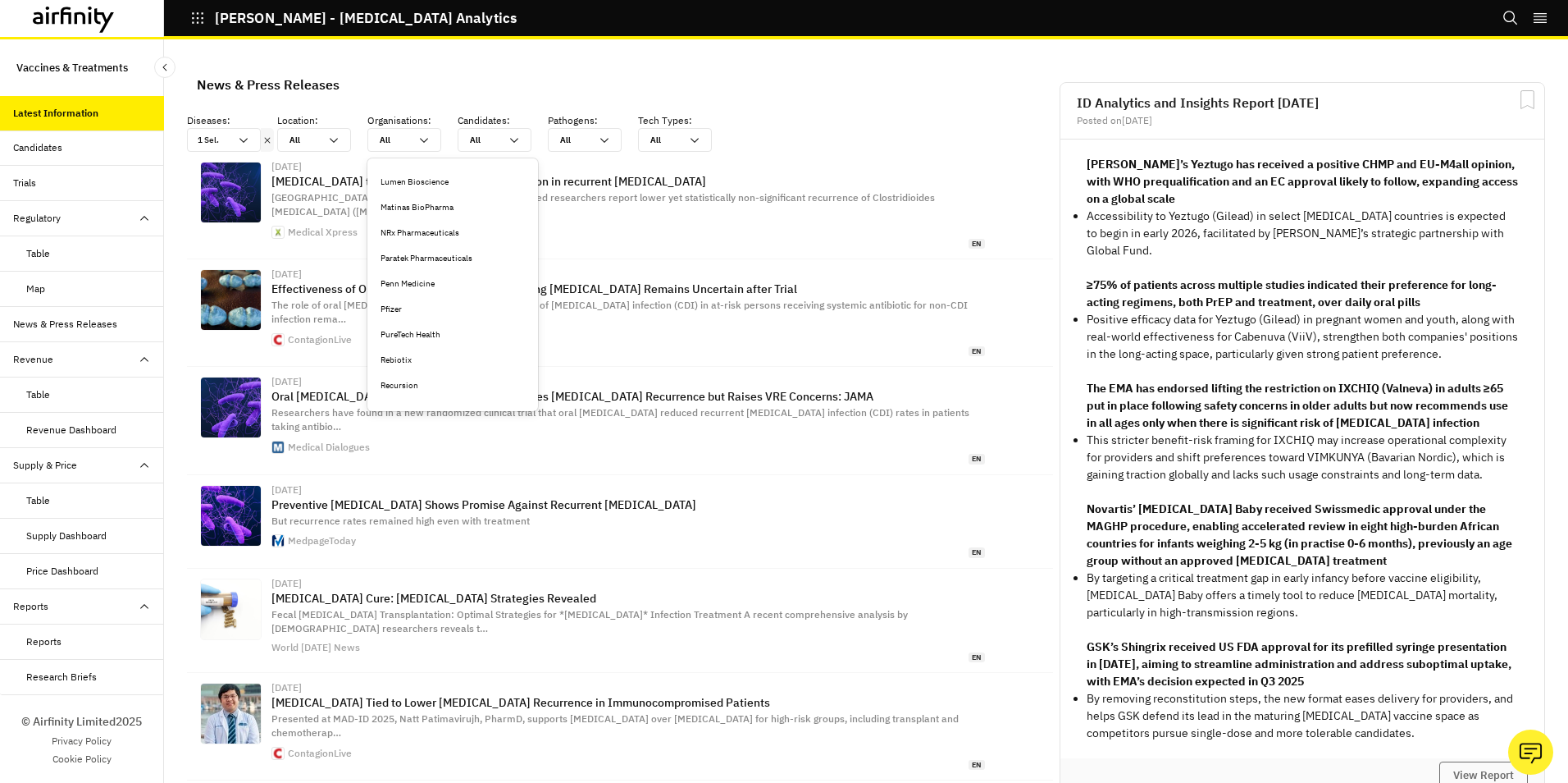
scroll to position [246, 0]
click at [393, 262] on div "Pfizer" at bounding box center [453, 262] width 144 height 12
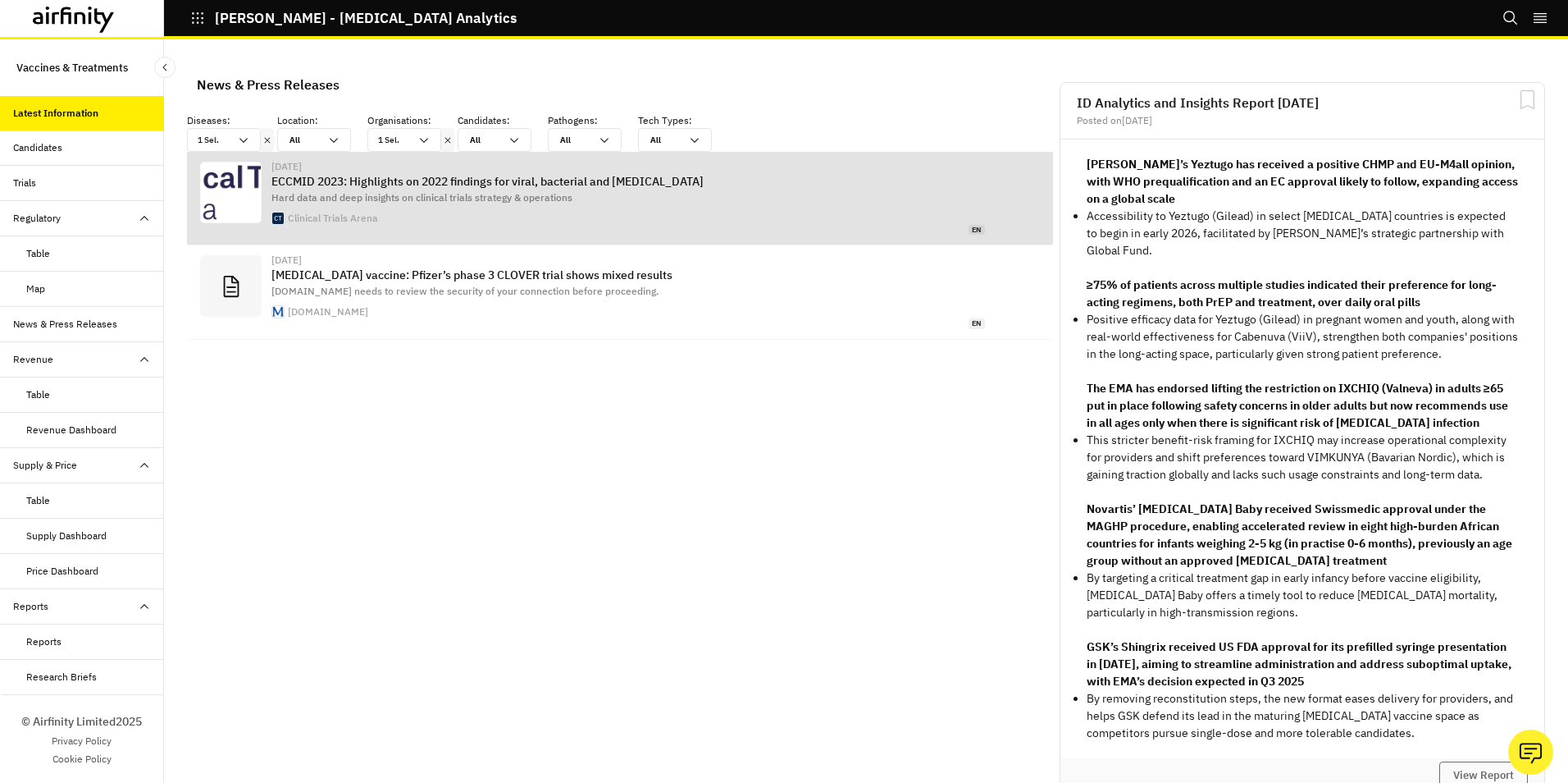
click at [466, 186] on p "ECCMID 2023: Highlights on 2022 findings for viral, bacterial and fungal infect…" at bounding box center [628, 181] width 714 height 13
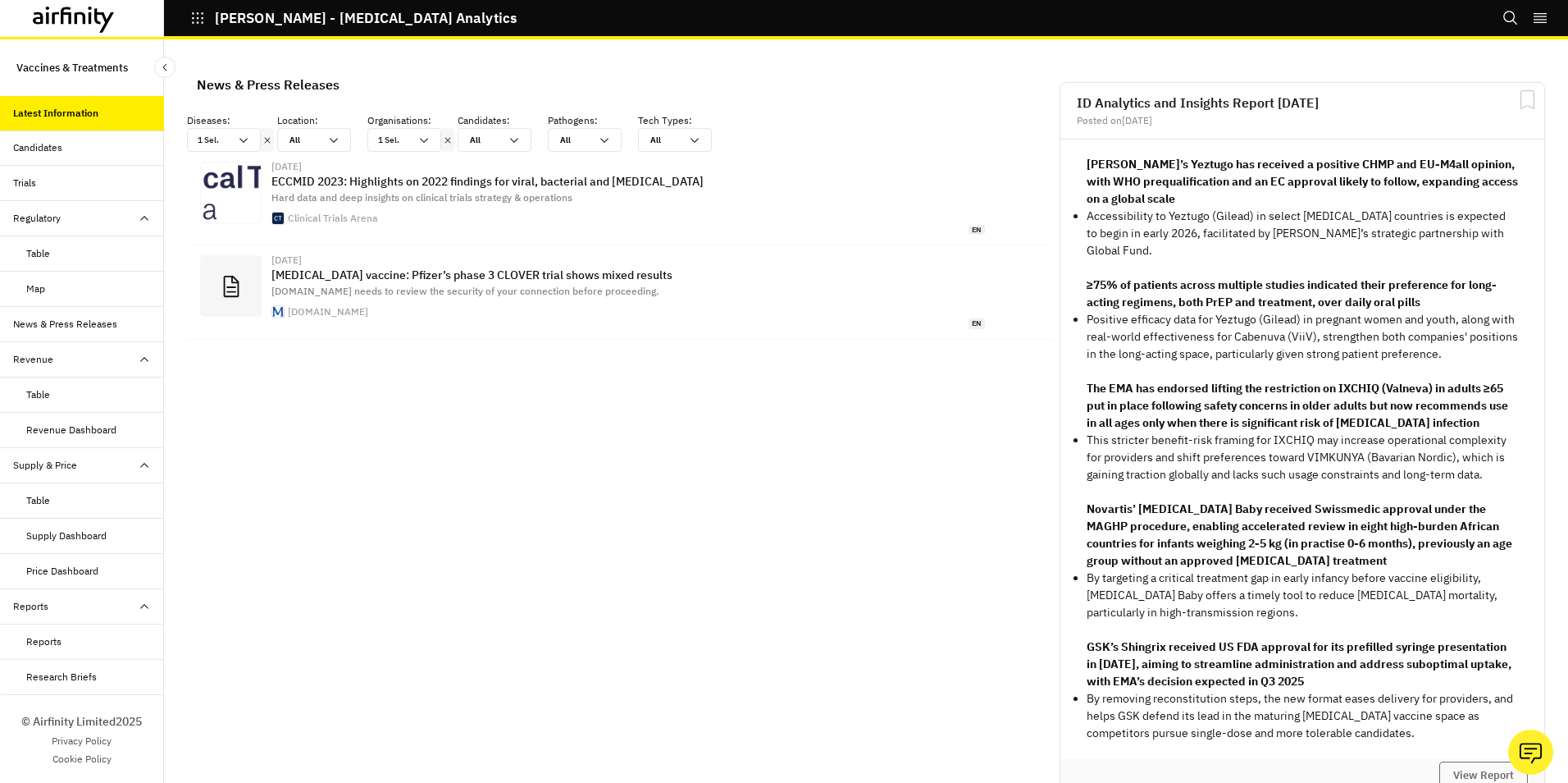
scroll to position [82, 0]
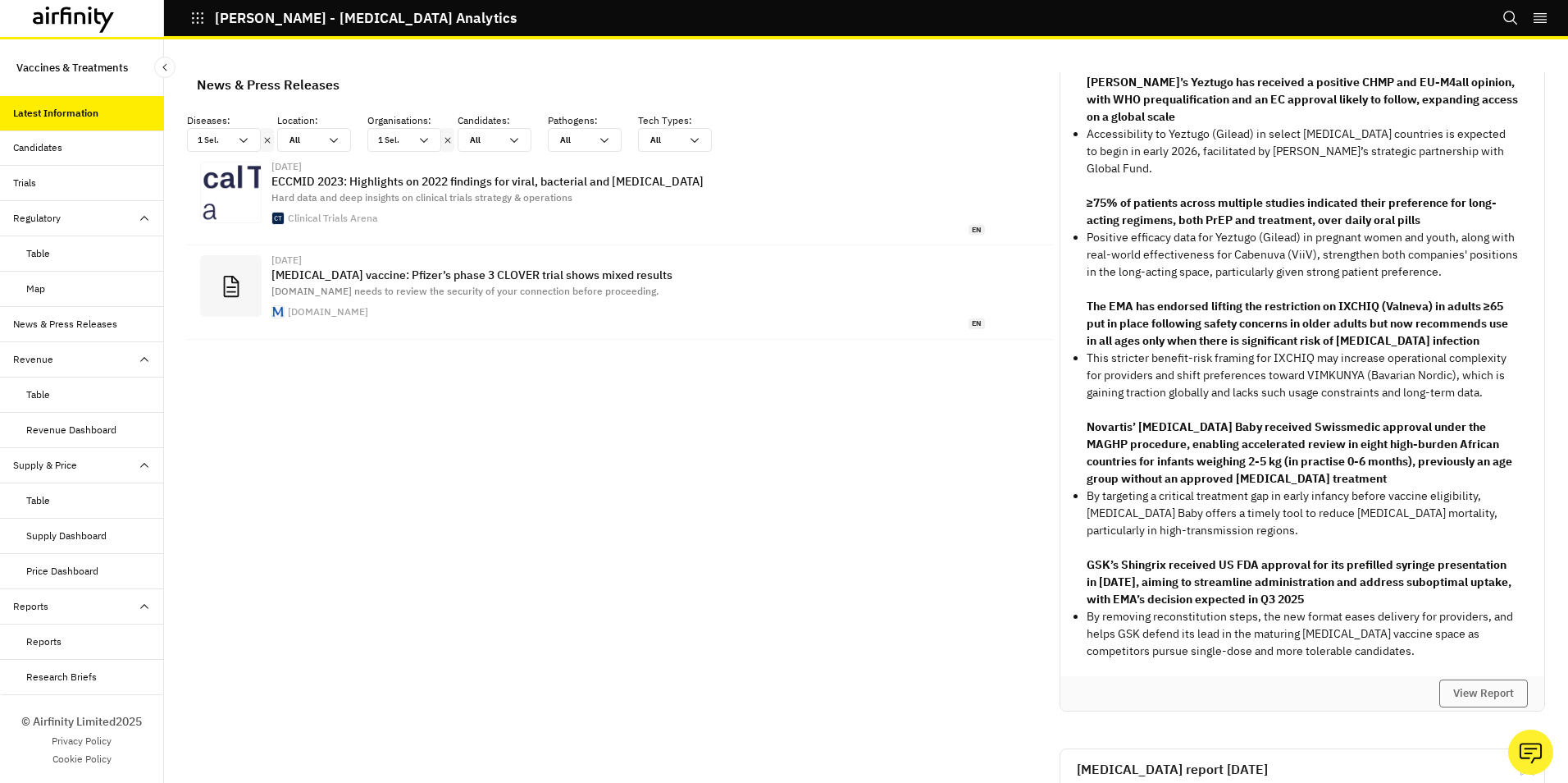
drag, startPoint x: 1239, startPoint y: 382, endPoint x: 1487, endPoint y: 404, distance: 249.0
click at [1487, 402] on p "This stricter benefit-risk framing for IXCHIQ may increase operational complexi…" at bounding box center [1302, 375] width 431 height 52
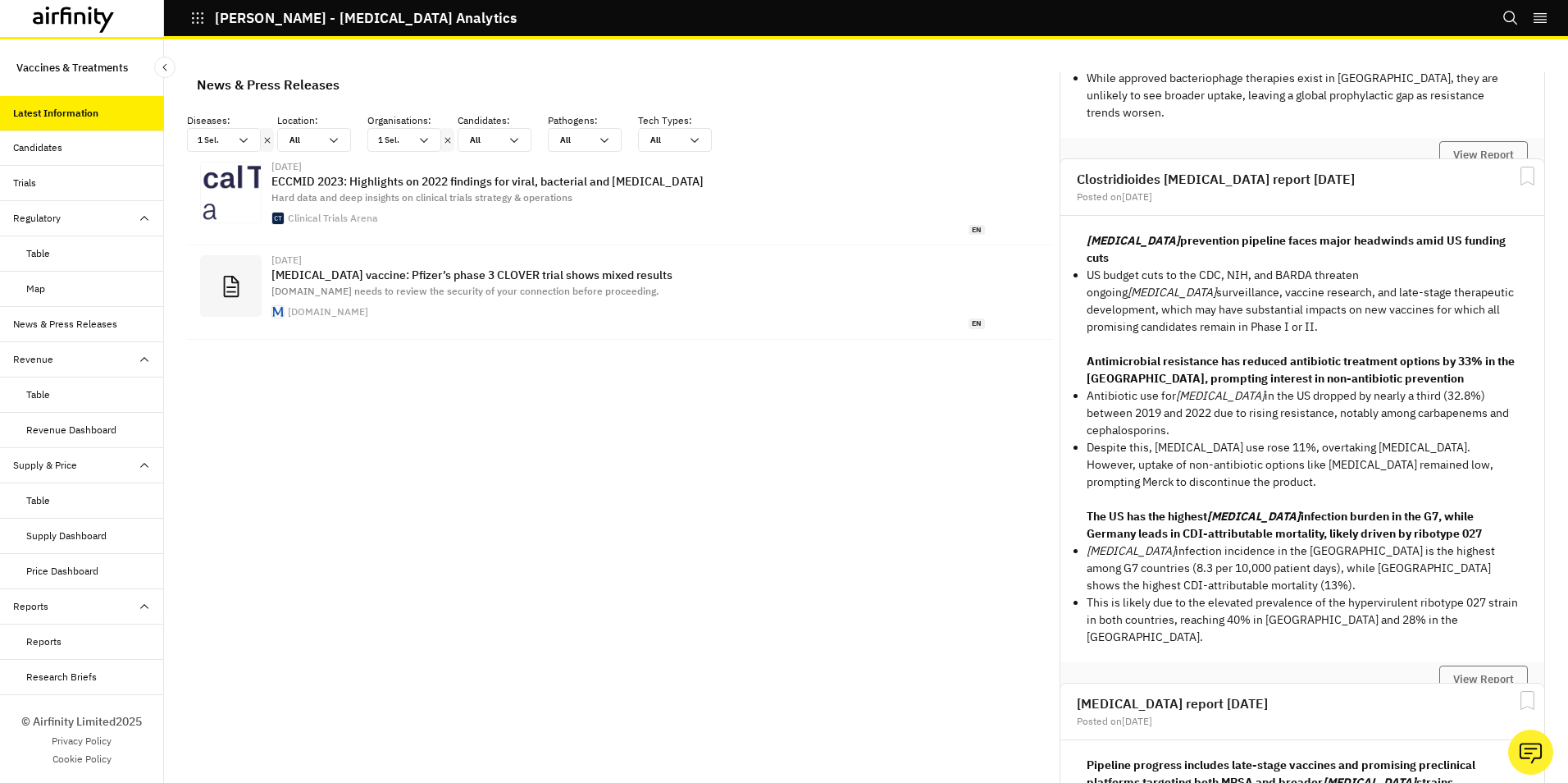
scroll to position [1313, 0]
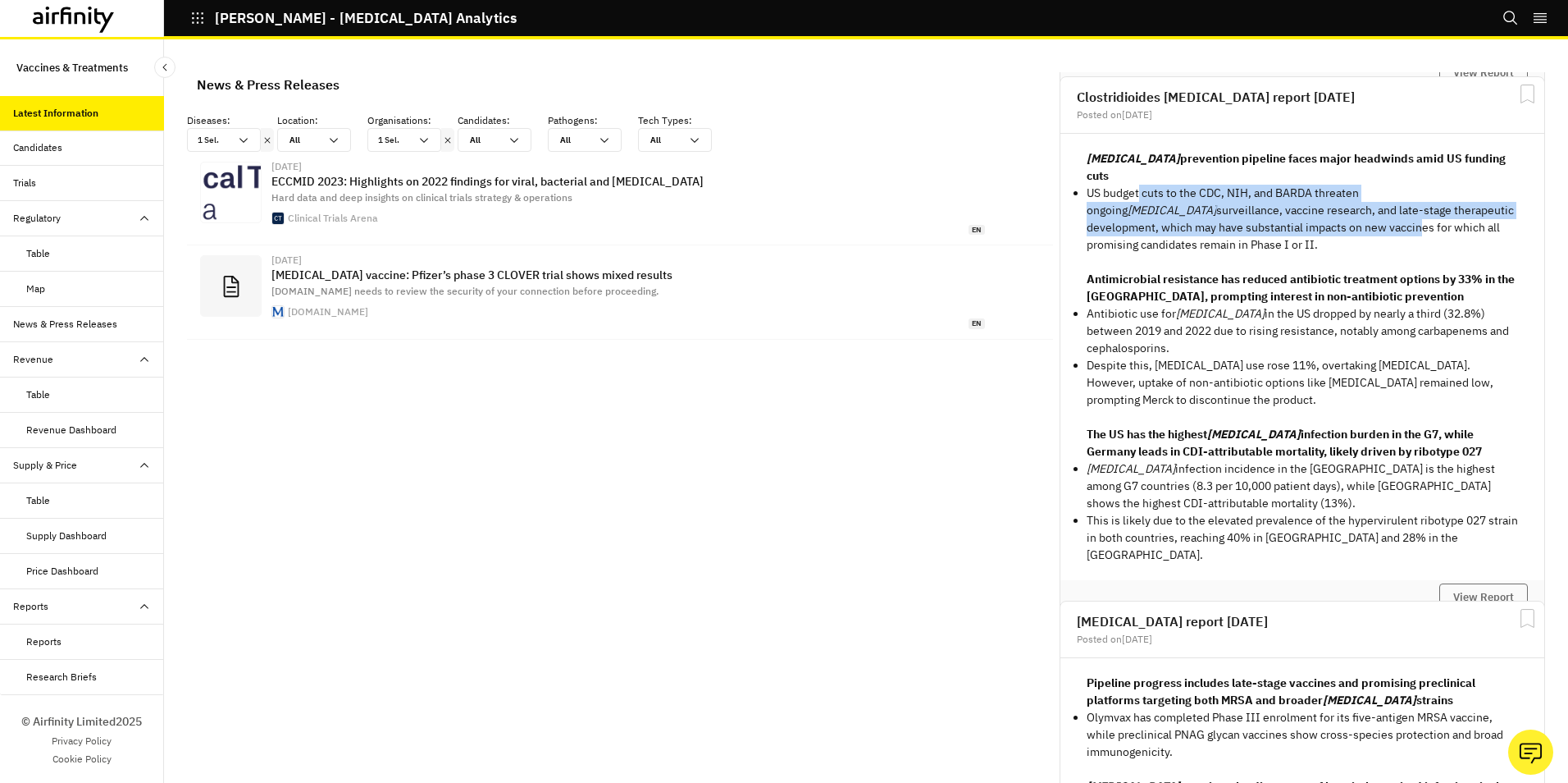
drag, startPoint x: 1128, startPoint y: 174, endPoint x: 1295, endPoint y: 213, distance: 171.5
click at [1295, 213] on p "US budget cuts to the CDC, NIH, and BARDA threaten ongoing C. difficile surveil…" at bounding box center [1302, 219] width 431 height 69
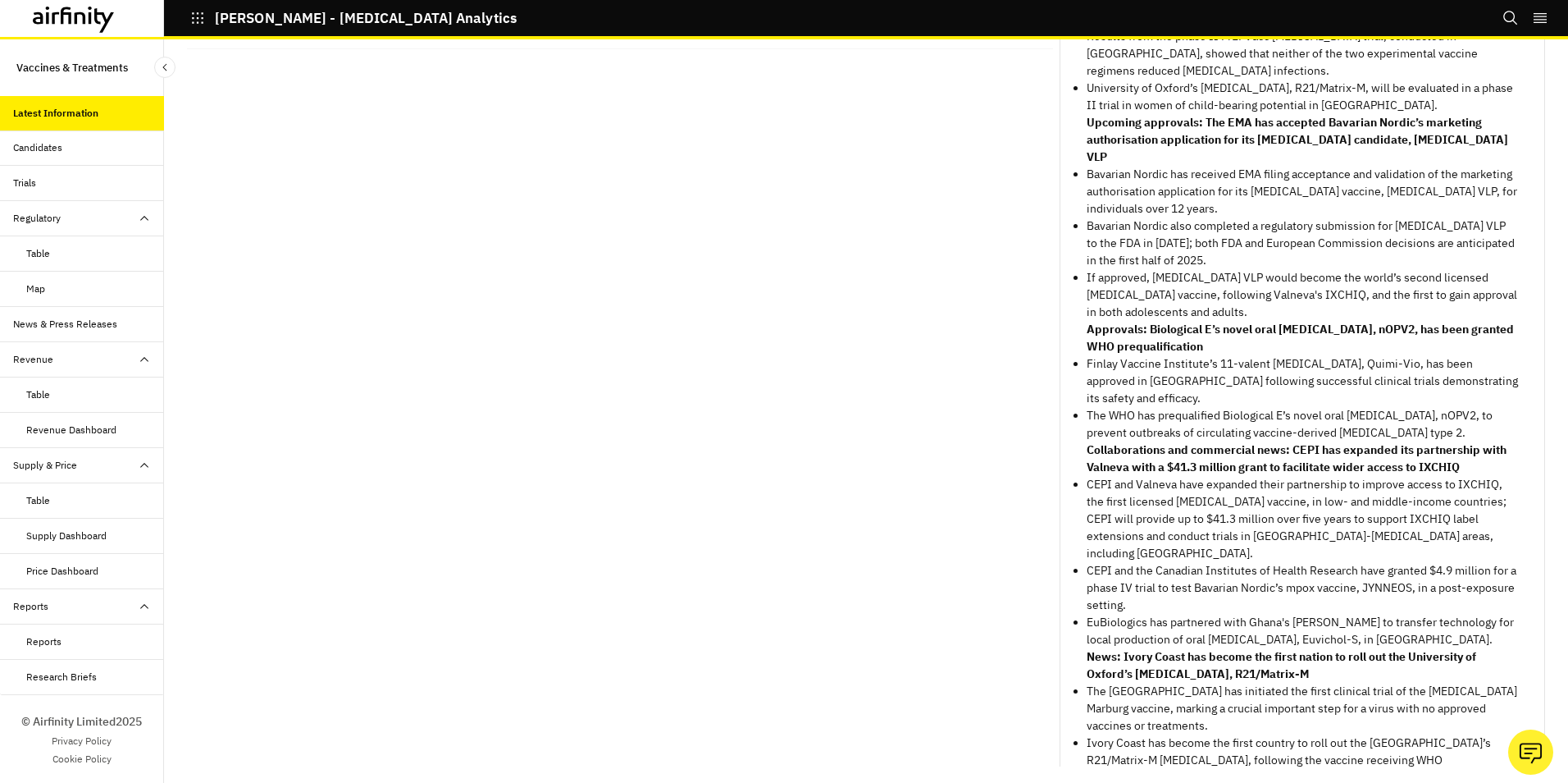
scroll to position [17724, 0]
drag, startPoint x: 1320, startPoint y: 618, endPoint x: 1453, endPoint y: 630, distance: 133.5
click at [1453, 646] on p "News: Ivory Coast has become the first nation to roll out the University of Oxf…" at bounding box center [1302, 662] width 431 height 34
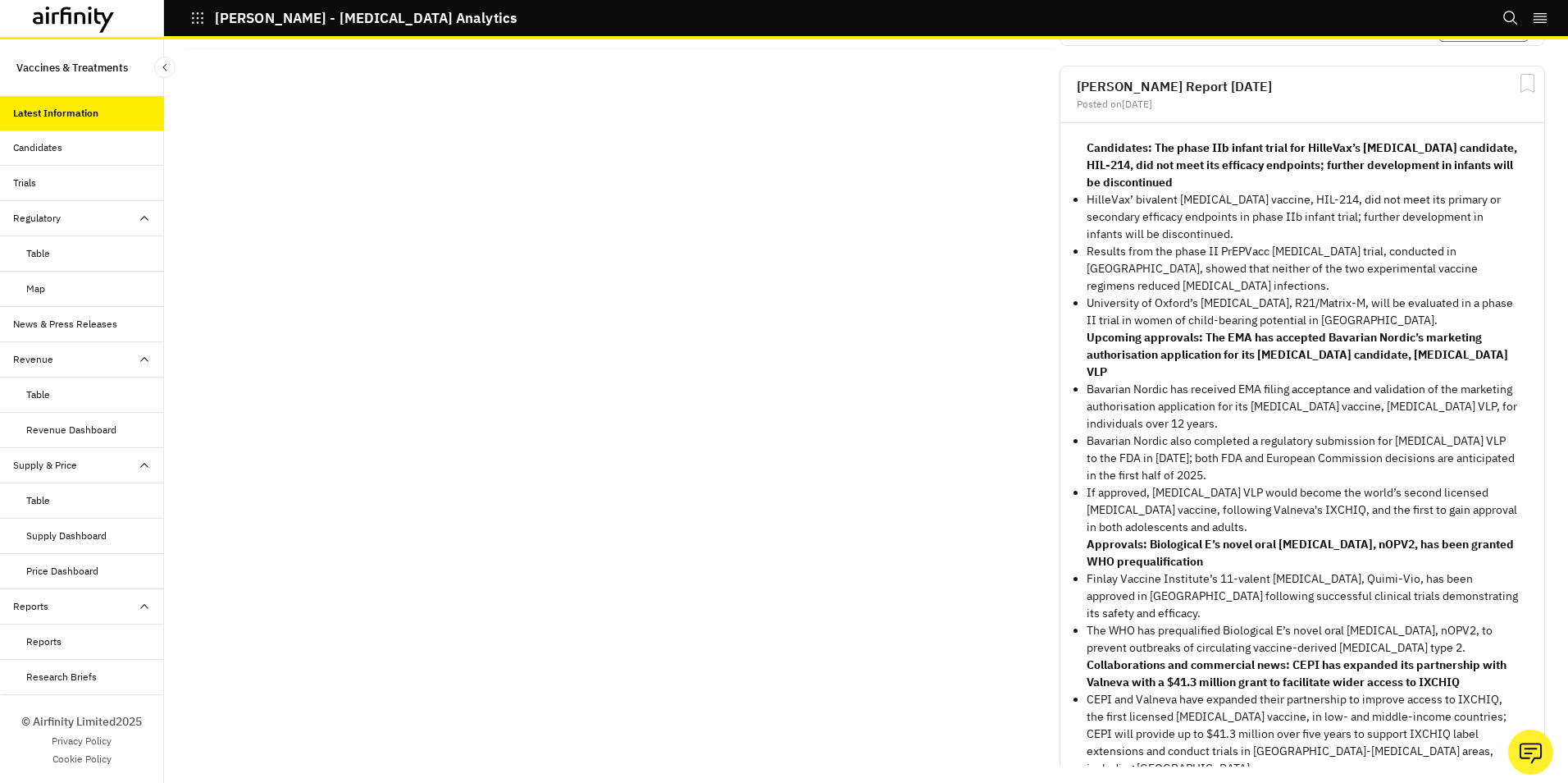
scroll to position [17477, 0]
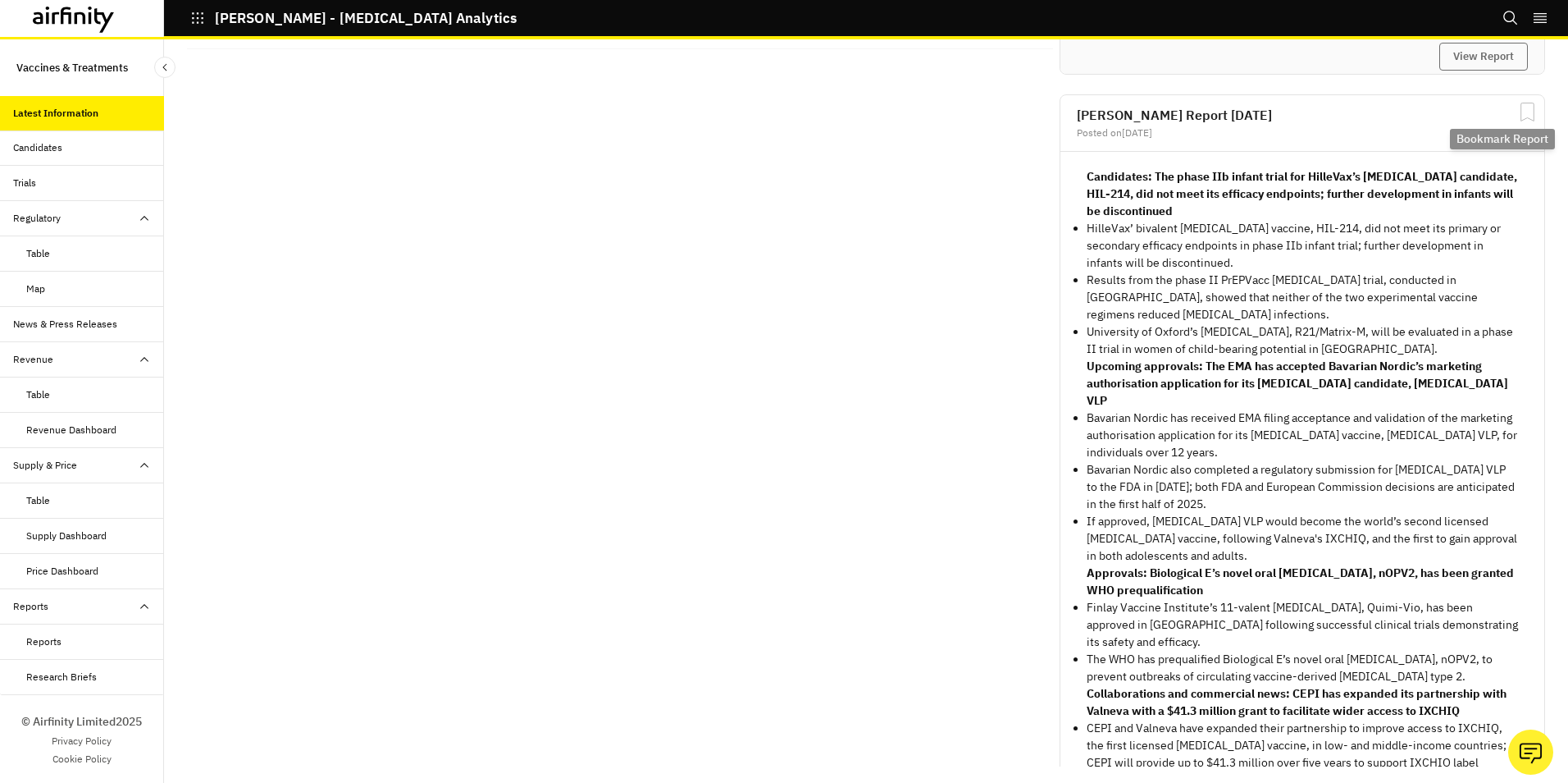
click at [1517, 107] on icon "Bookmark Report" at bounding box center [1527, 112] width 20 height 20
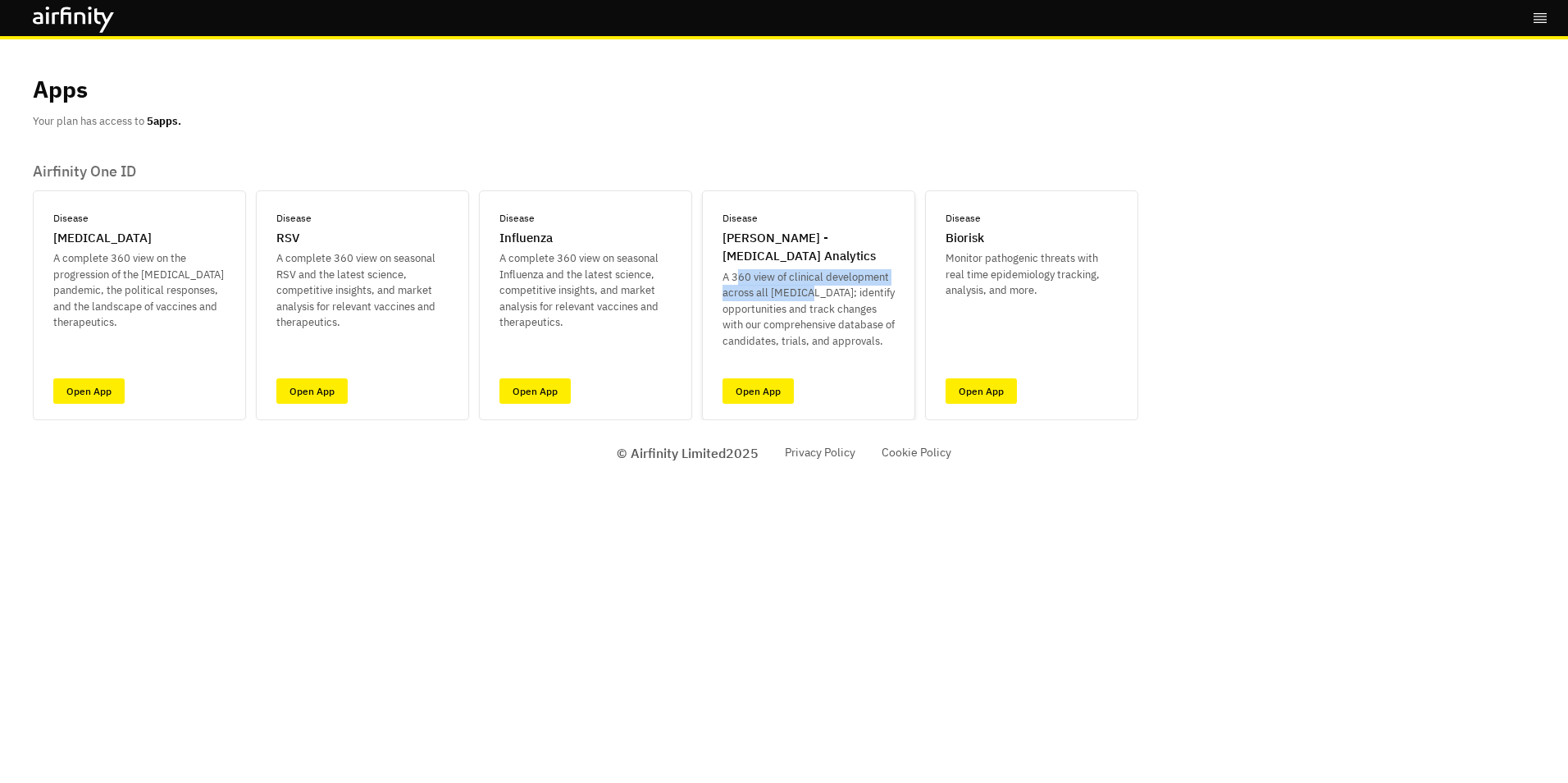
drag, startPoint x: 740, startPoint y: 276, endPoint x: 802, endPoint y: 285, distance: 62.6
click at [802, 285] on p "A 360 view of clinical development across all [MEDICAL_DATA]; identify opportun…" at bounding box center [809, 309] width 173 height 80
